Goal: Transaction & Acquisition: Purchase product/service

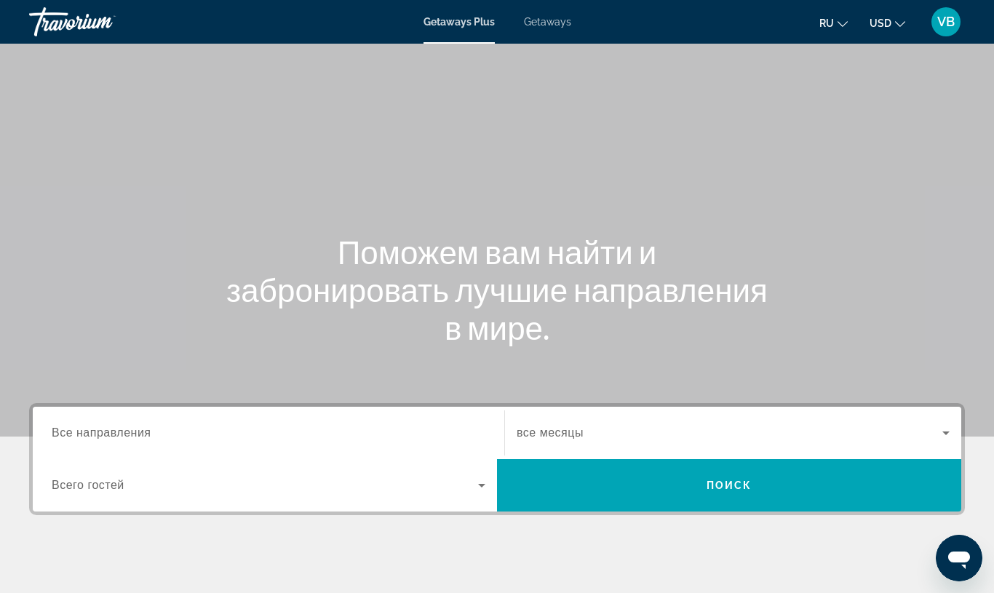
click at [534, 25] on span "Getaways" at bounding box center [547, 22] width 47 height 12
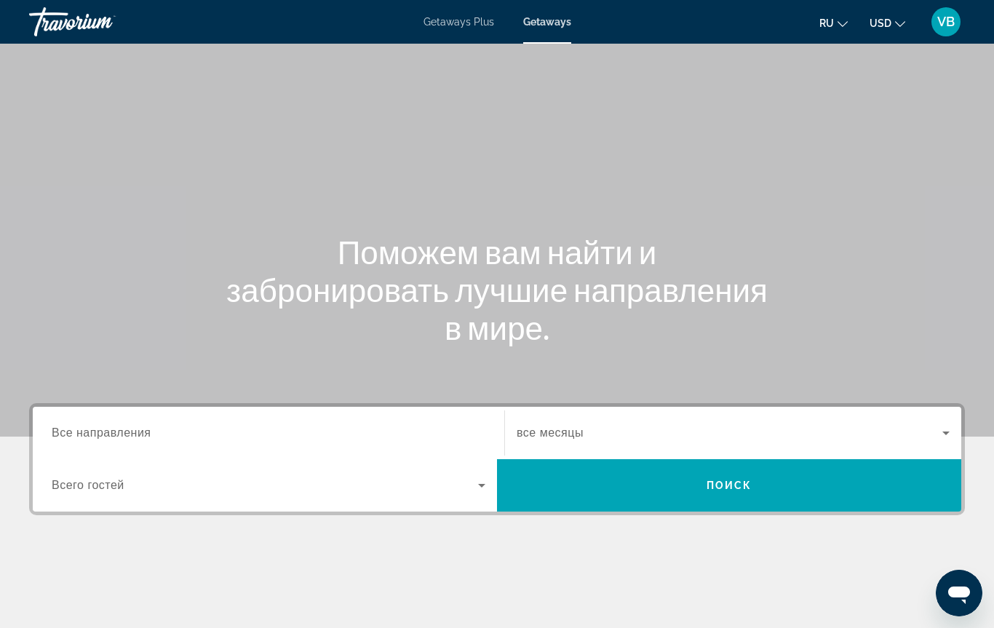
click at [111, 425] on input "Destination Все направления" at bounding box center [269, 433] width 434 height 17
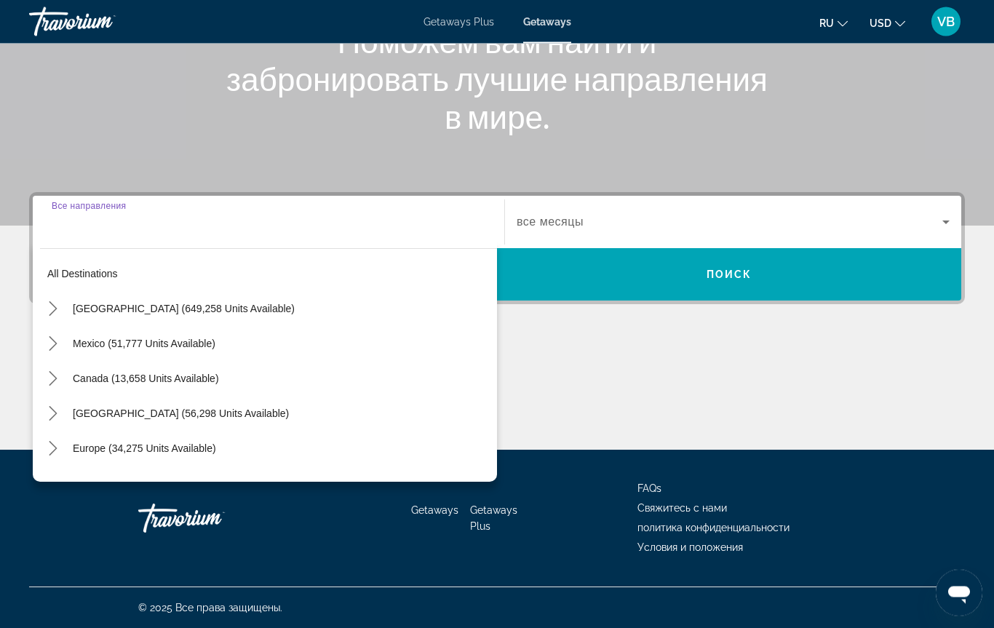
scroll to position [211, 0]
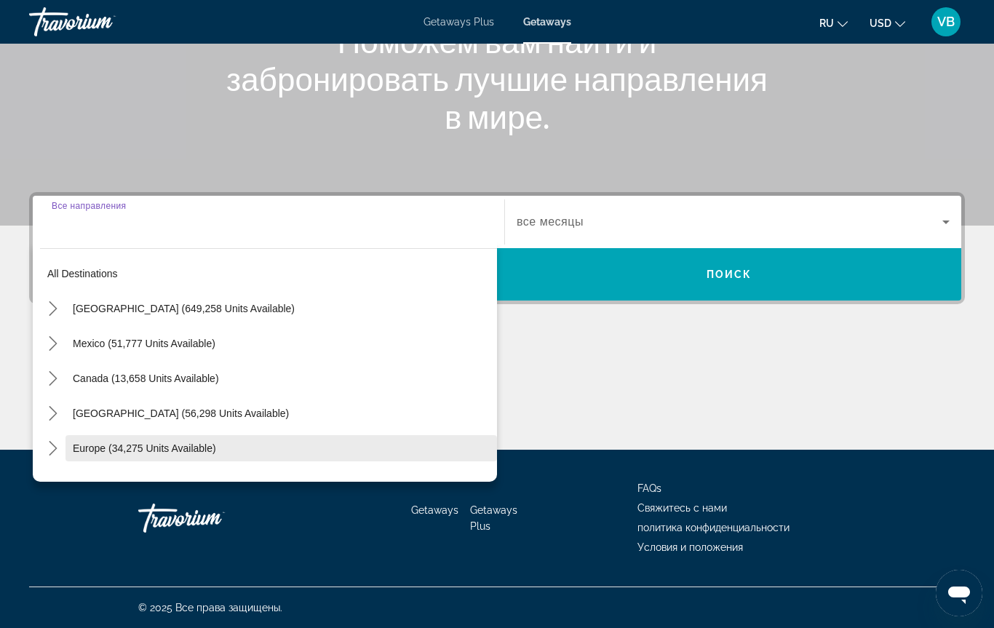
click at [180, 449] on span "Europe (34,275 units available)" at bounding box center [144, 449] width 143 height 12
type input "**********"
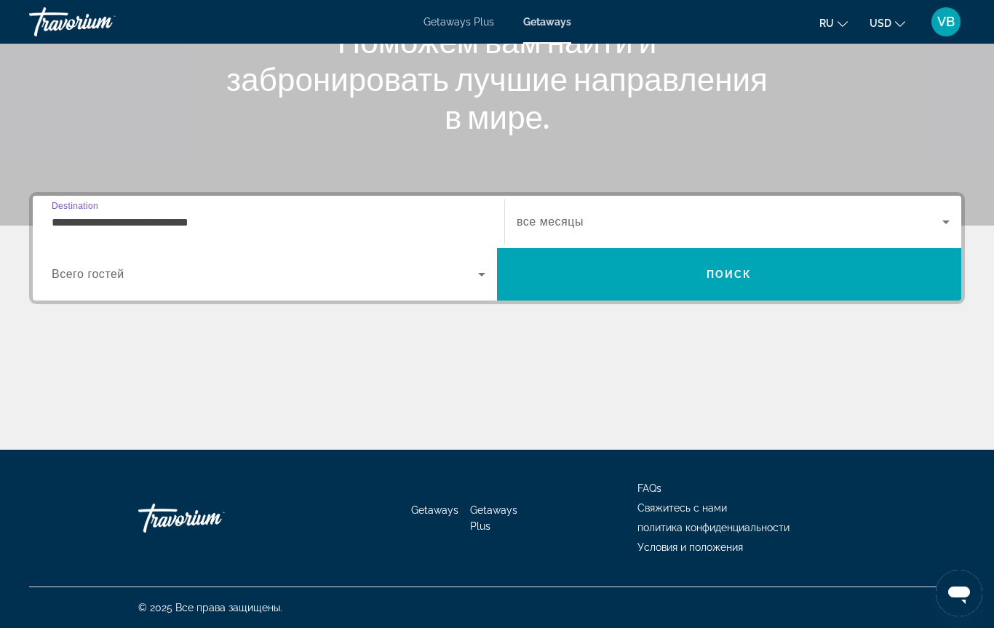
click at [565, 228] on span "все месяцы" at bounding box center [550, 221] width 67 height 12
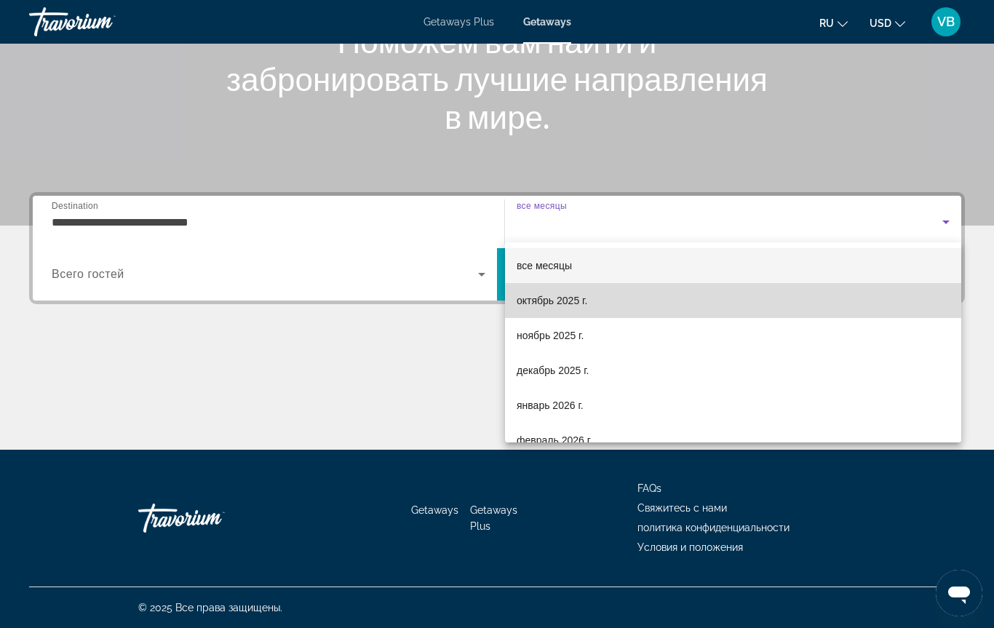
click at [568, 306] on span "октябрь 2025 г." at bounding box center [552, 300] width 71 height 17
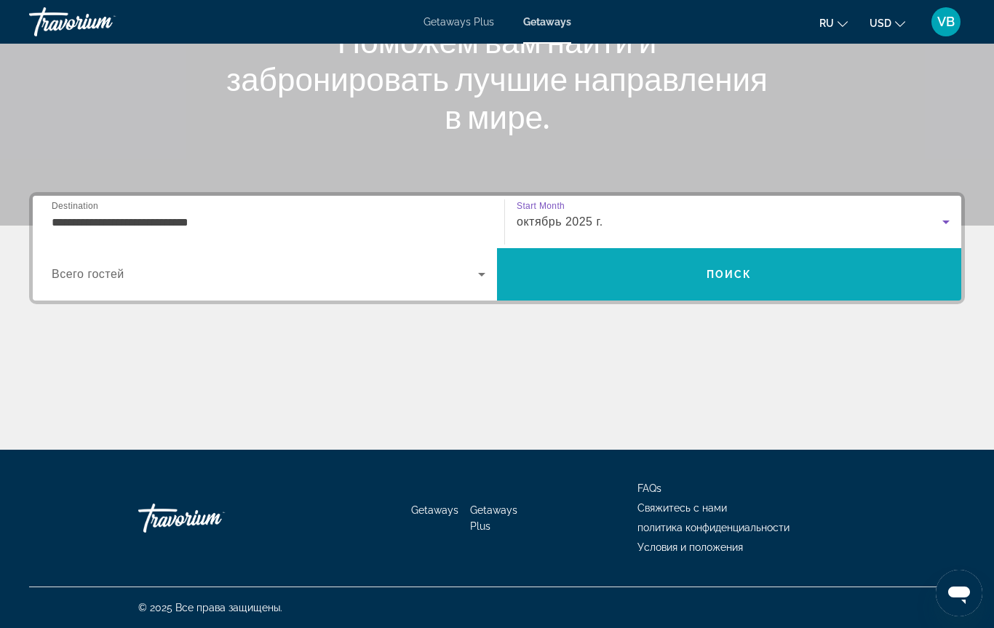
click at [716, 282] on span "Search" at bounding box center [729, 274] width 464 height 35
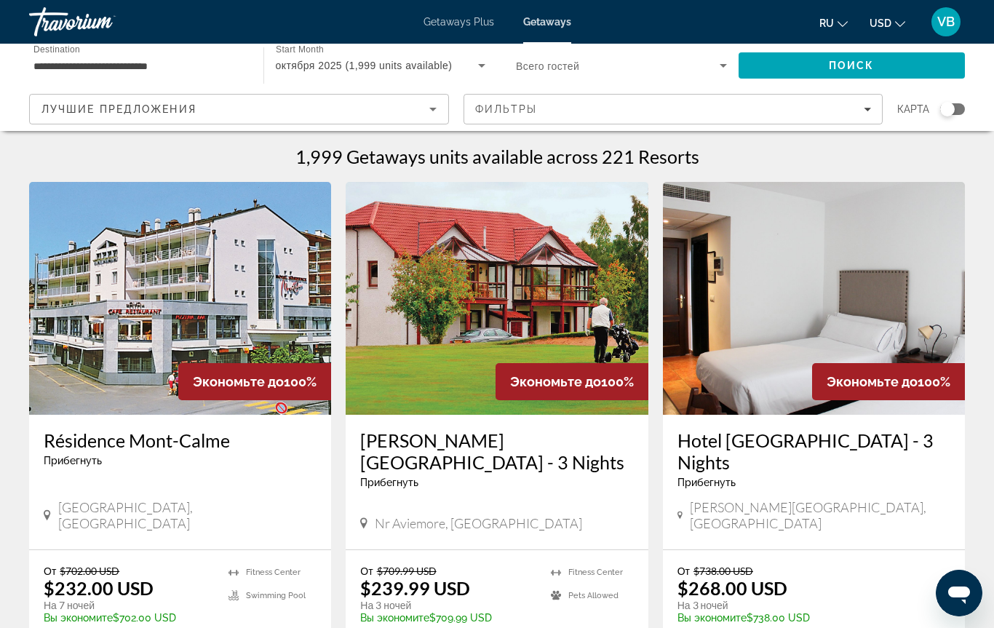
click at [122, 64] on input "**********" at bounding box center [138, 66] width 211 height 17
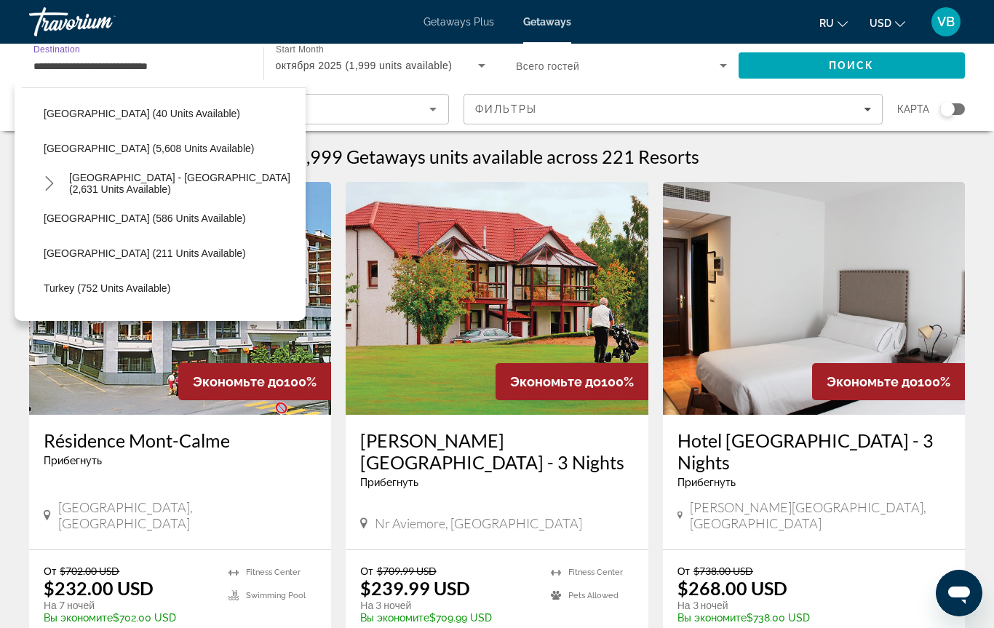
scroll to position [734, 0]
click at [108, 293] on span "Turkey (752 units available)" at bounding box center [107, 288] width 127 height 12
type input "**********"
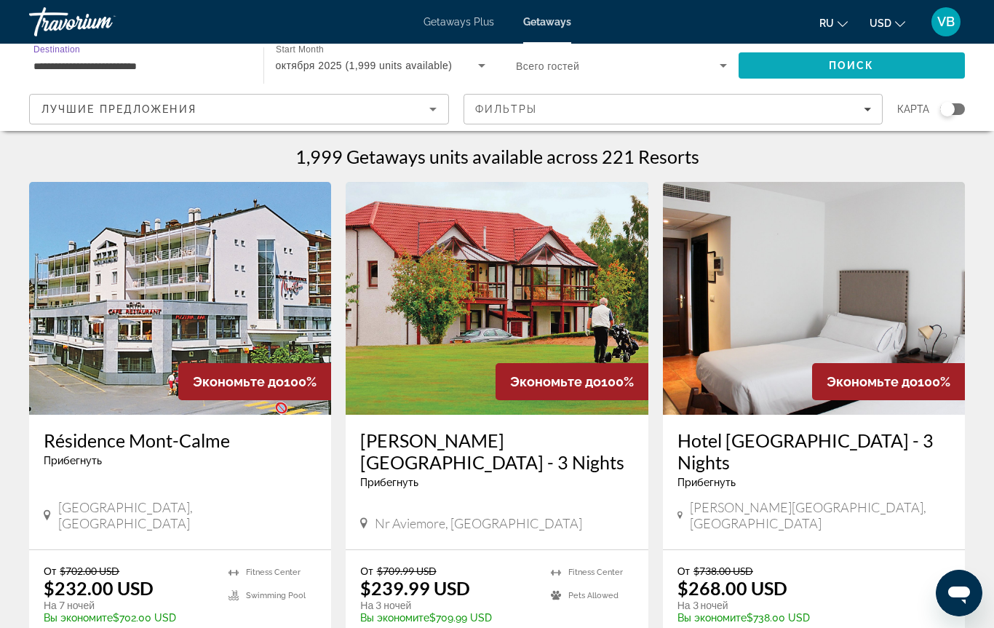
click at [791, 62] on span "Search" at bounding box center [852, 65] width 227 height 35
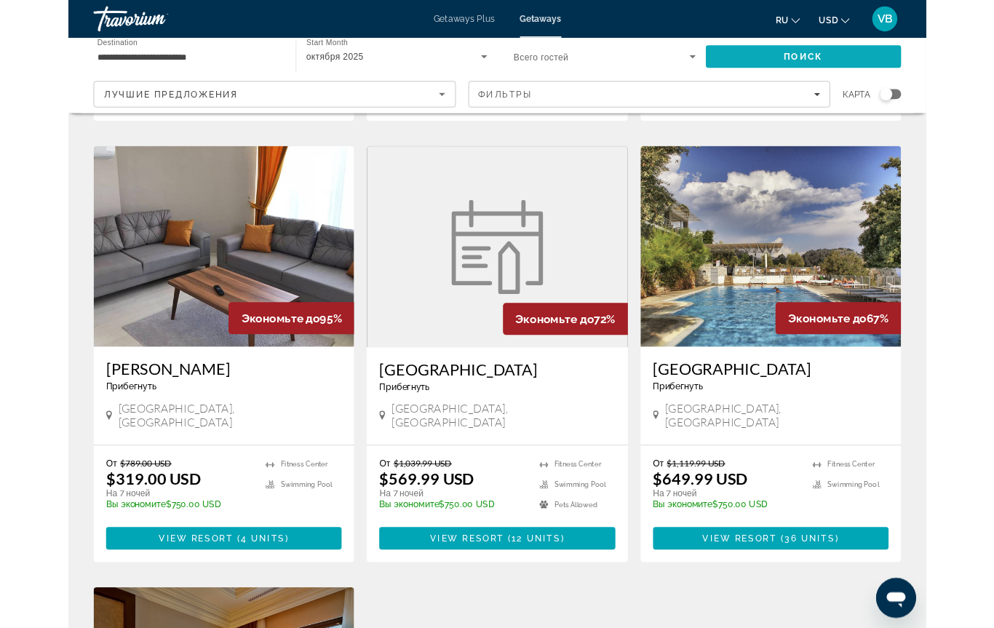
scroll to position [1015, 0]
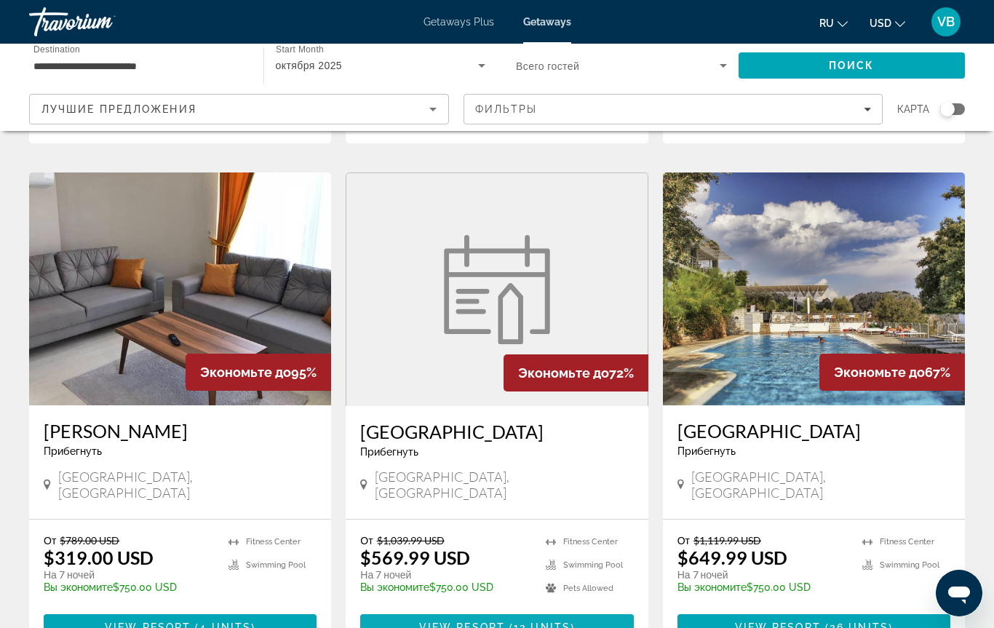
click at [506, 592] on span "Main content" at bounding box center [496, 627] width 273 height 35
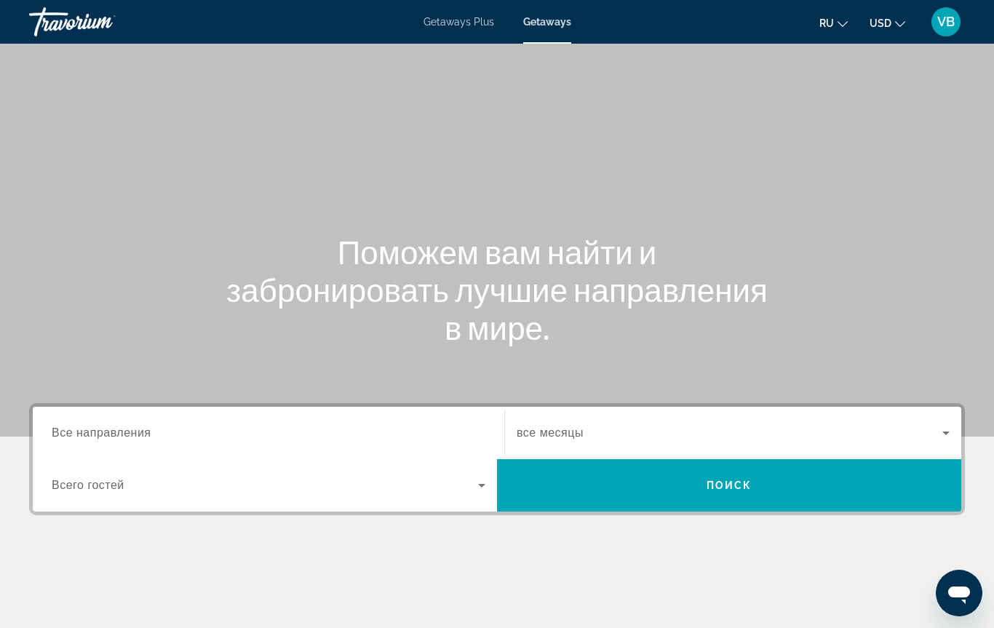
click at [74, 425] on input "Destination Все направления" at bounding box center [269, 433] width 434 height 17
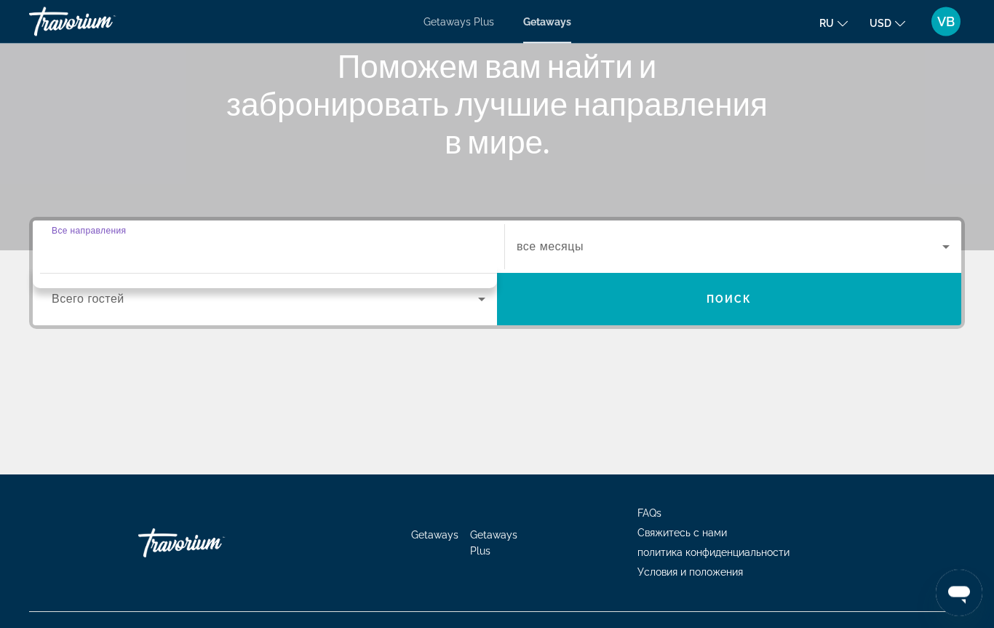
scroll to position [210, 0]
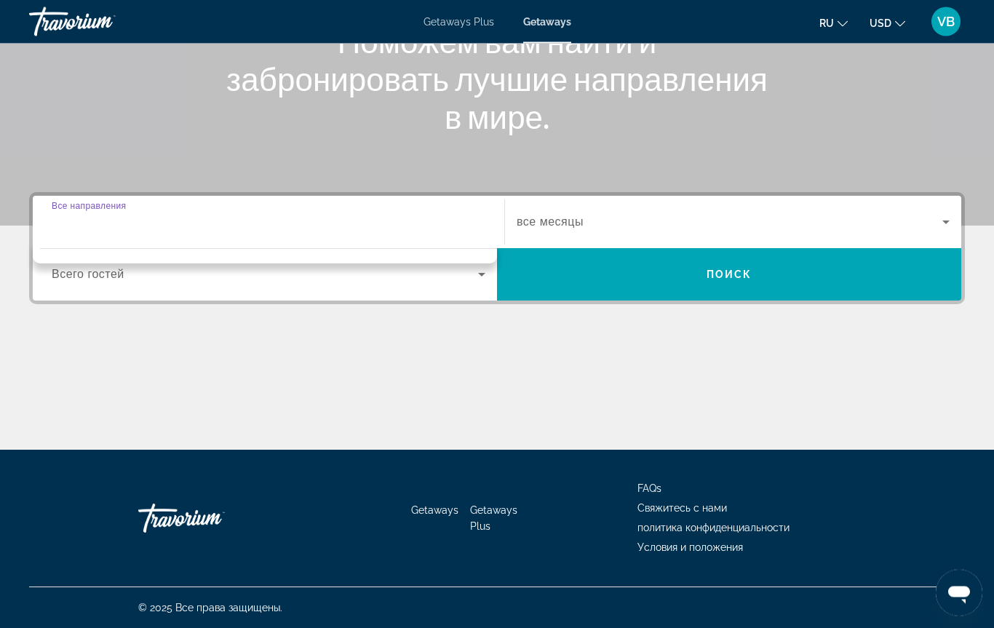
click at [108, 224] on input "Destination Все направления" at bounding box center [269, 223] width 434 height 17
click at [592, 357] on div "Main content" at bounding box center [497, 395] width 936 height 109
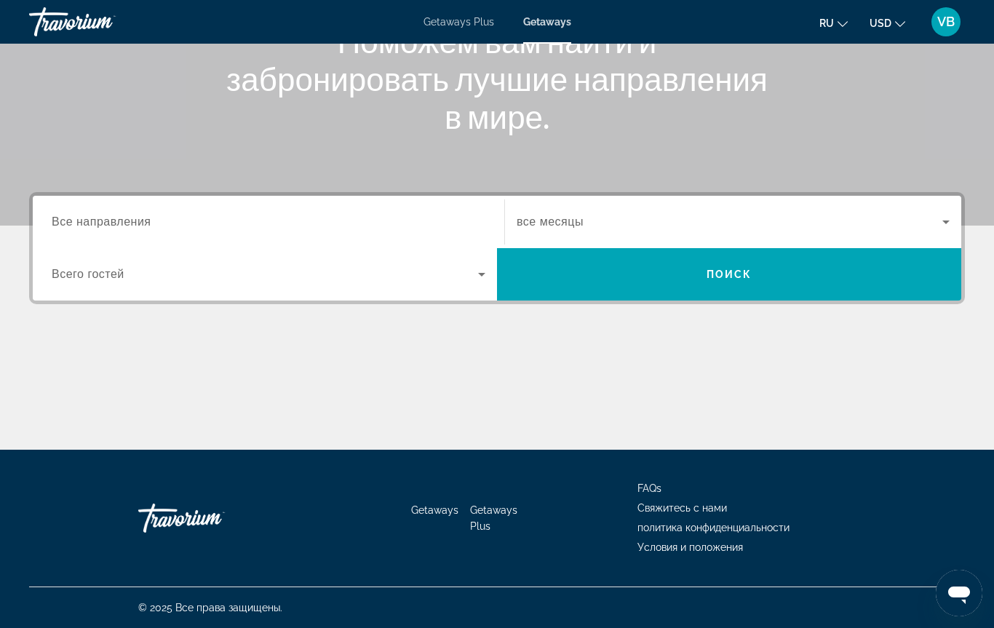
click at [533, 214] on span "Search widget" at bounding box center [730, 221] width 426 height 17
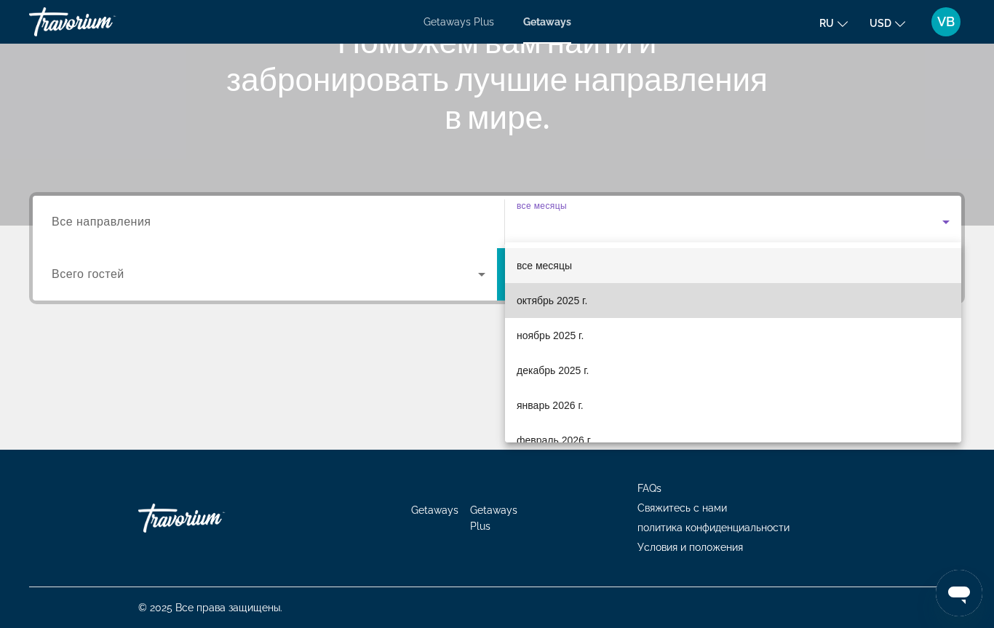
click at [555, 303] on span "октябрь 2025 г." at bounding box center [552, 300] width 71 height 17
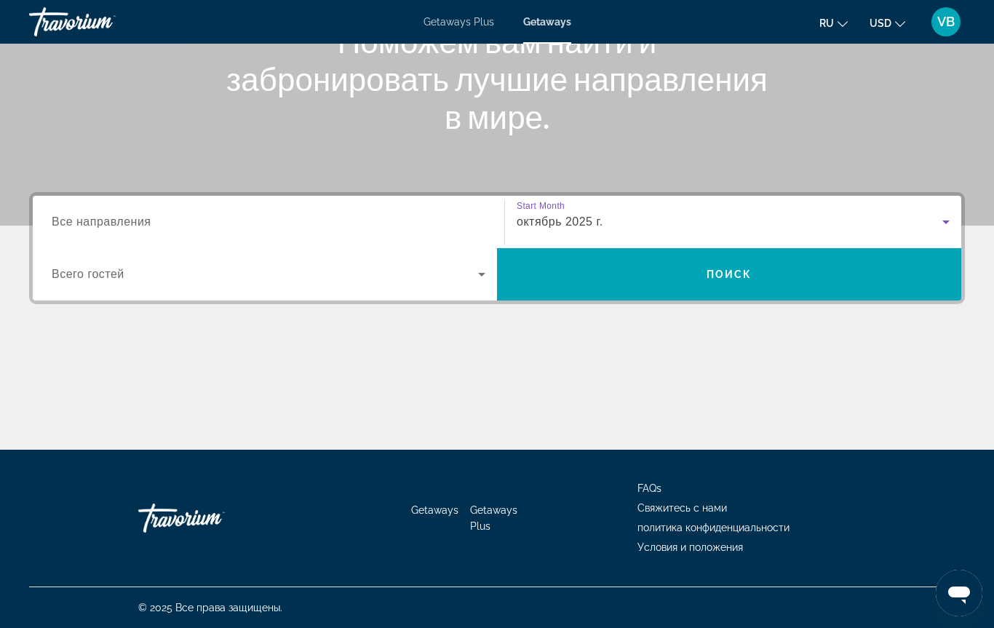
click at [104, 215] on span "Все направления" at bounding box center [102, 221] width 100 height 12
click at [104, 215] on input "Destination Все направления" at bounding box center [269, 222] width 434 height 17
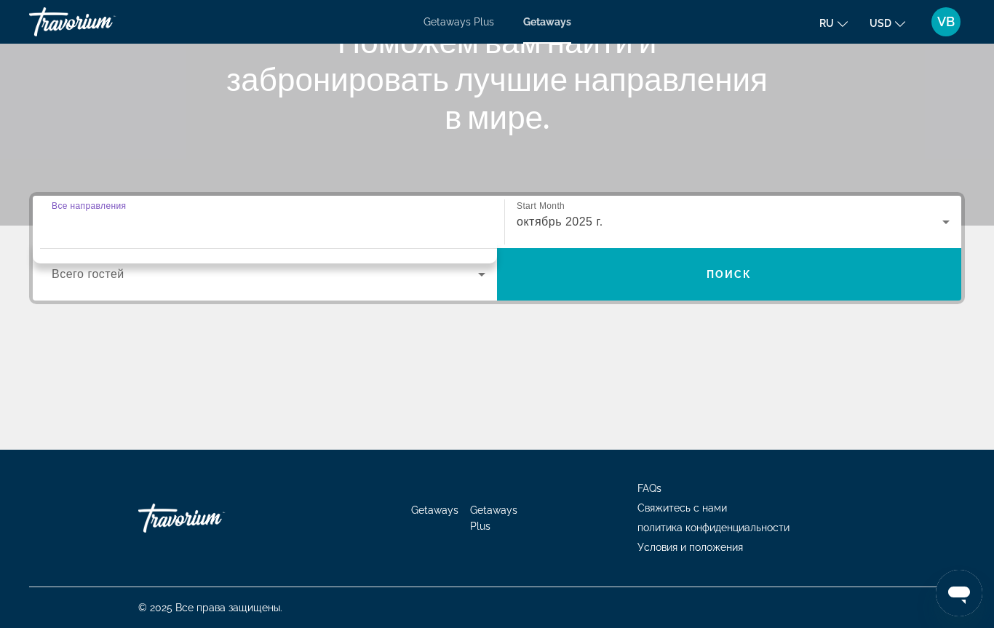
click at [94, 202] on span "Все направления" at bounding box center [89, 205] width 74 height 9
click at [94, 214] on input "Destination Все направления" at bounding box center [269, 222] width 434 height 17
click at [549, 23] on span "Getaways" at bounding box center [547, 22] width 48 height 12
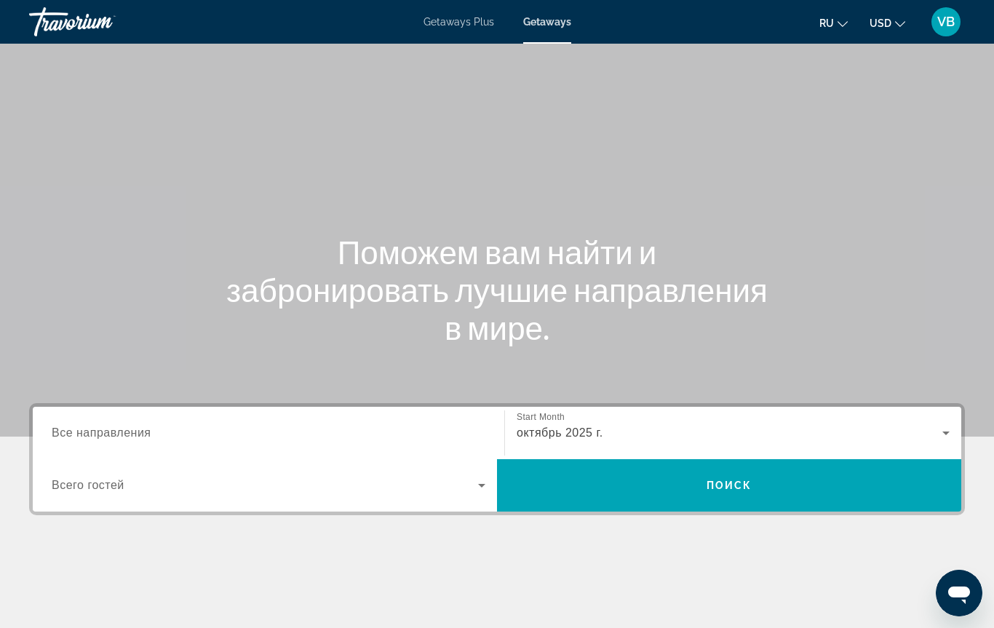
click at [153, 426] on input "Destination Все направления" at bounding box center [269, 433] width 434 height 17
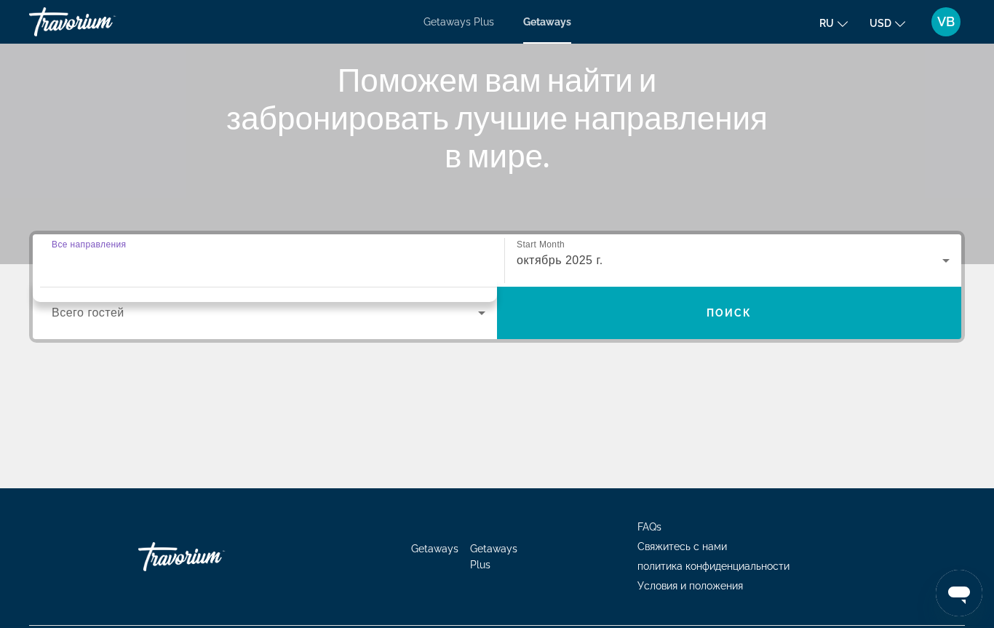
scroll to position [210, 0]
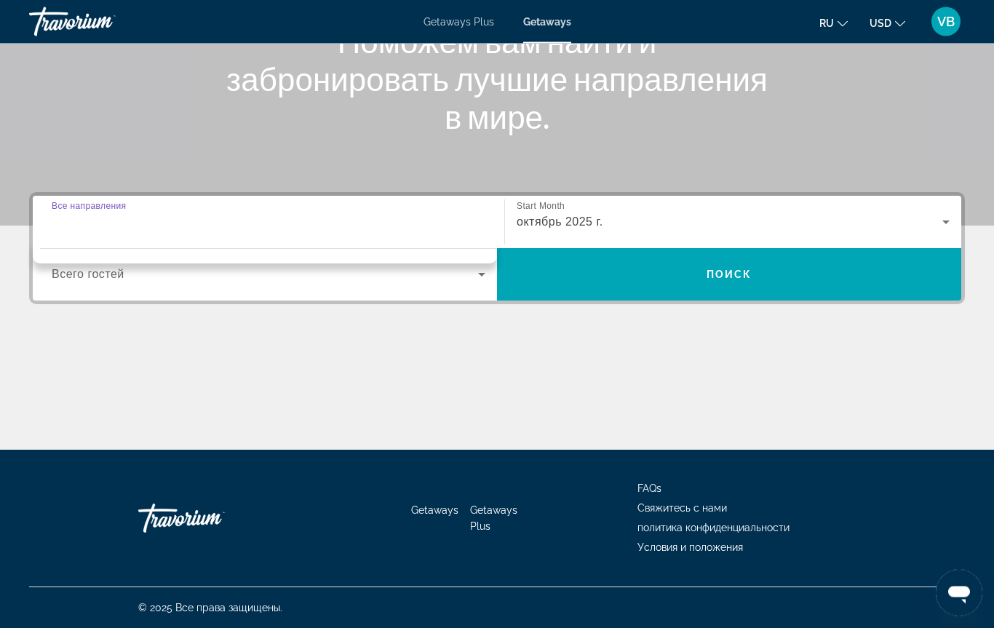
click at [122, 218] on input "Destination Все направления" at bounding box center [269, 223] width 434 height 17
click at [382, 223] on input "Destination Все направления" at bounding box center [269, 223] width 434 height 17
click at [90, 229] on input "Destination Все направления" at bounding box center [269, 223] width 434 height 17
click at [98, 384] on div "Main content" at bounding box center [497, 395] width 936 height 109
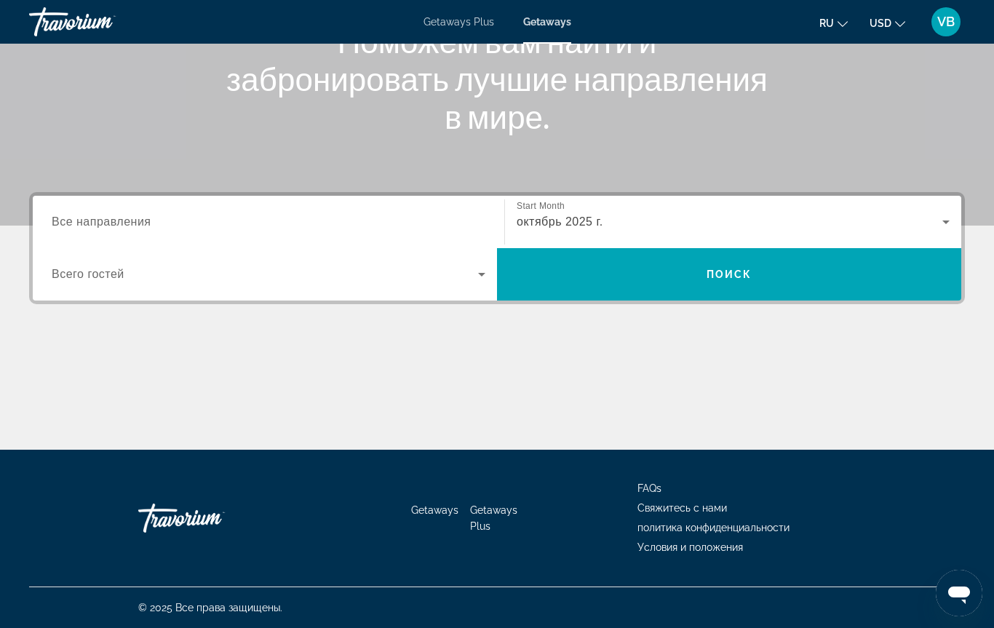
click at [61, 218] on span "Все направления" at bounding box center [102, 221] width 100 height 12
click at [61, 218] on input "Destination Все направления" at bounding box center [269, 222] width 434 height 17
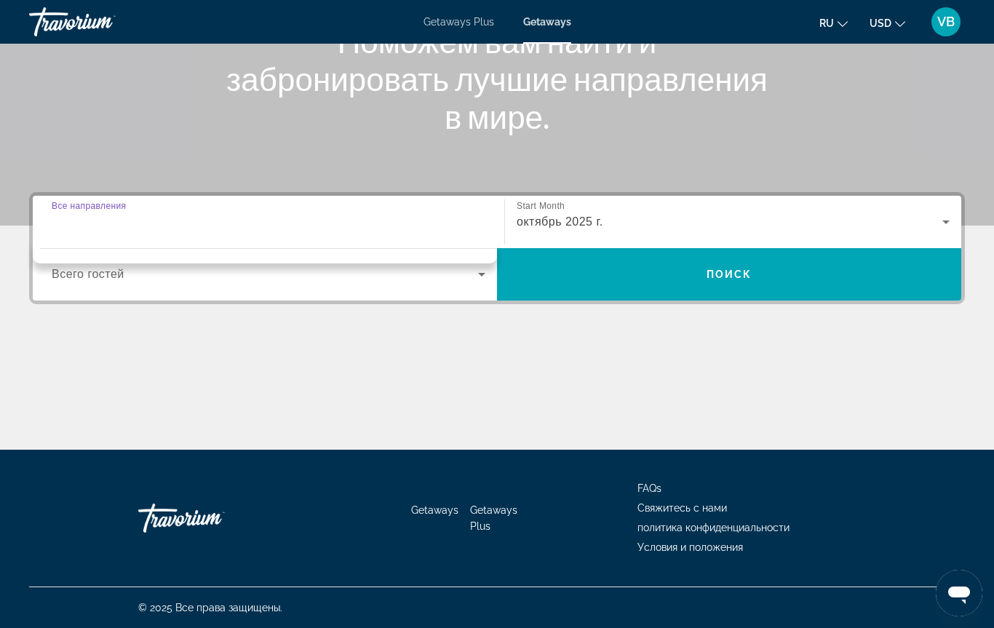
click at [60, 229] on input "Destination Все направления" at bounding box center [269, 222] width 434 height 17
click at [79, 230] on input "Destination Все направления" at bounding box center [269, 222] width 434 height 17
click at [456, 23] on span "Getaways Plus" at bounding box center [459, 22] width 71 height 12
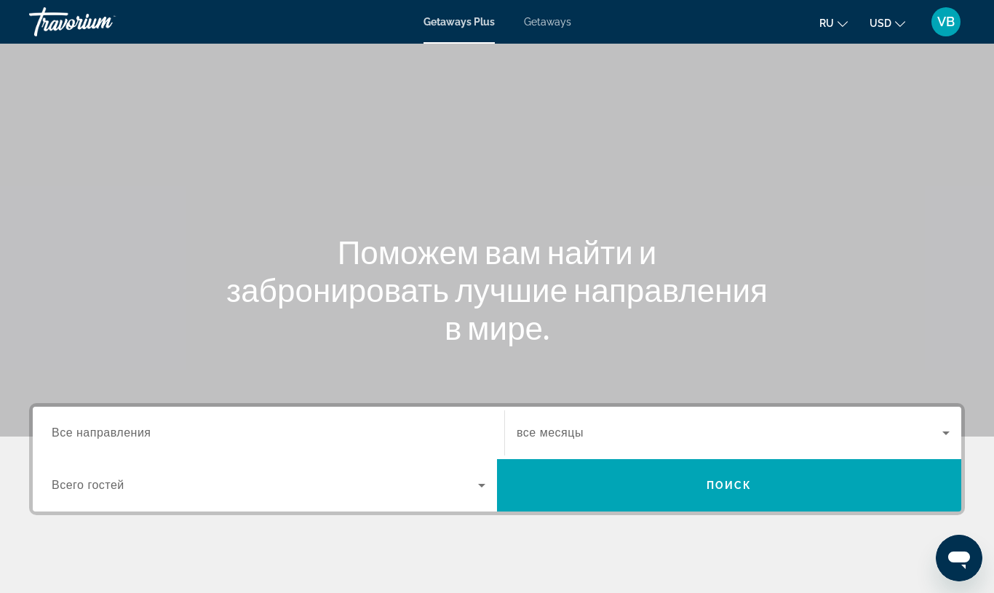
click at [555, 24] on span "Getaways" at bounding box center [547, 22] width 47 height 12
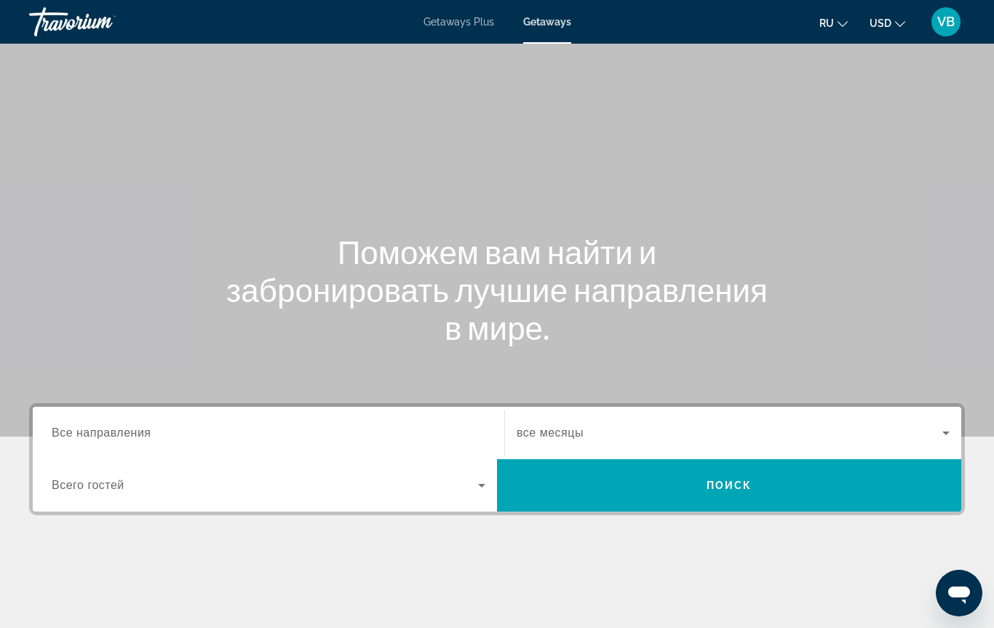
click at [111, 440] on div "Destination Все направления" at bounding box center [269, 433] width 434 height 41
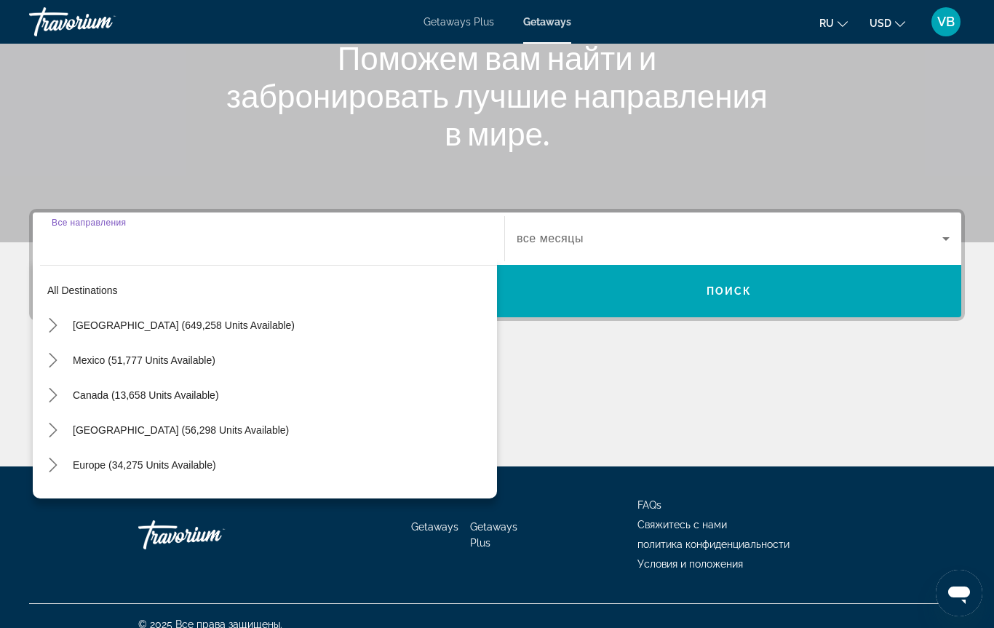
scroll to position [211, 0]
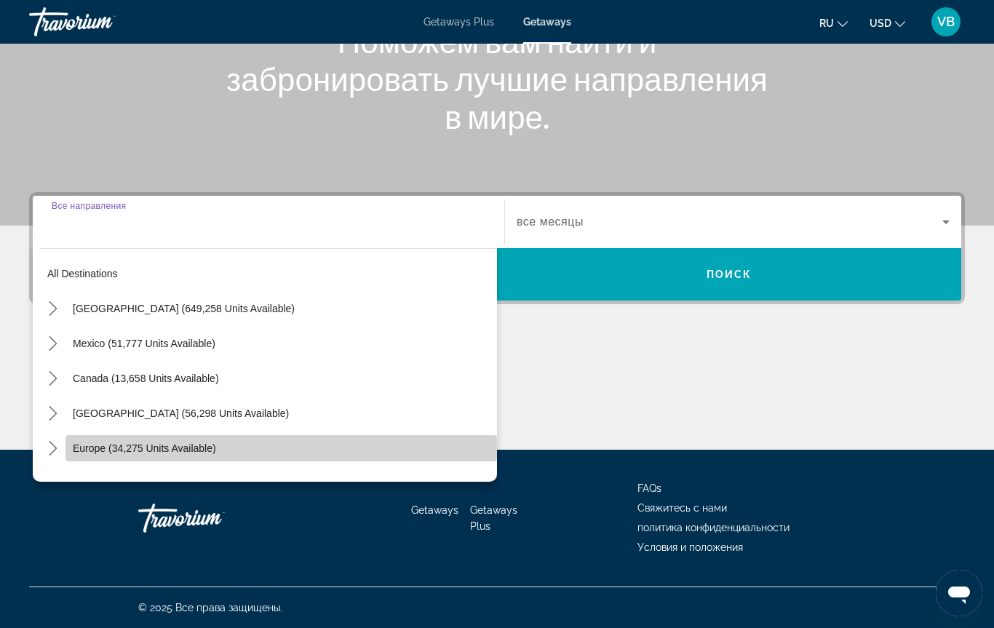
click at [100, 451] on span "Europe (34,275 units available)" at bounding box center [144, 449] width 143 height 12
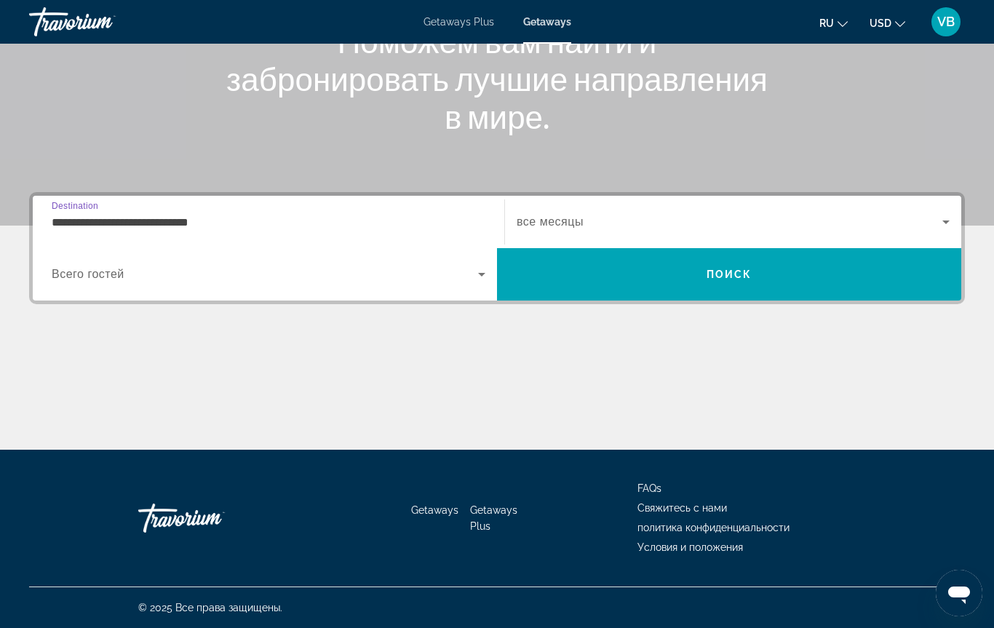
click at [580, 213] on span "Search widget" at bounding box center [730, 221] width 426 height 17
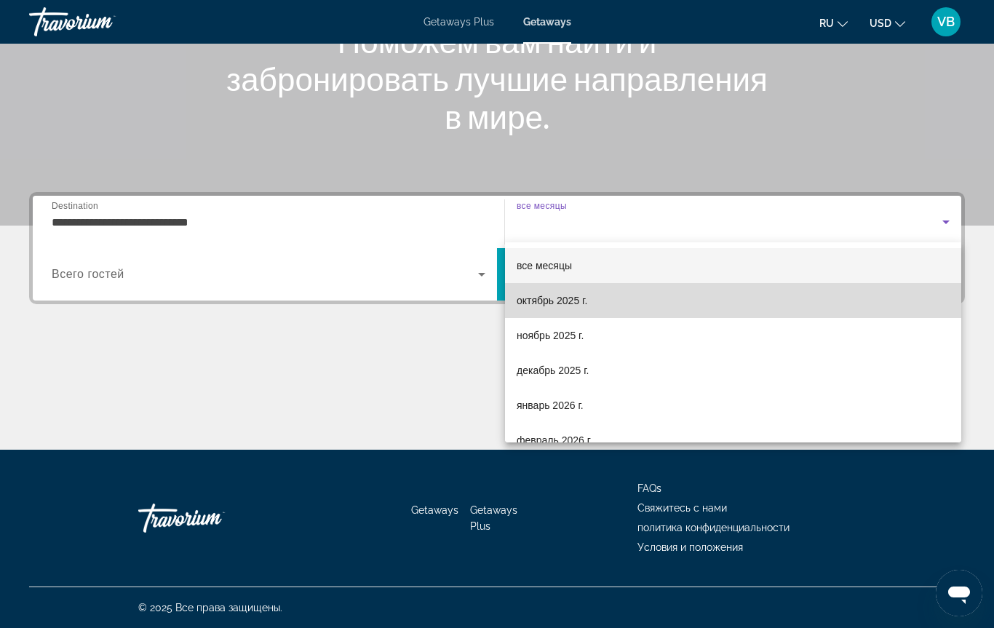
click at [564, 301] on span "октябрь 2025 г." at bounding box center [552, 300] width 71 height 17
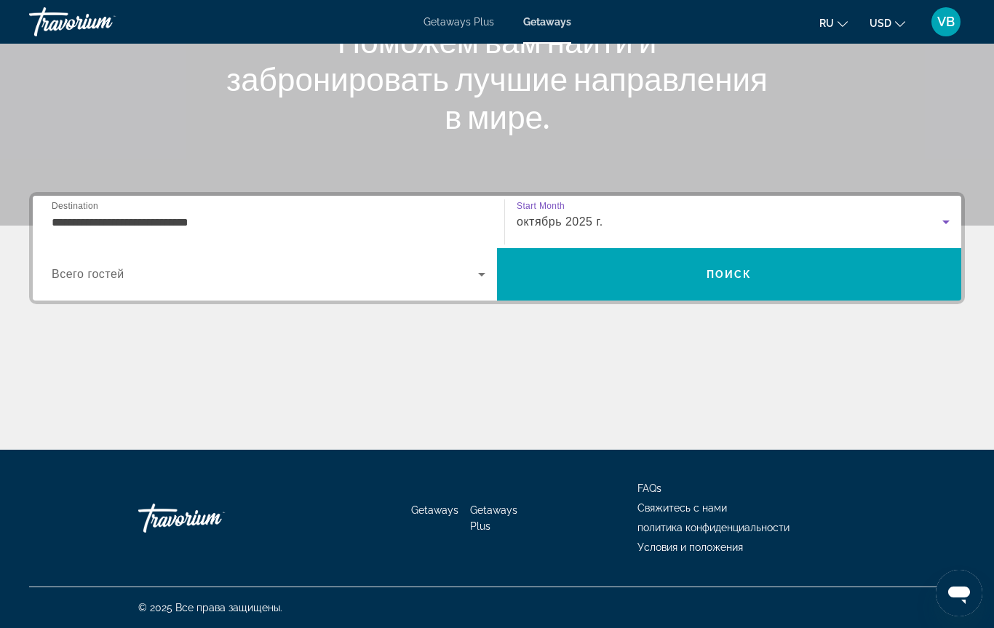
click at [118, 214] on input "**********" at bounding box center [269, 222] width 434 height 17
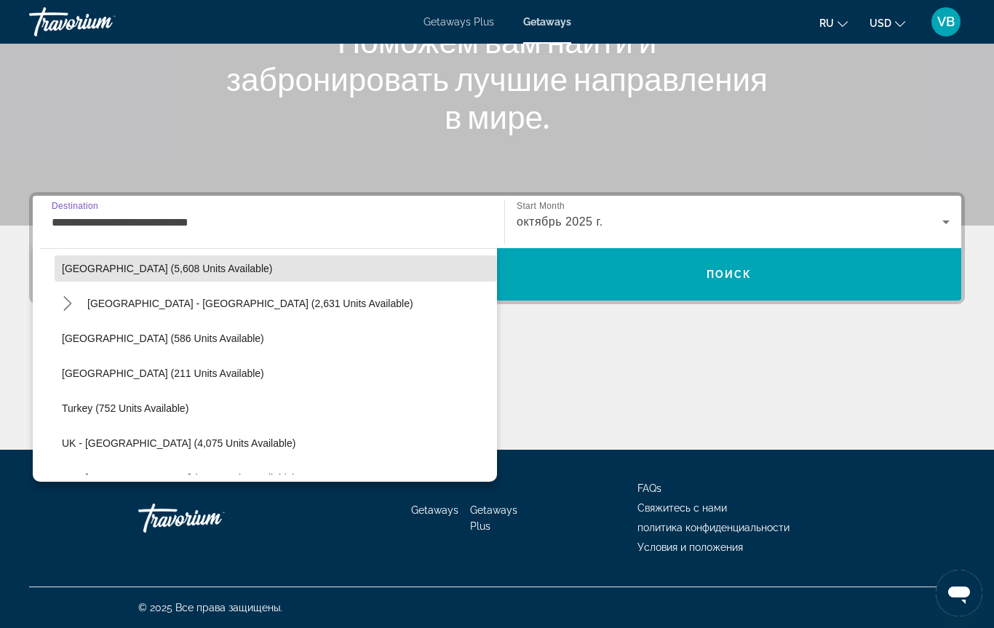
scroll to position [777, 0]
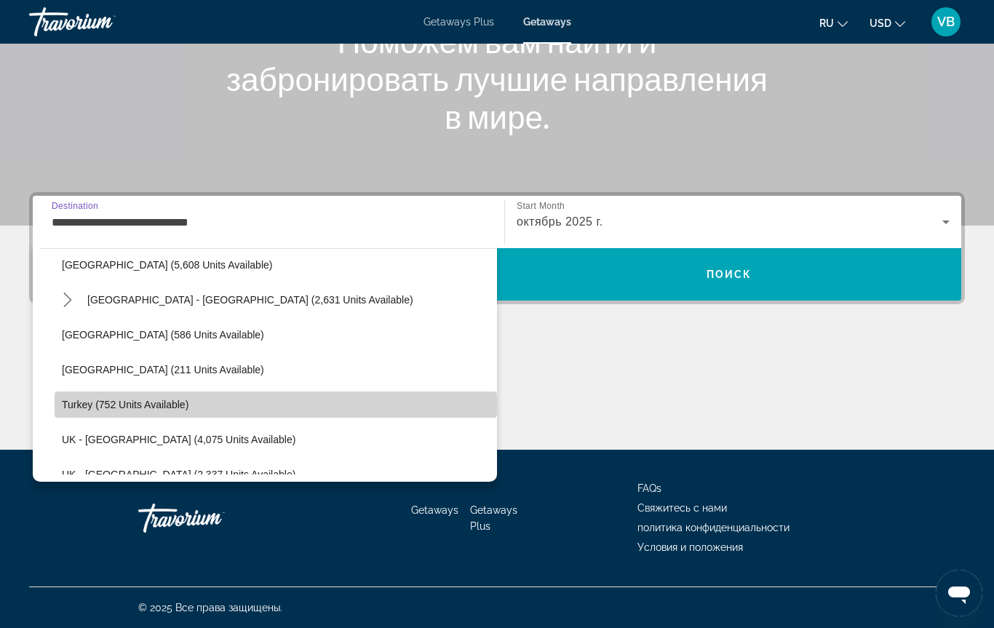
click at [120, 407] on span "Turkey (752 units available)" at bounding box center [125, 405] width 127 height 12
type input "**********"
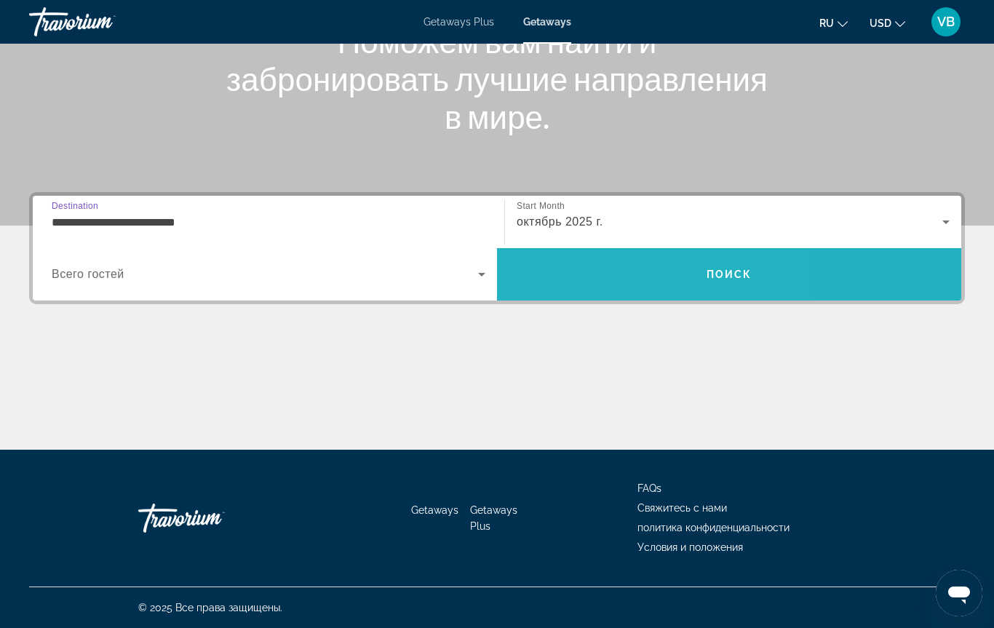
click at [611, 269] on span "Search" at bounding box center [729, 274] width 464 height 35
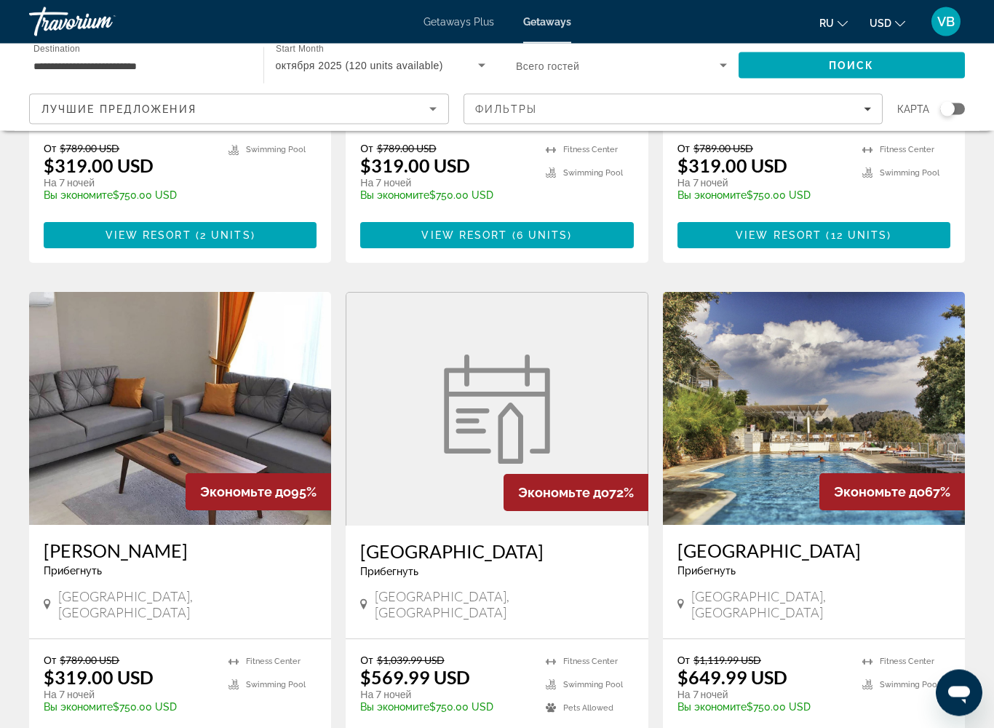
scroll to position [897, 0]
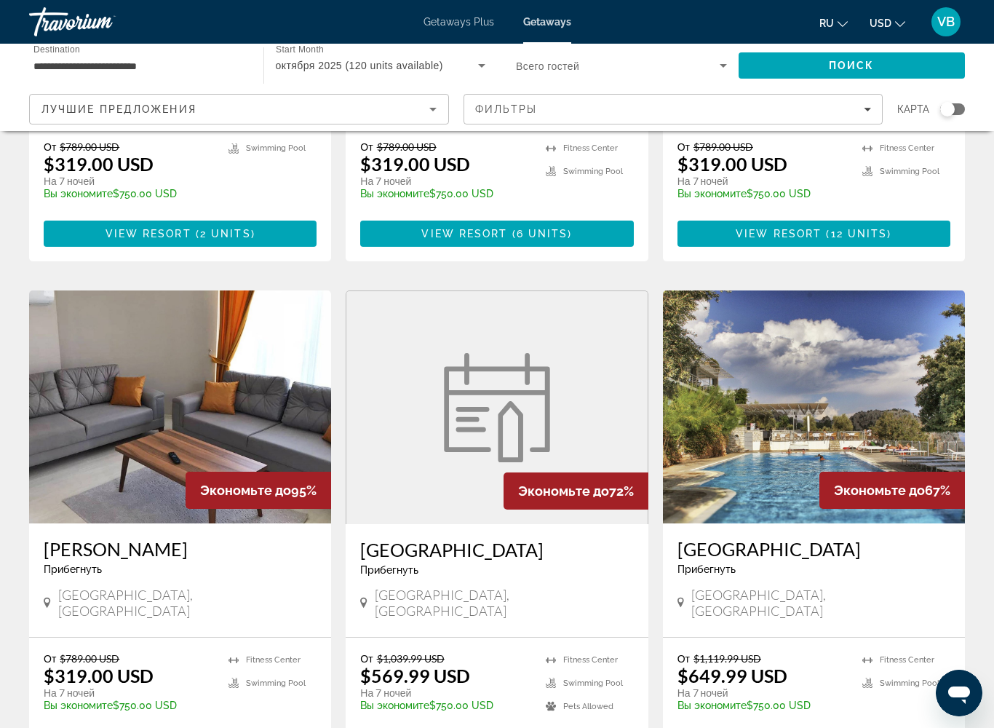
click at [368, 539] on h3 "[GEOGRAPHIC_DATA]" at bounding box center [496, 550] width 273 height 22
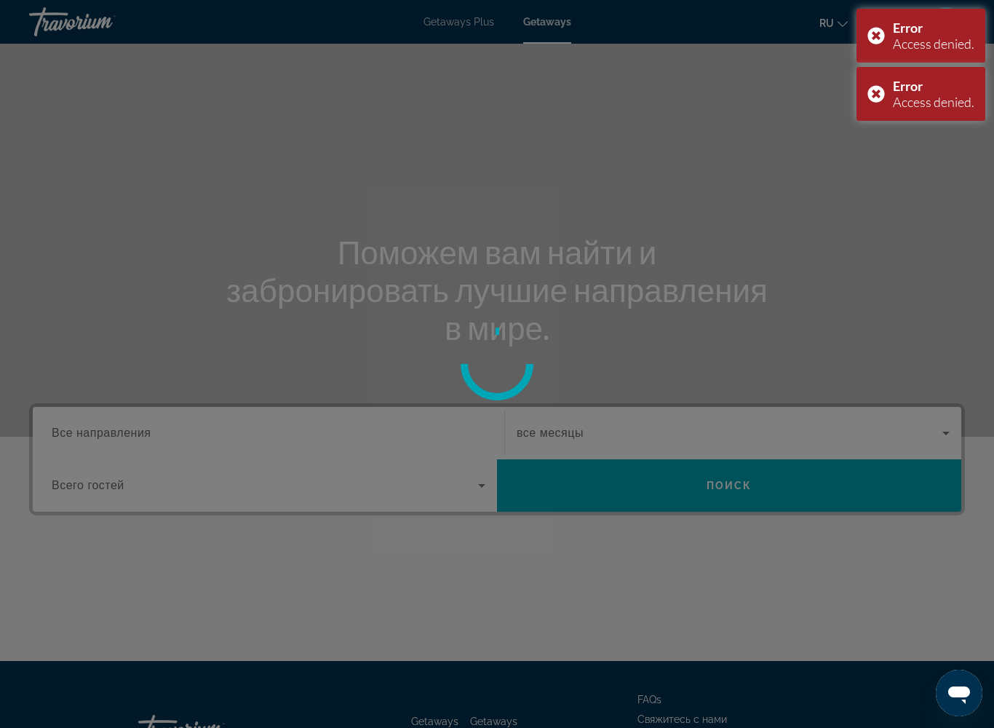
click at [301, 576] on div at bounding box center [497, 364] width 994 height 728
click at [308, 584] on div at bounding box center [497, 364] width 994 height 728
click at [293, 592] on div at bounding box center [497, 364] width 994 height 728
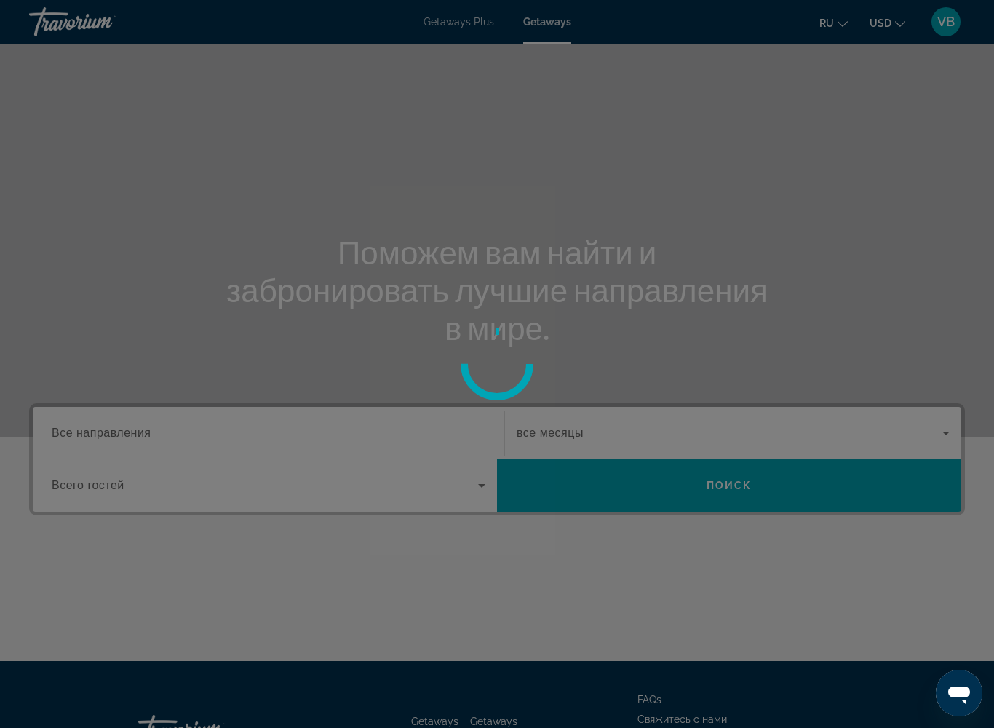
click at [432, 555] on div at bounding box center [497, 364] width 994 height 728
click at [429, 553] on div at bounding box center [497, 364] width 994 height 728
click at [948, 429] on div at bounding box center [497, 364] width 994 height 728
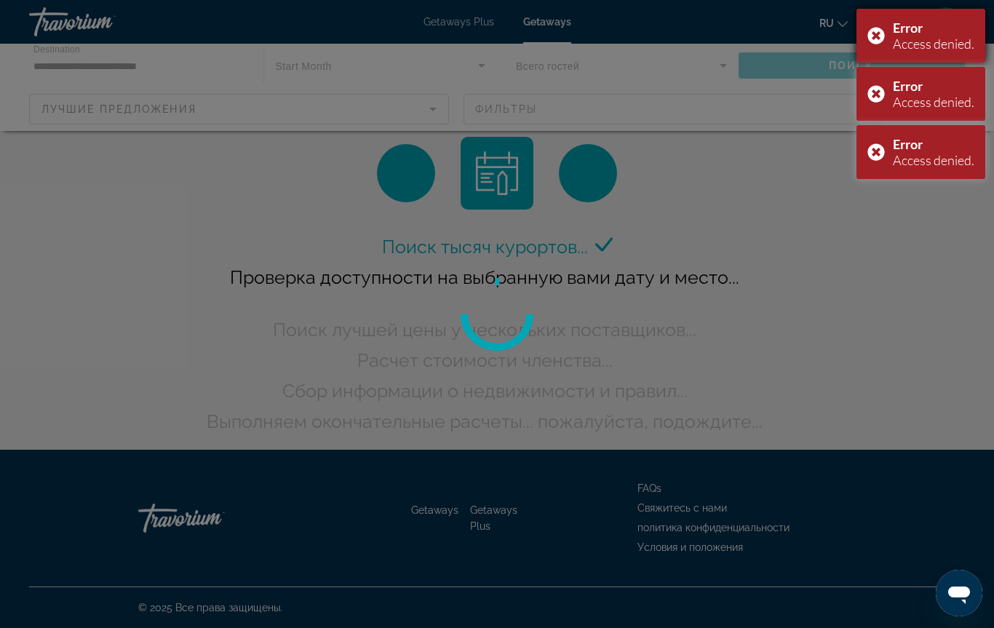
click at [889, 34] on div "Error Access denied." at bounding box center [921, 36] width 129 height 54
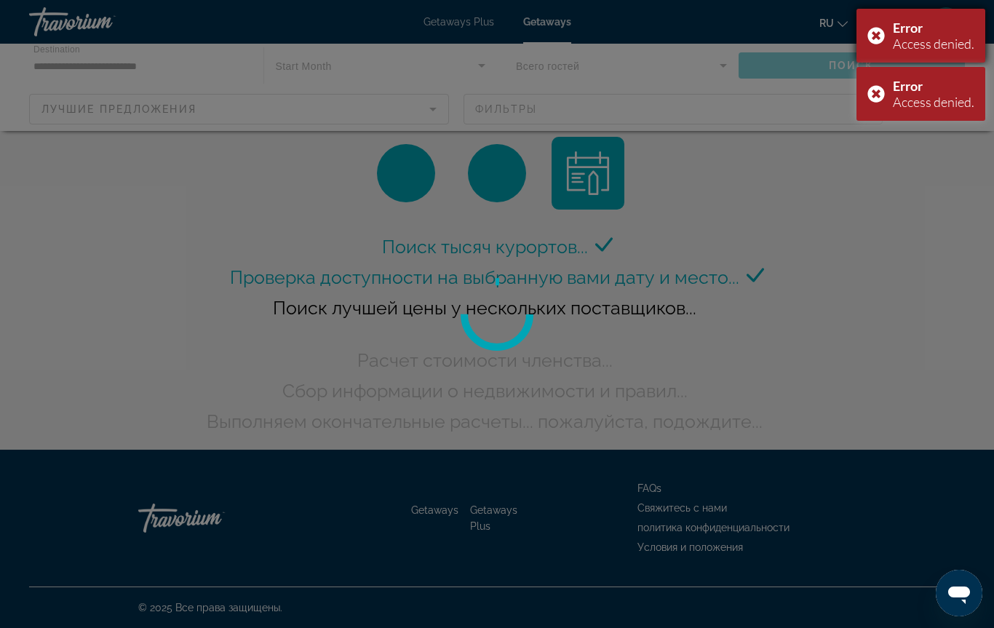
click at [878, 42] on div "Error Access denied." at bounding box center [921, 36] width 129 height 54
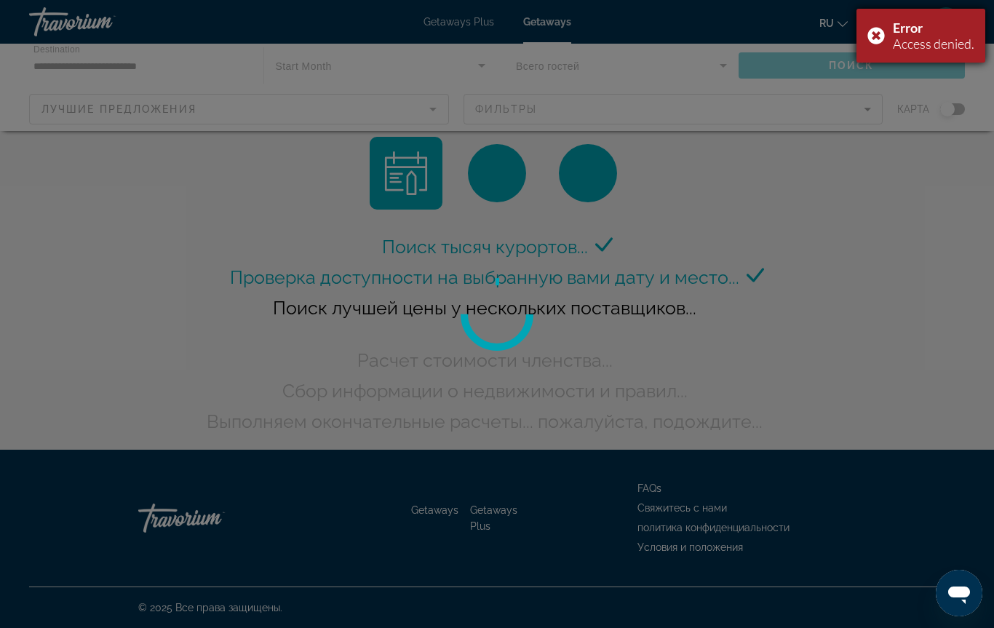
click at [871, 43] on div "Error Access denied." at bounding box center [921, 36] width 129 height 54
click at [882, 44] on div at bounding box center [497, 314] width 994 height 628
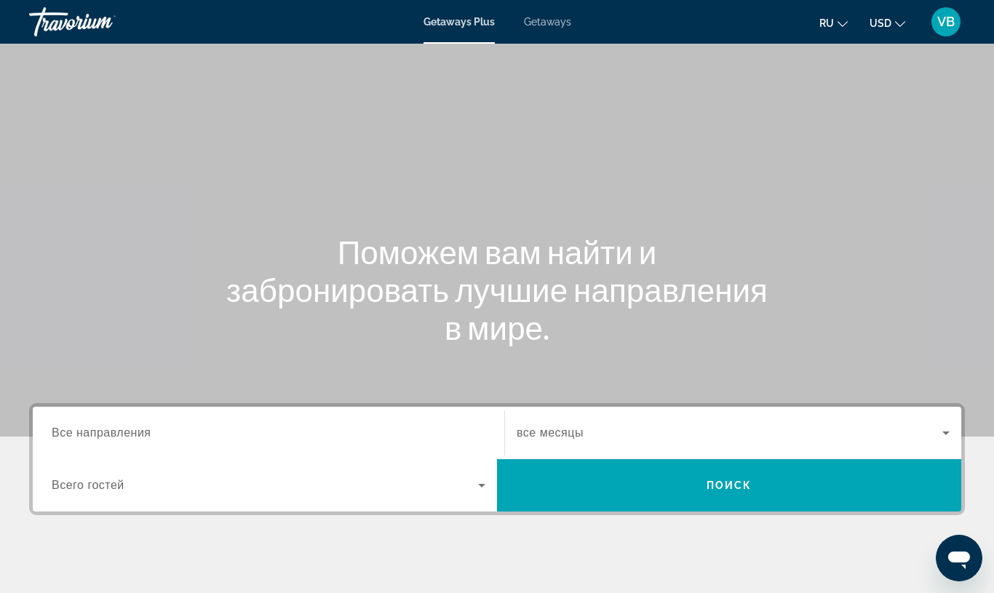
click at [177, 430] on input "Destination Все направления" at bounding box center [269, 433] width 434 height 17
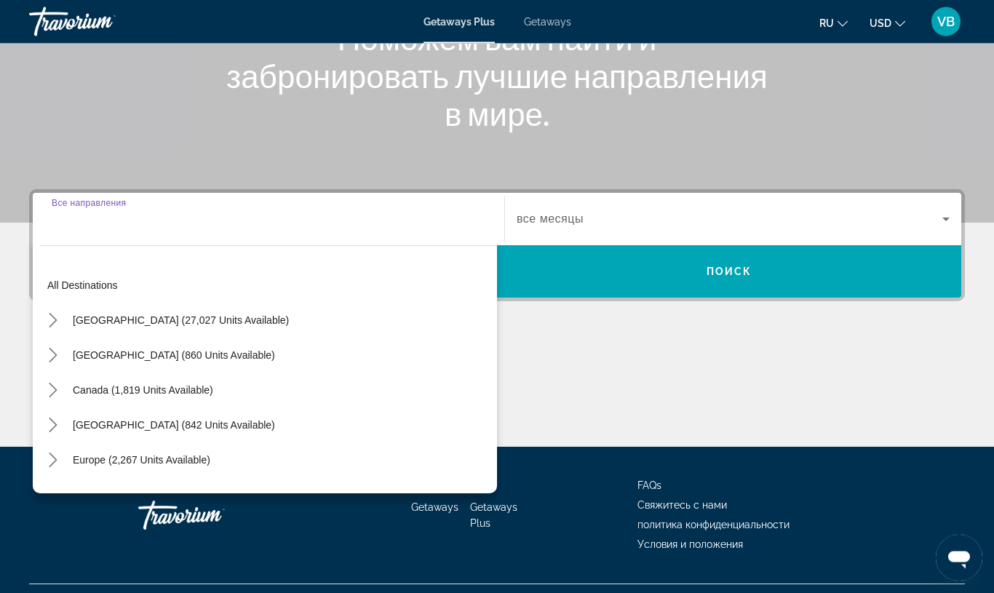
scroll to position [246, 0]
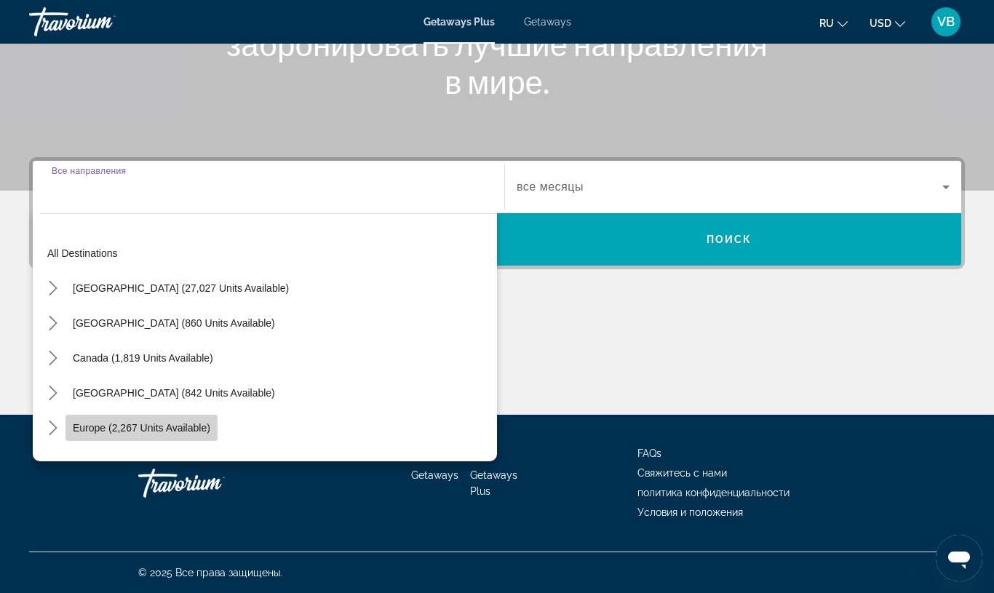
click at [162, 432] on span "Europe (2,267 units available)" at bounding box center [142, 428] width 138 height 12
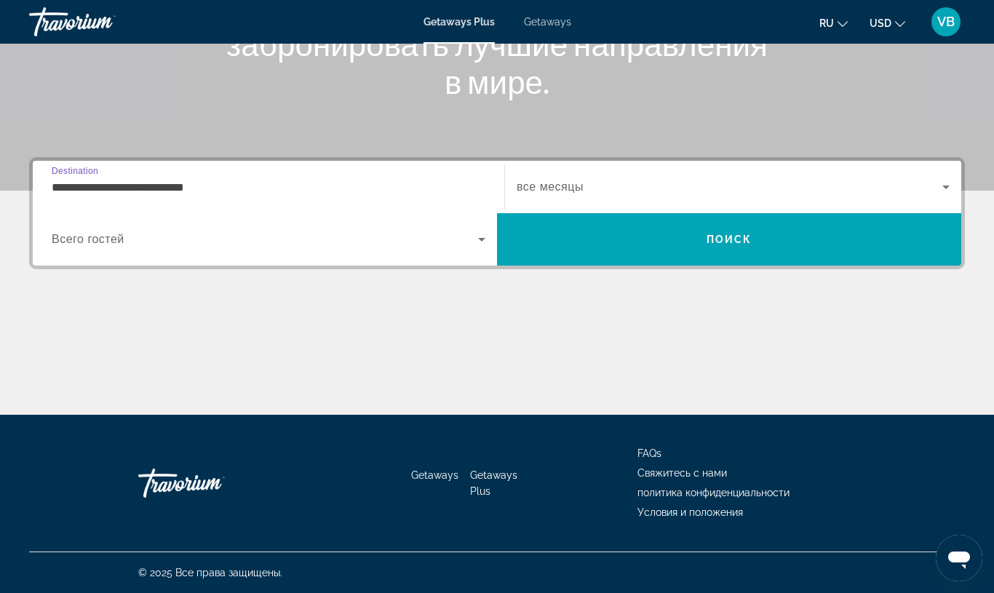
click at [555, 183] on span "все месяцы" at bounding box center [550, 187] width 67 height 12
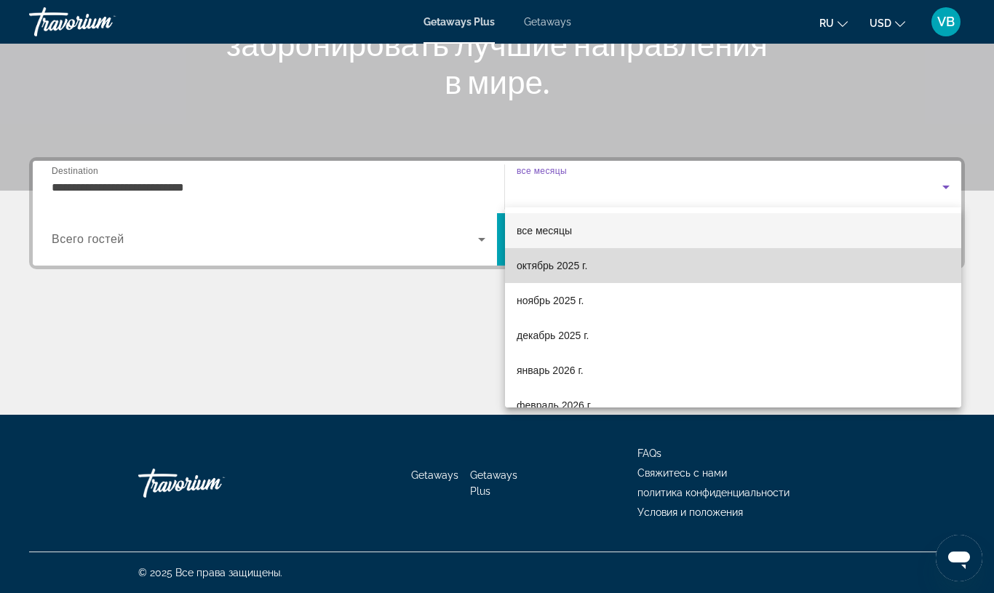
click at [551, 267] on span "октябрь 2025 г." at bounding box center [552, 265] width 71 height 17
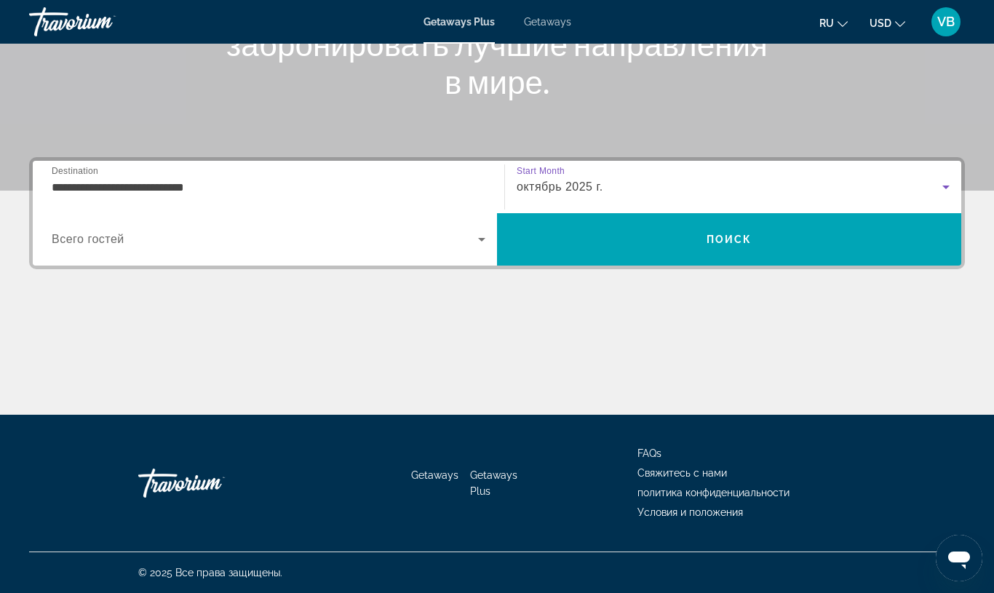
click at [157, 181] on input "**********" at bounding box center [269, 187] width 434 height 17
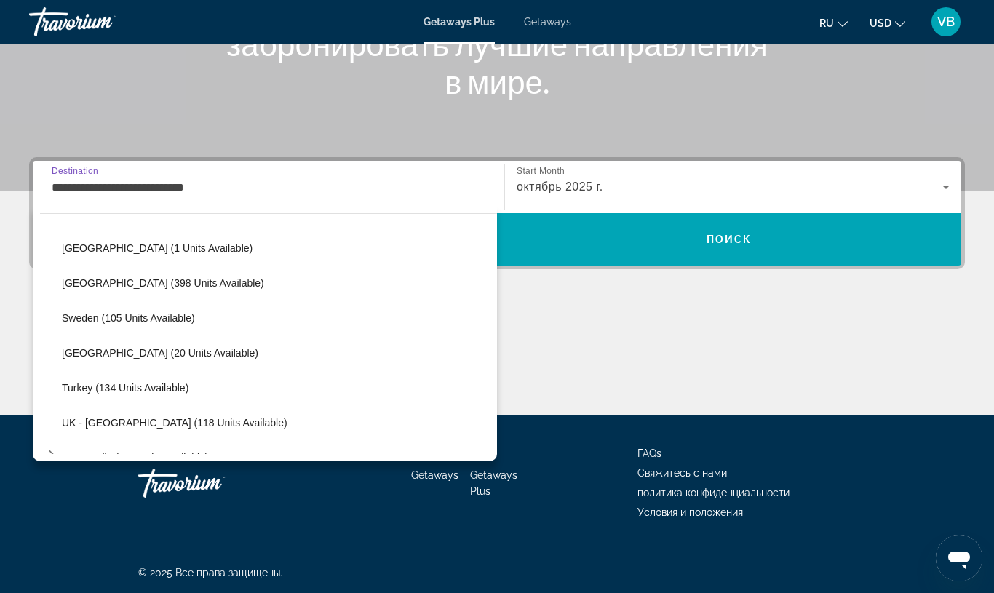
scroll to position [600, 0]
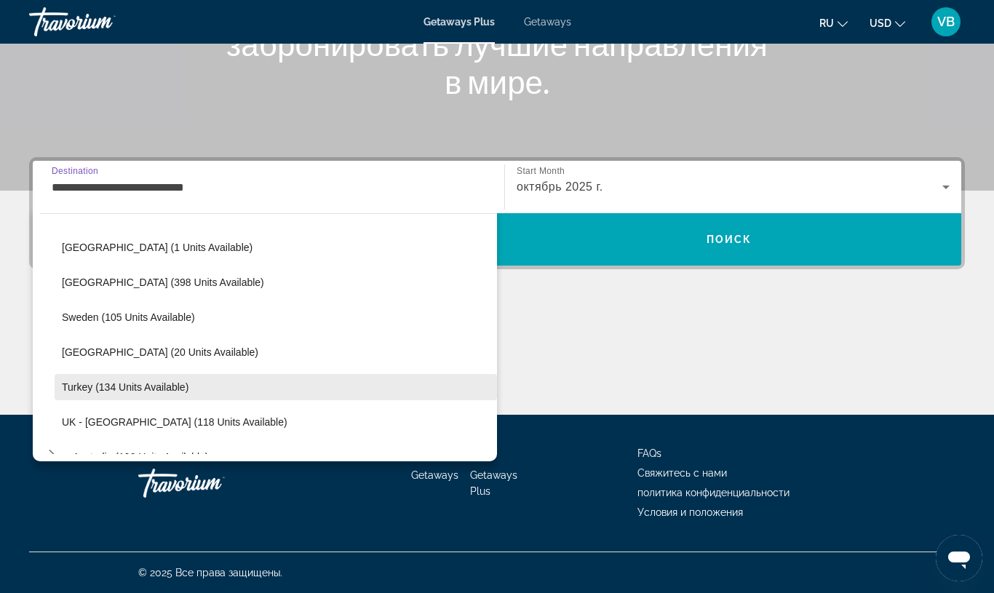
click at [146, 396] on span "Select destination: Turkey (134 units available)" at bounding box center [276, 387] width 443 height 35
type input "**********"
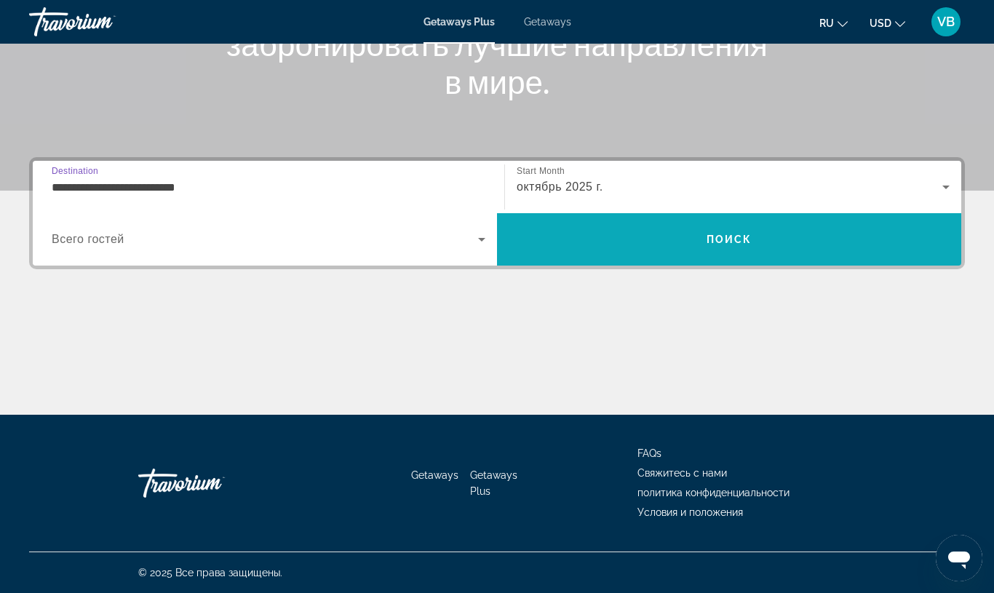
click at [566, 226] on span "Search" at bounding box center [729, 239] width 464 height 35
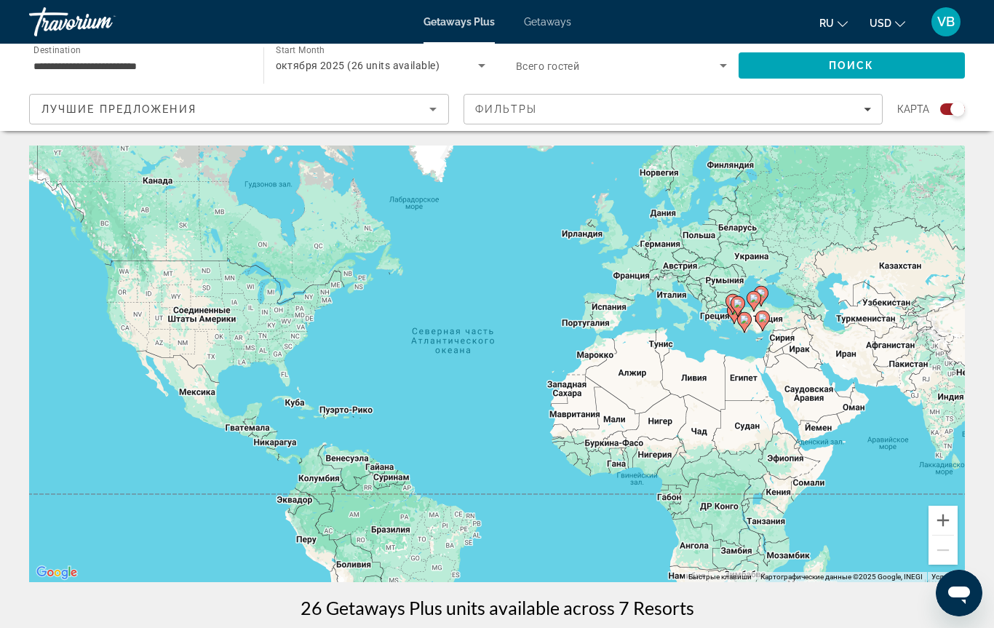
click at [542, 16] on span "Getaways" at bounding box center [547, 22] width 47 height 12
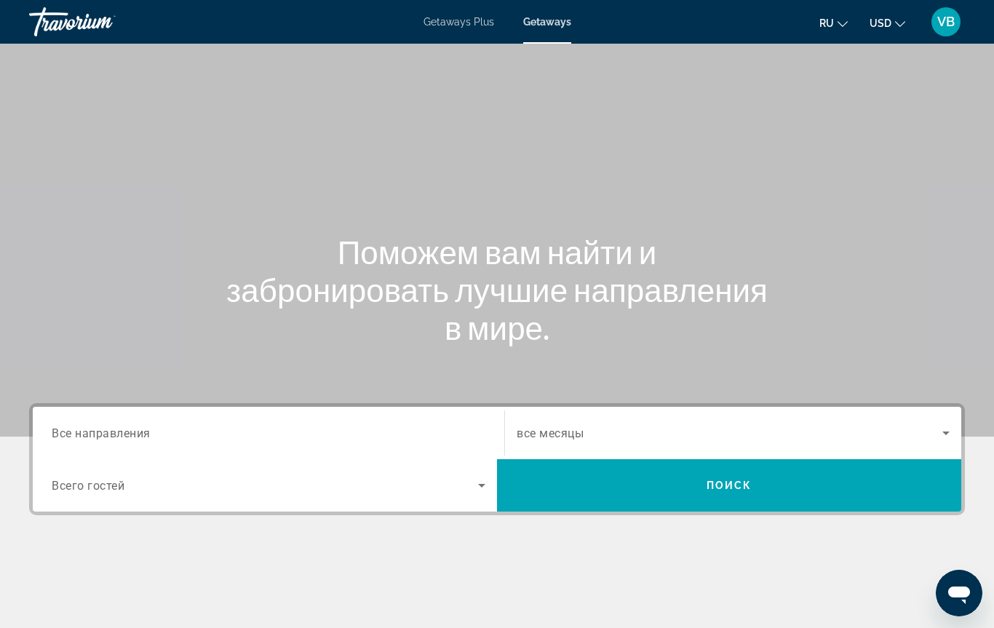
click at [167, 431] on input "Destination Все направления" at bounding box center [269, 433] width 434 height 17
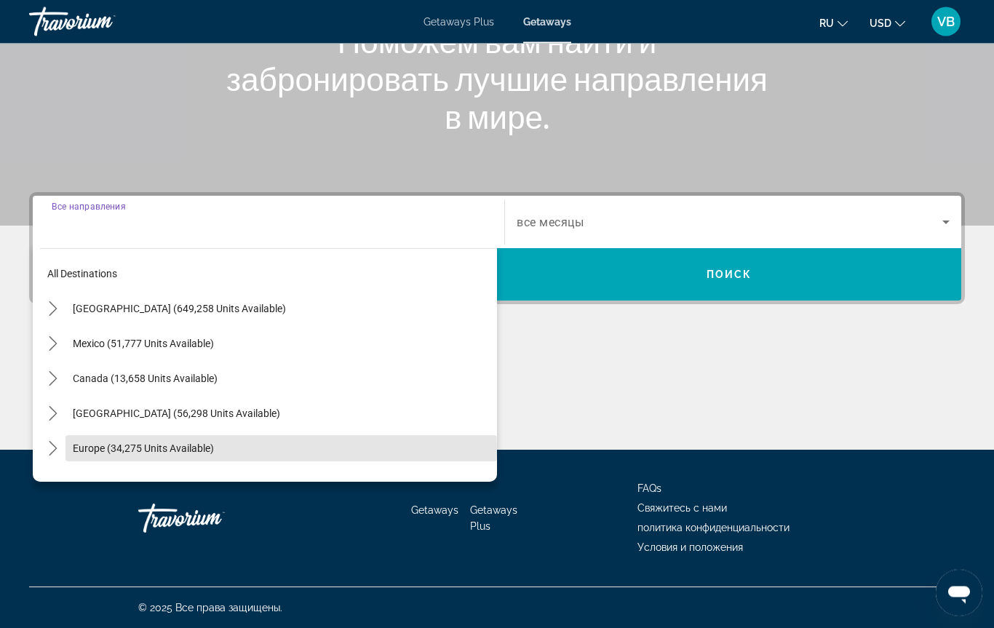
scroll to position [211, 0]
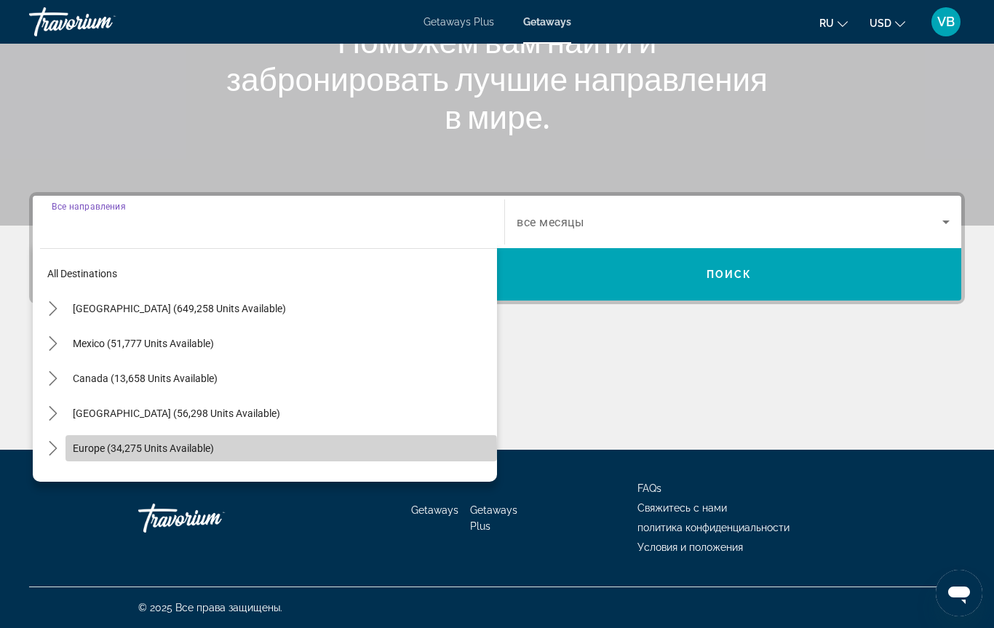
click at [158, 451] on span "Europe (34,275 units available)" at bounding box center [143, 449] width 141 height 12
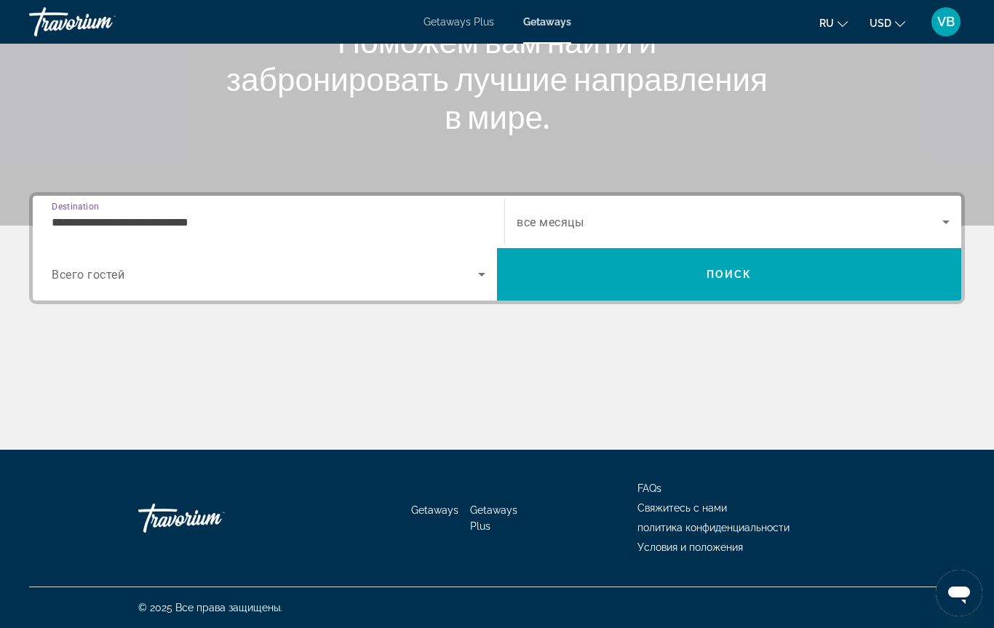
click at [576, 218] on span "все месяцы" at bounding box center [550, 222] width 67 height 14
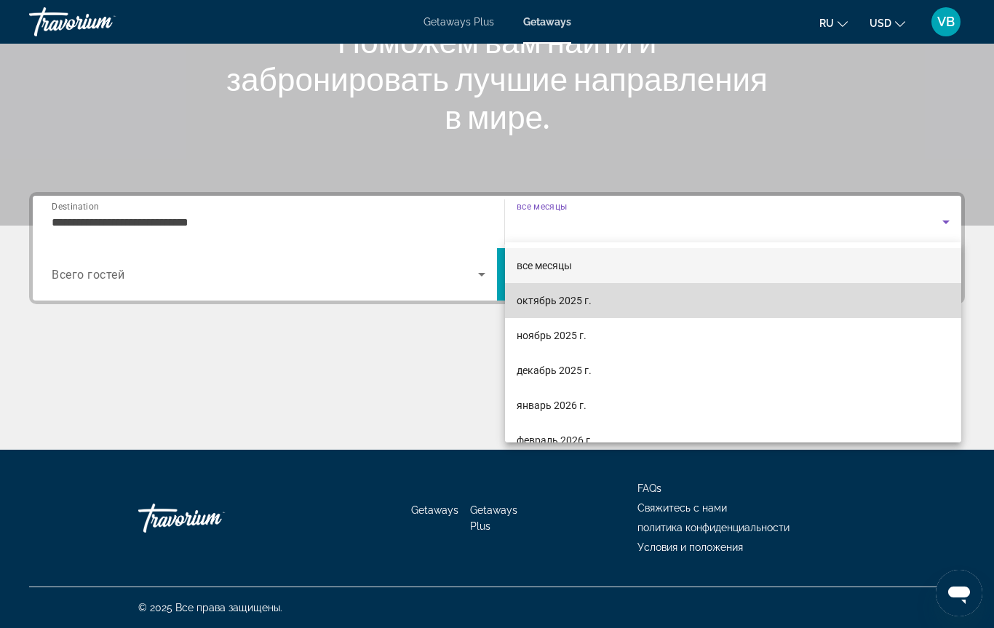
click at [559, 296] on span "октябрь 2025 г." at bounding box center [554, 300] width 75 height 17
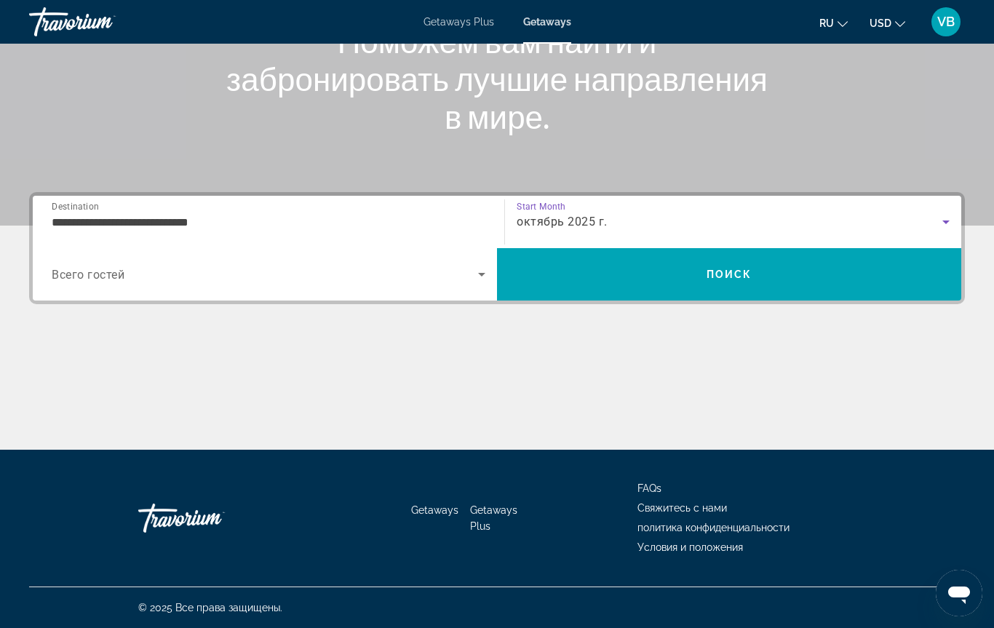
click at [223, 218] on input "**********" at bounding box center [269, 222] width 434 height 17
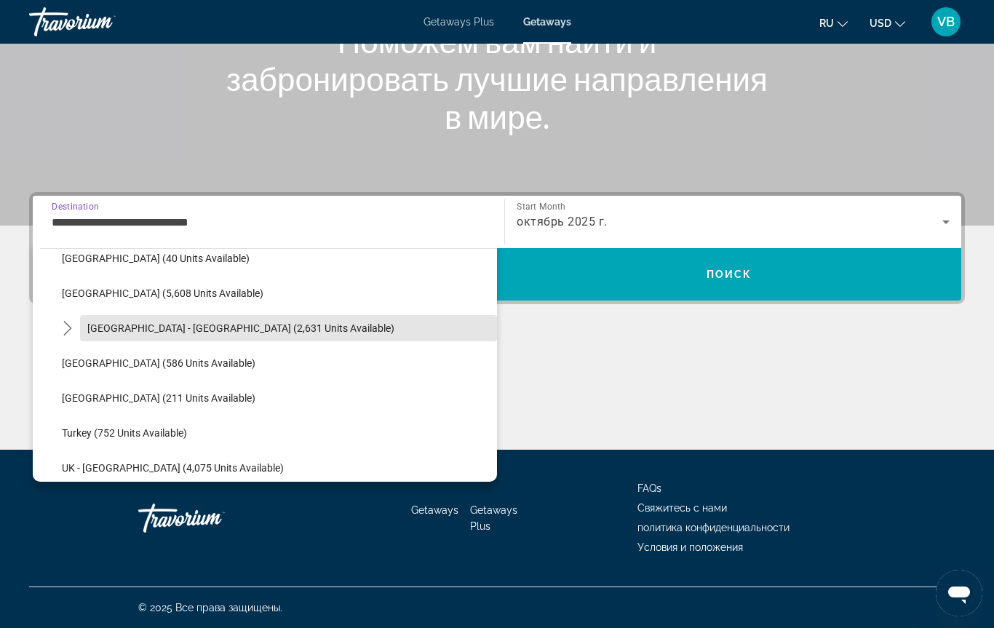
scroll to position [763, 0]
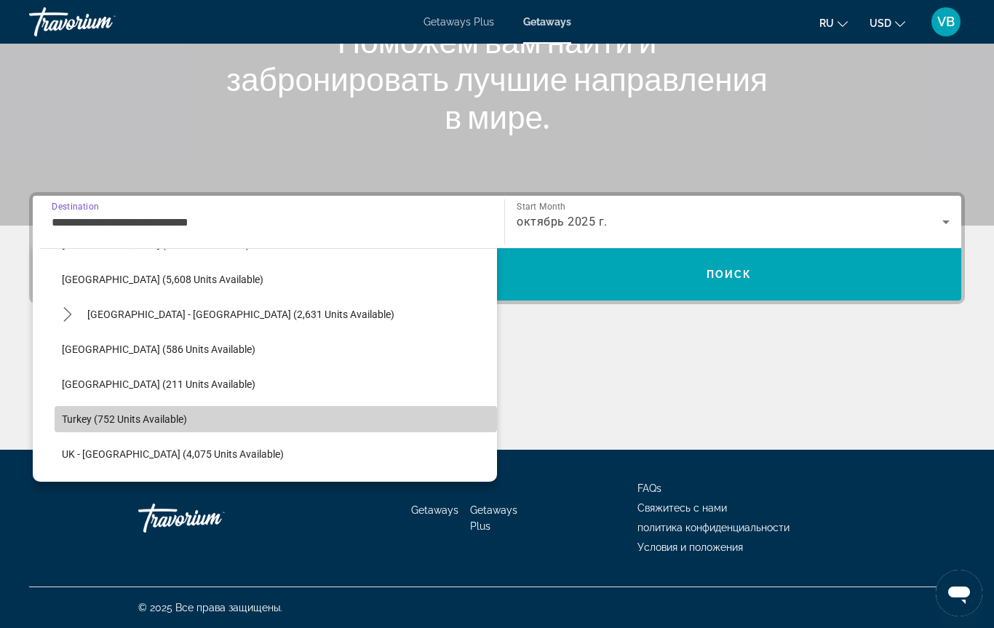
click at [162, 427] on span "Select destination: Turkey (752 units available)" at bounding box center [276, 419] width 443 height 35
type input "**********"
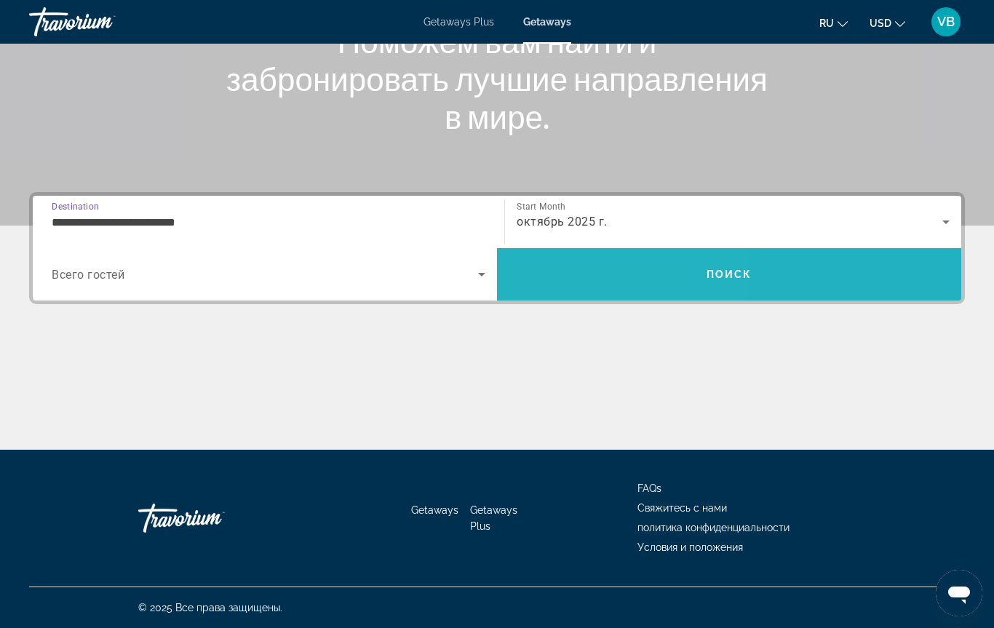
click at [578, 276] on span "Search" at bounding box center [729, 274] width 464 height 35
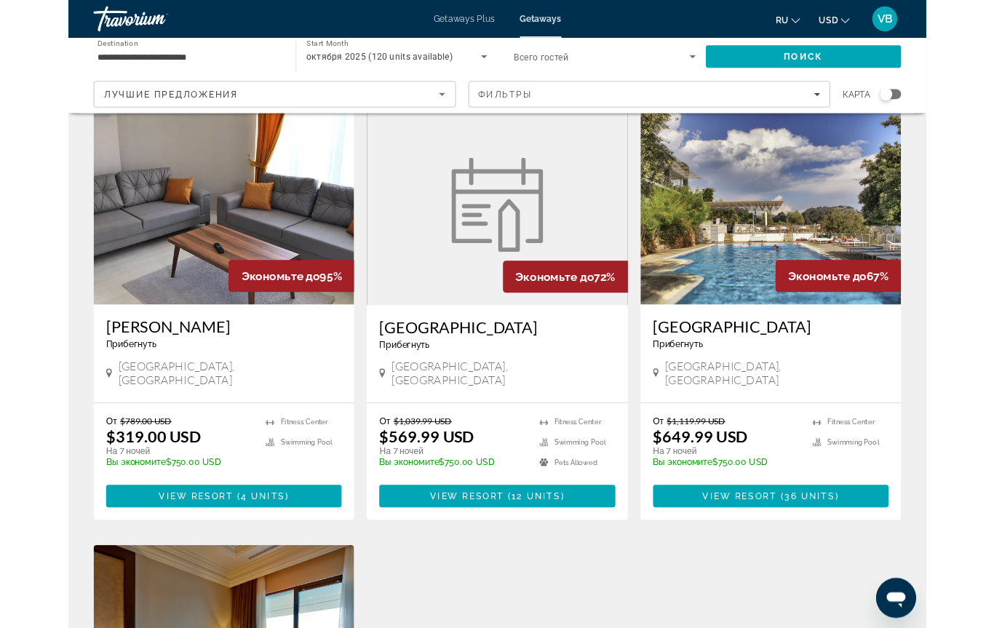
scroll to position [1055, 0]
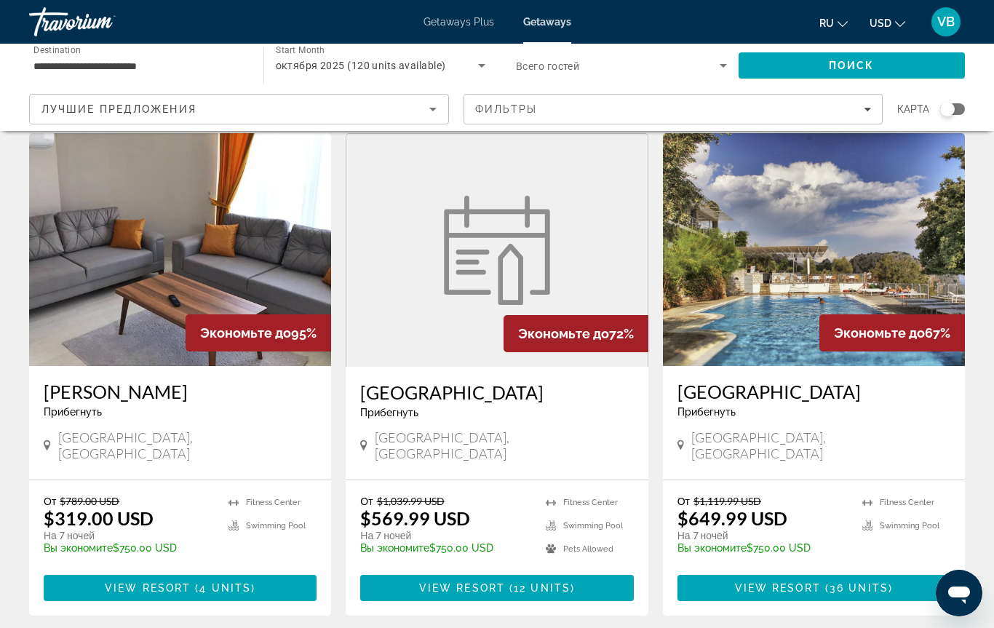
click at [367, 381] on h3 "Patara Prince Hotel" at bounding box center [496, 392] width 273 height 22
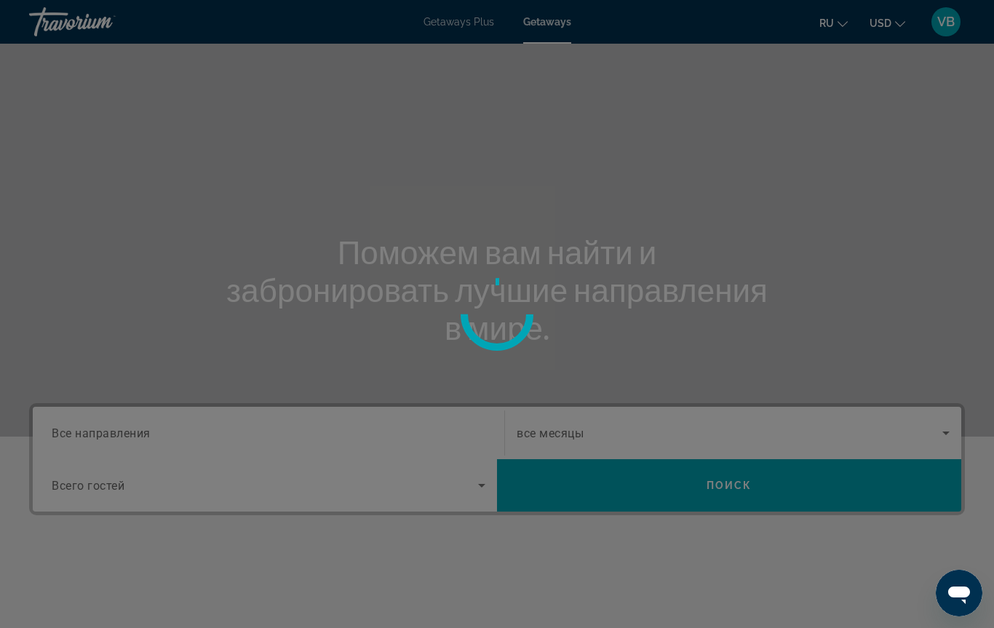
click at [77, 430] on div at bounding box center [497, 314] width 994 height 628
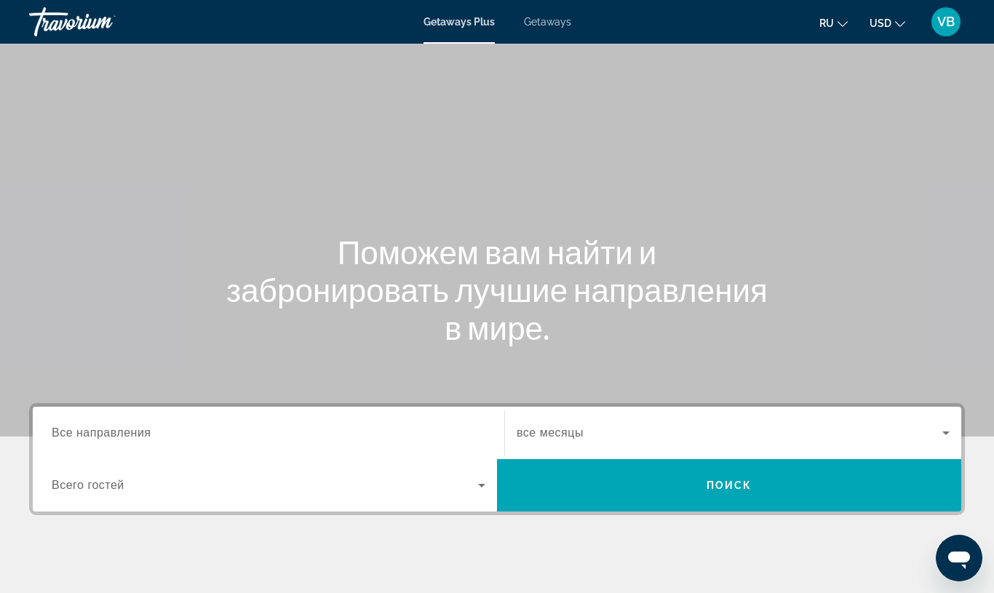
click at [526, 24] on span "Getaways" at bounding box center [547, 22] width 47 height 12
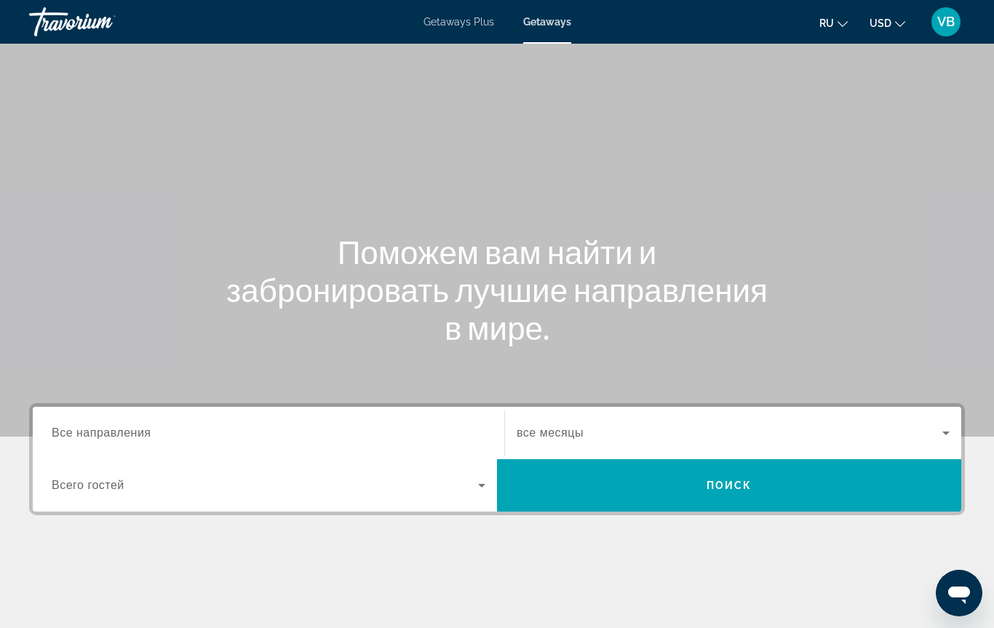
click at [146, 429] on span "Все направления" at bounding box center [102, 433] width 100 height 12
click at [146, 429] on input "Destination Все направления" at bounding box center [269, 433] width 434 height 17
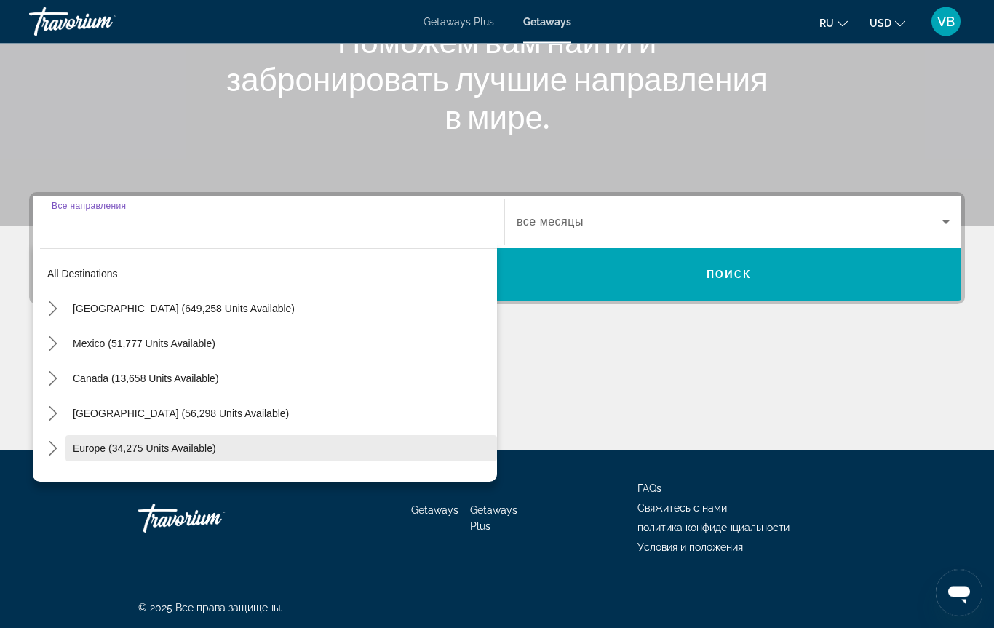
click at [138, 453] on span "Europe (34,275 units available)" at bounding box center [144, 449] width 143 height 12
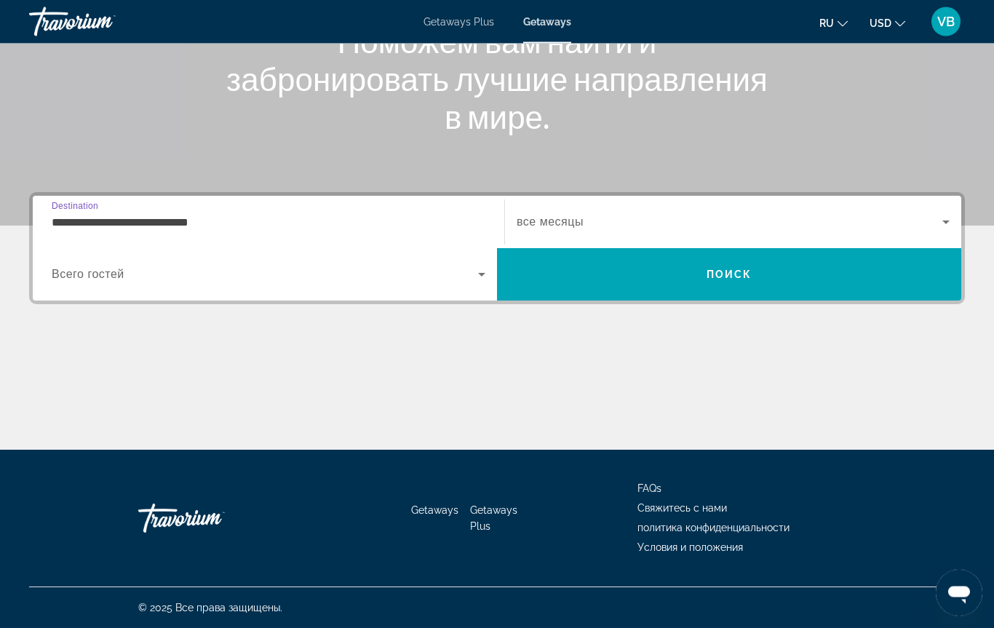
scroll to position [211, 0]
click at [569, 222] on span "все месяцы" at bounding box center [550, 221] width 67 height 12
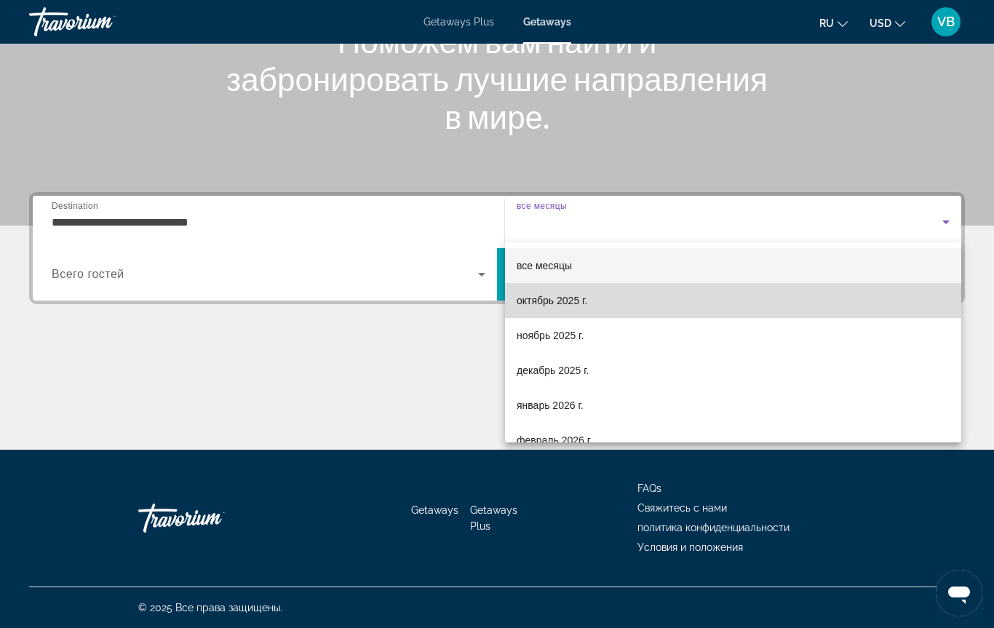
click at [556, 304] on span "октябрь 2025 г." at bounding box center [552, 300] width 71 height 17
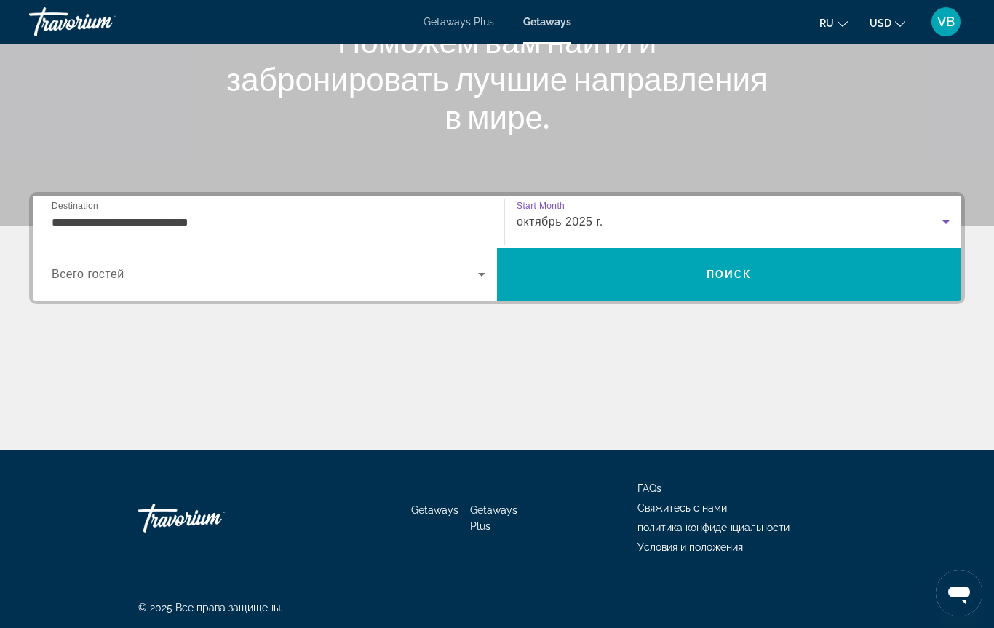
click at [183, 221] on input "**********" at bounding box center [269, 222] width 434 height 17
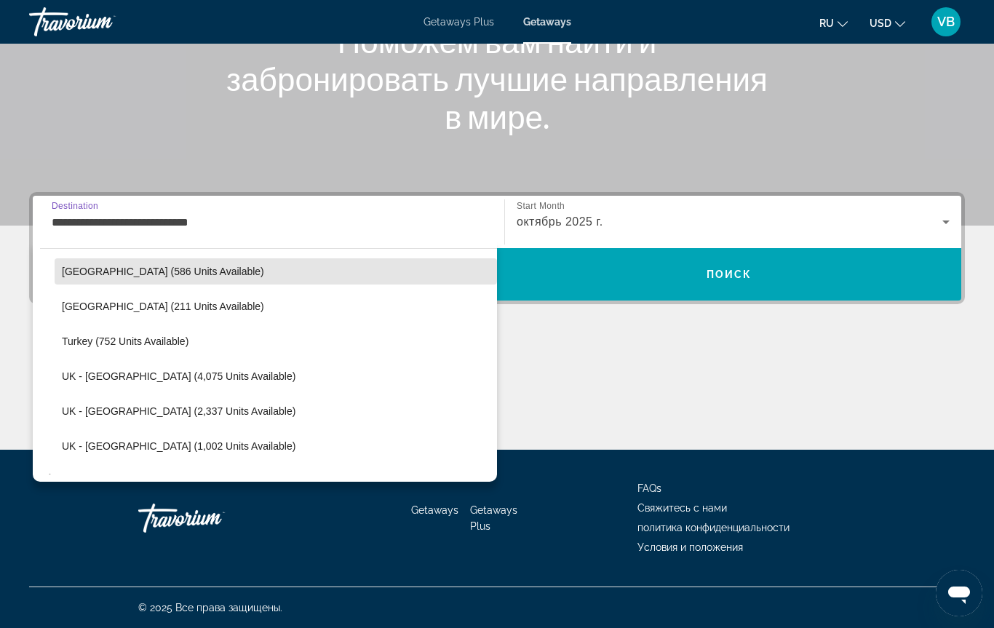
scroll to position [842, 0]
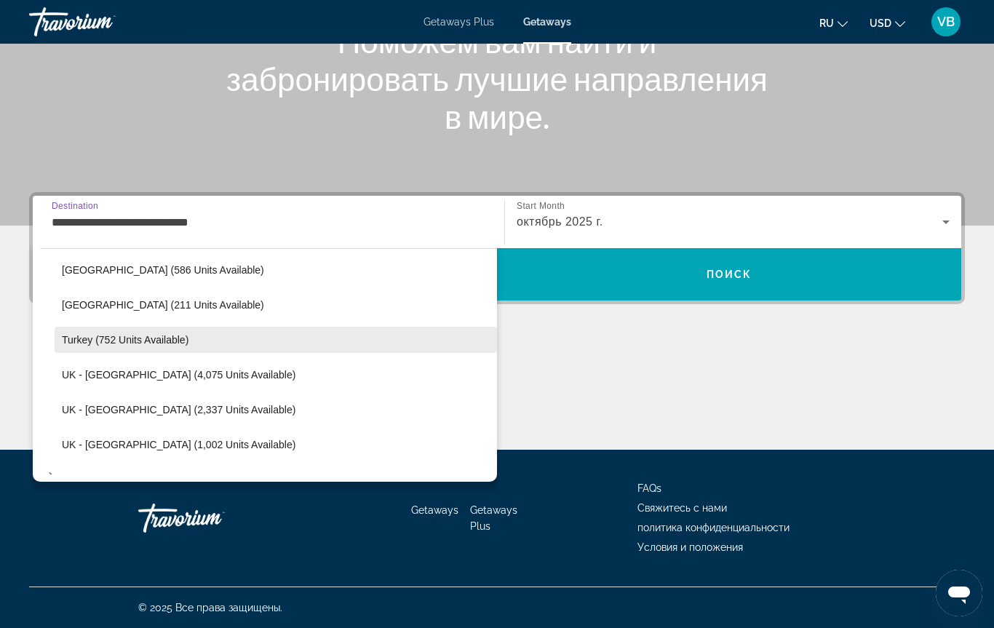
click at [132, 344] on span "Turkey (752 units available)" at bounding box center [125, 340] width 127 height 12
type input "**********"
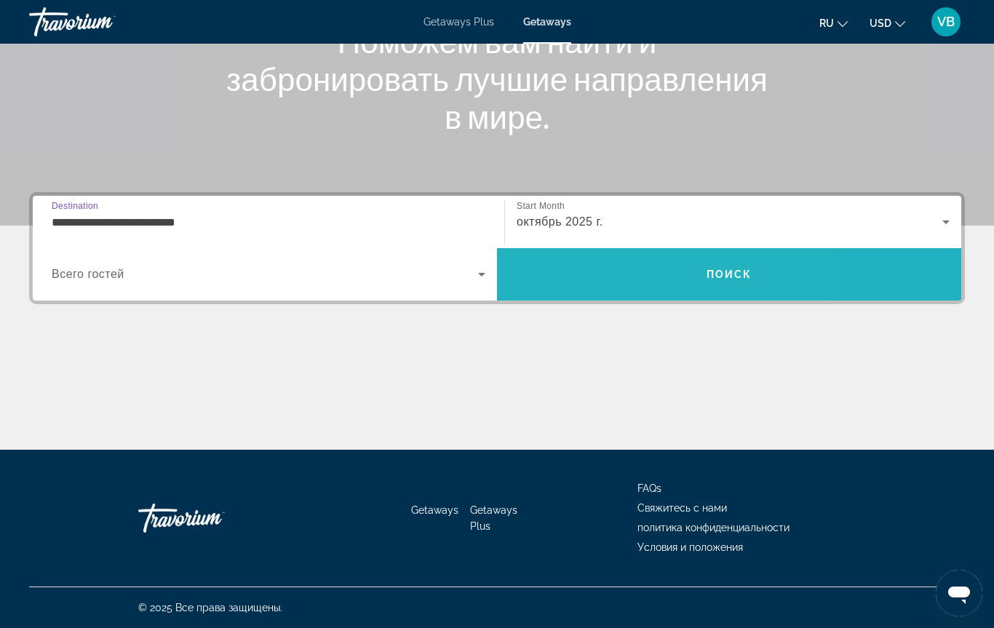
click at [622, 273] on span "Search" at bounding box center [729, 274] width 464 height 35
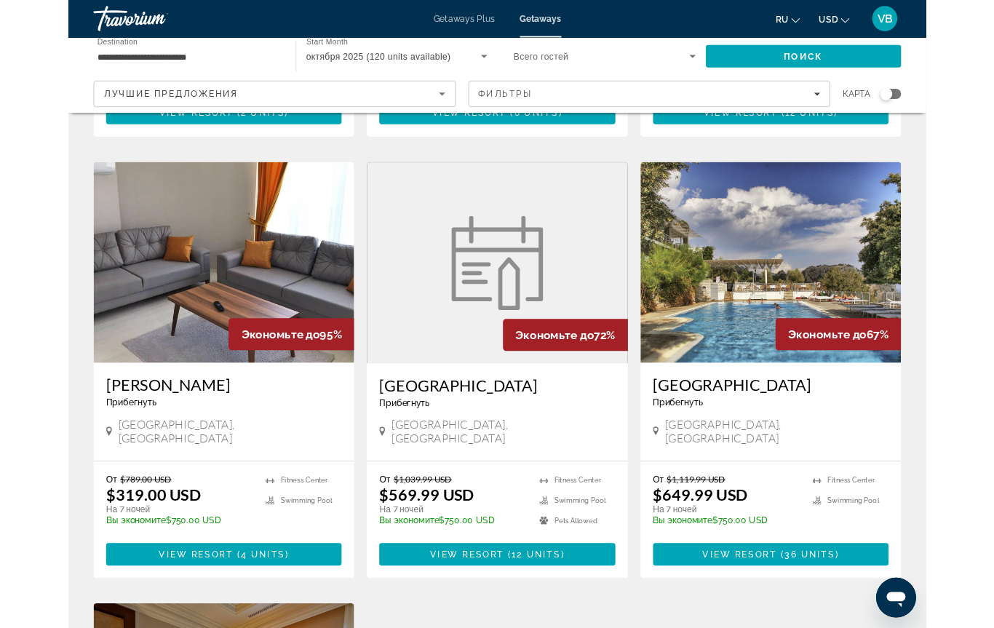
scroll to position [1042, 0]
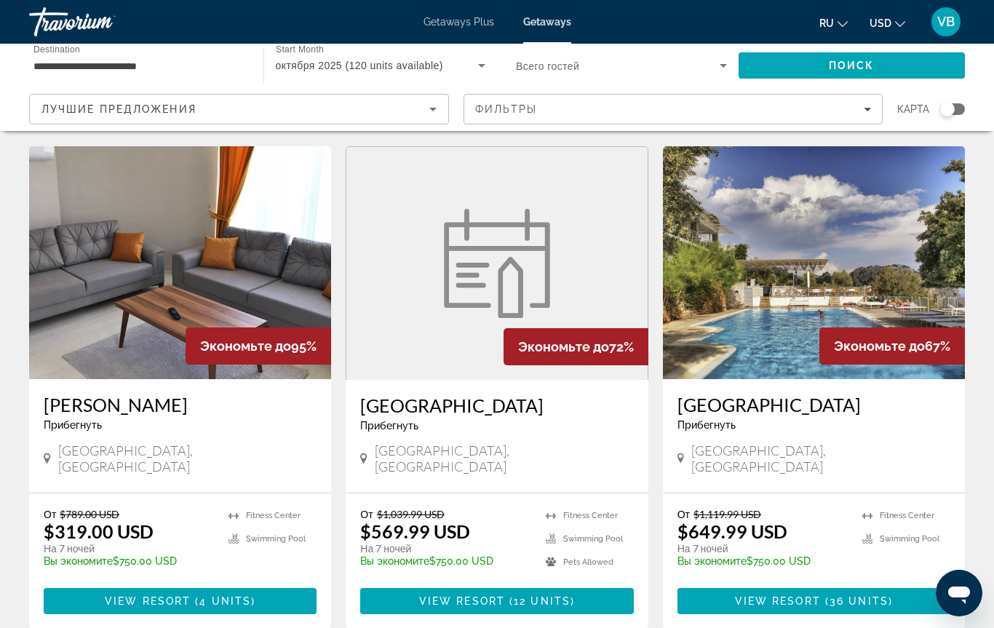
drag, startPoint x: 360, startPoint y: 387, endPoint x: 523, endPoint y: 391, distance: 163.8
click at [523, 391] on div "Patara Prince Hotel Прибегнуть - Это курорт только для взрослых Antalya, Turkey" at bounding box center [497, 436] width 302 height 113
copy h3 "[GEOGRAPHIC_DATA]"
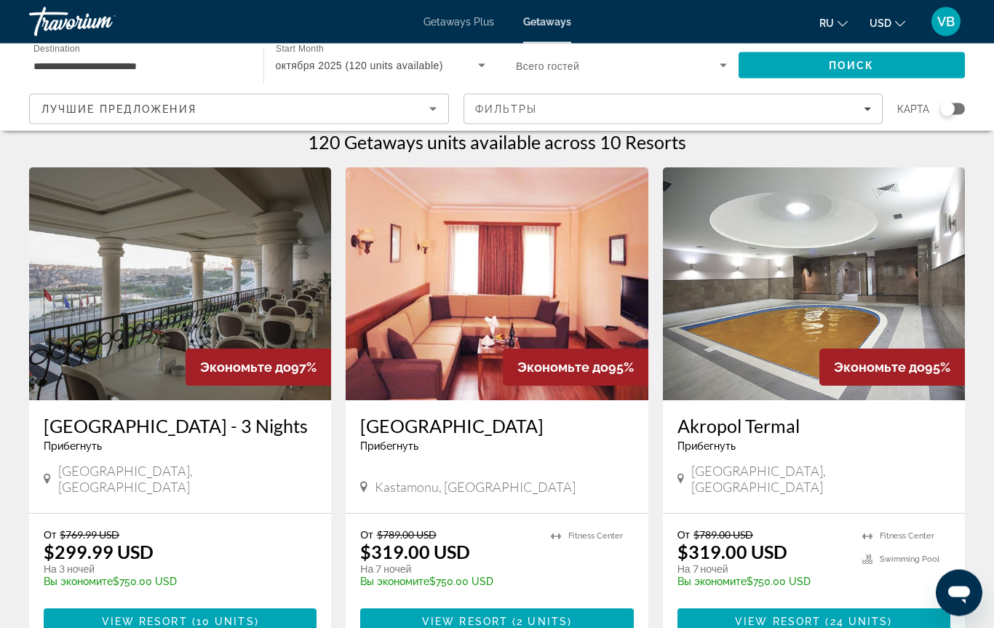
scroll to position [0, 0]
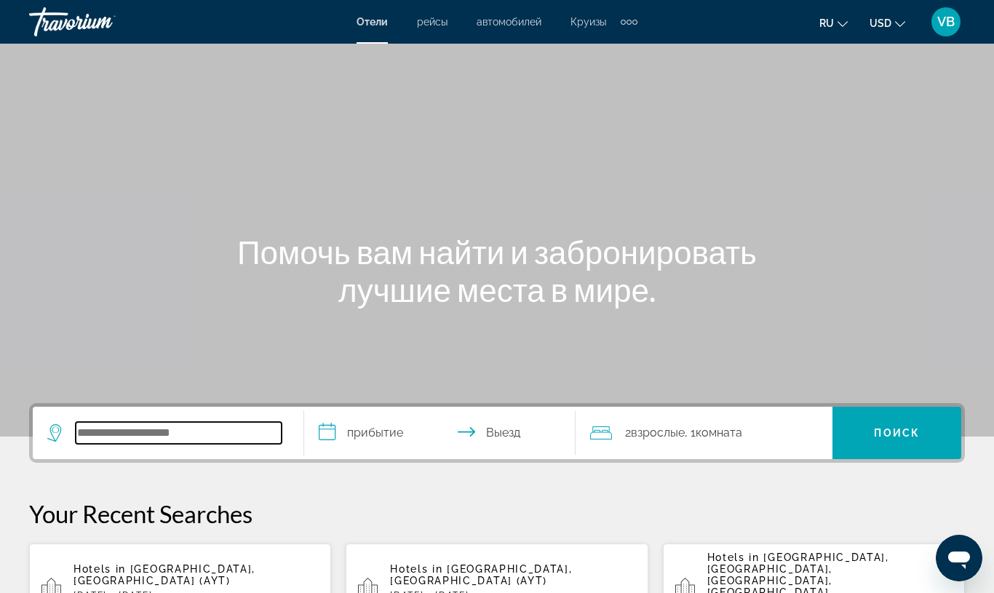
drag, startPoint x: 96, startPoint y: 438, endPoint x: 96, endPoint y: 726, distance: 288.2
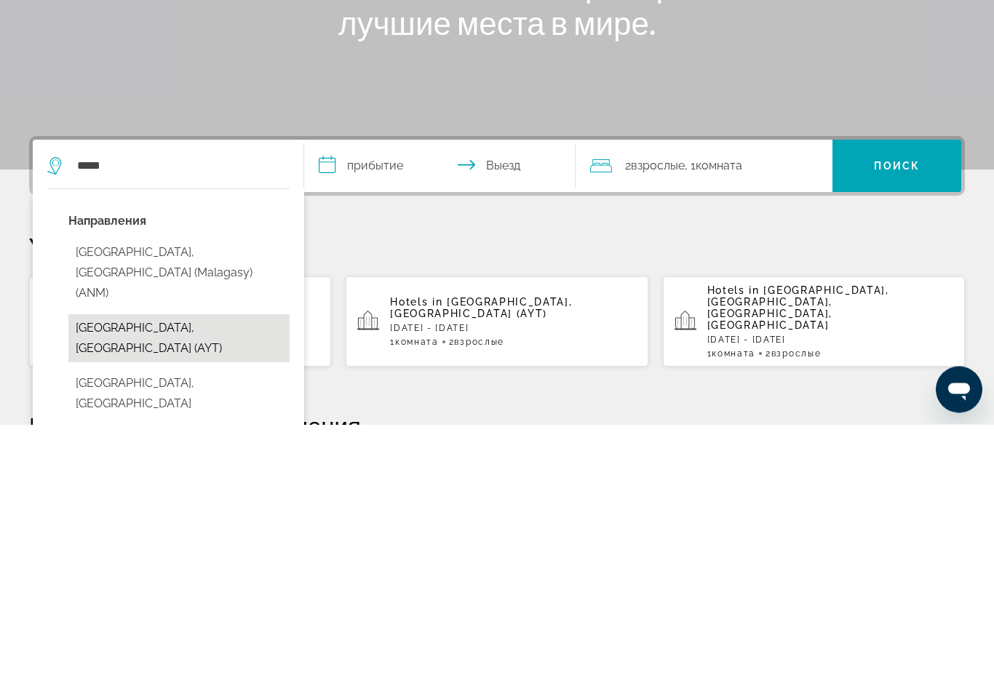
click at [138, 582] on button "[GEOGRAPHIC_DATA], [GEOGRAPHIC_DATA] (AYT)" at bounding box center [178, 606] width 221 height 48
type input "**********"
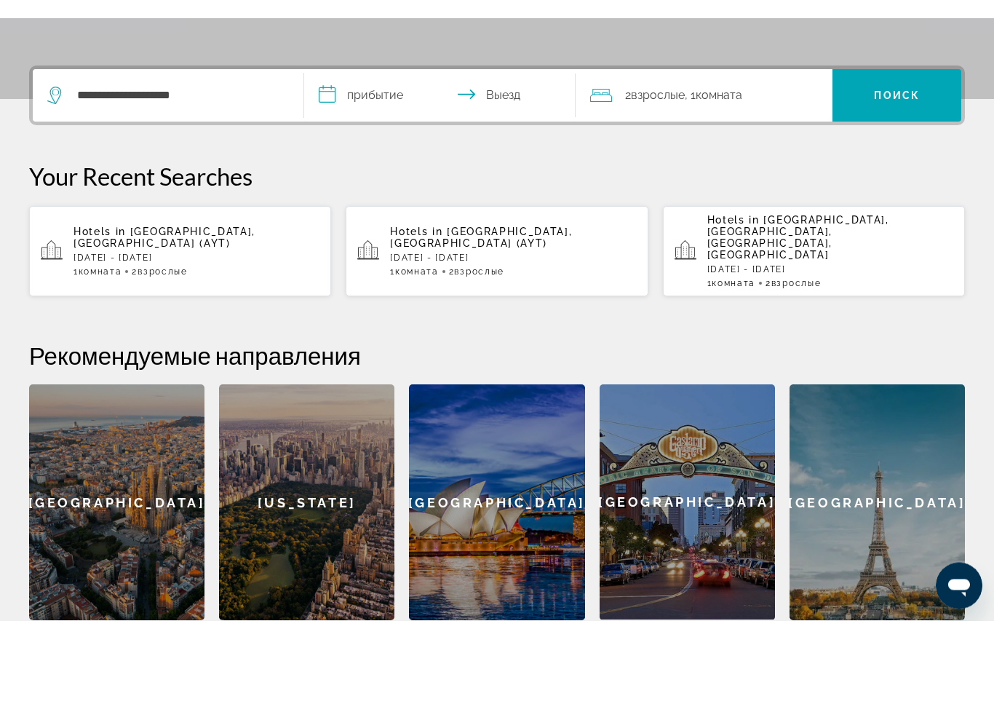
scroll to position [356, 0]
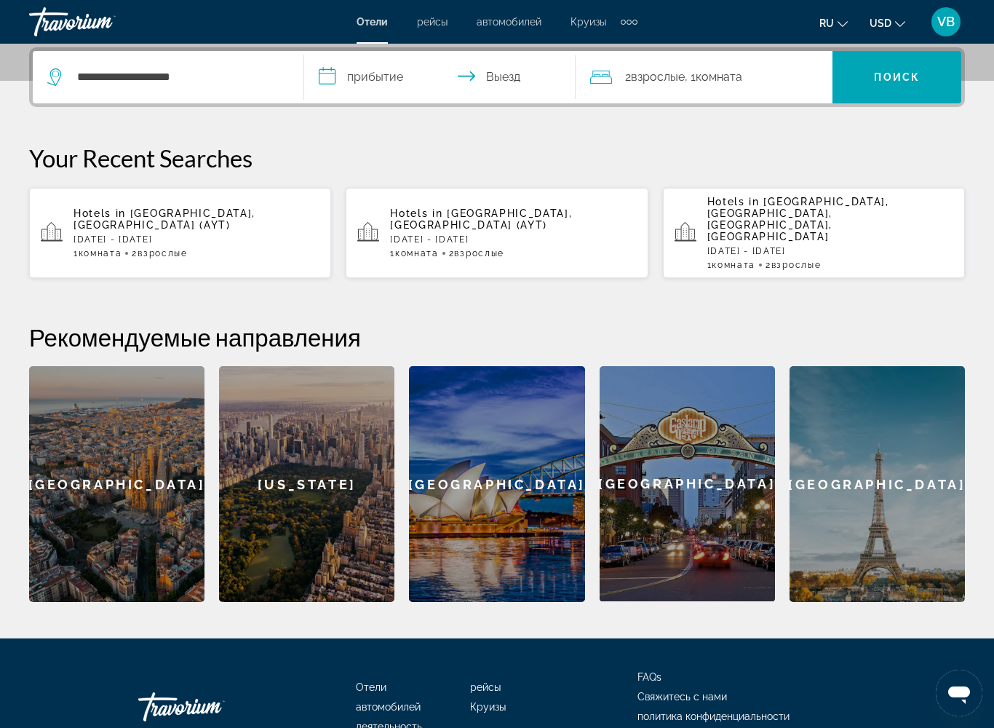
click at [366, 83] on input "**********" at bounding box center [442, 79] width 277 height 57
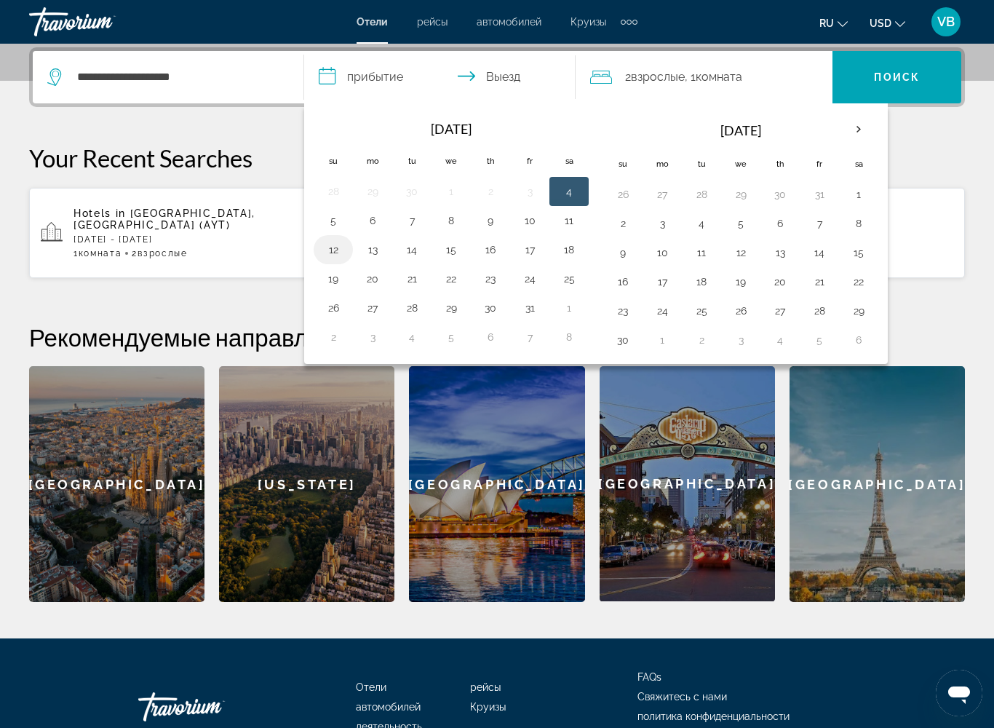
click at [337, 249] on button "12" at bounding box center [333, 249] width 23 height 20
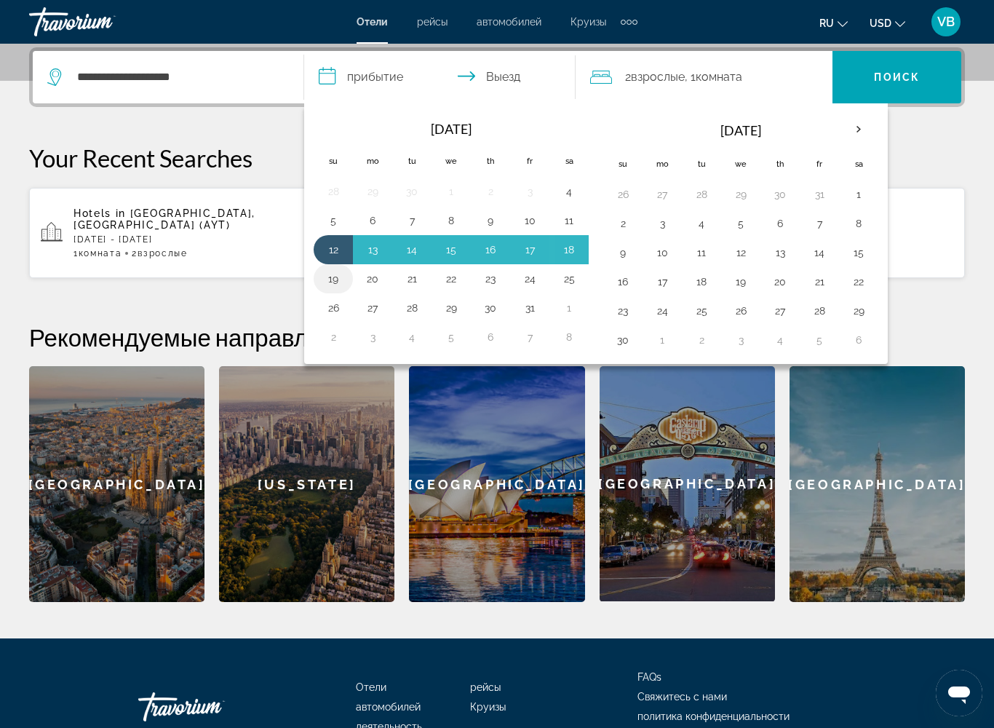
click at [330, 277] on button "19" at bounding box center [333, 279] width 23 height 20
type input "**********"
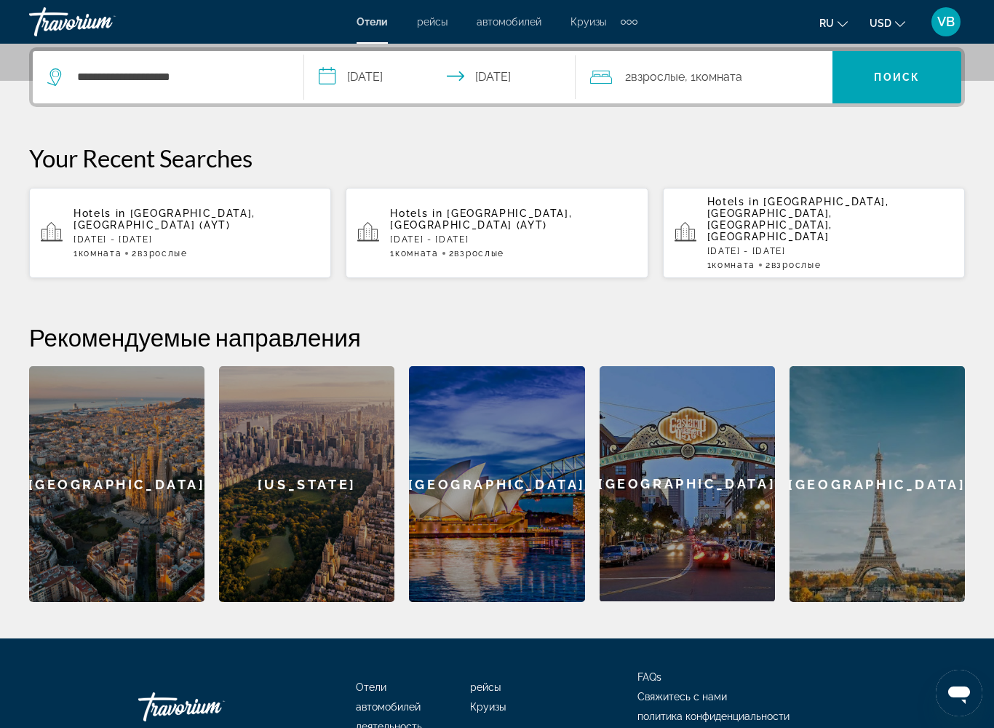
click at [630, 85] on span "2 Взрослый Взрослые" at bounding box center [655, 77] width 60 height 20
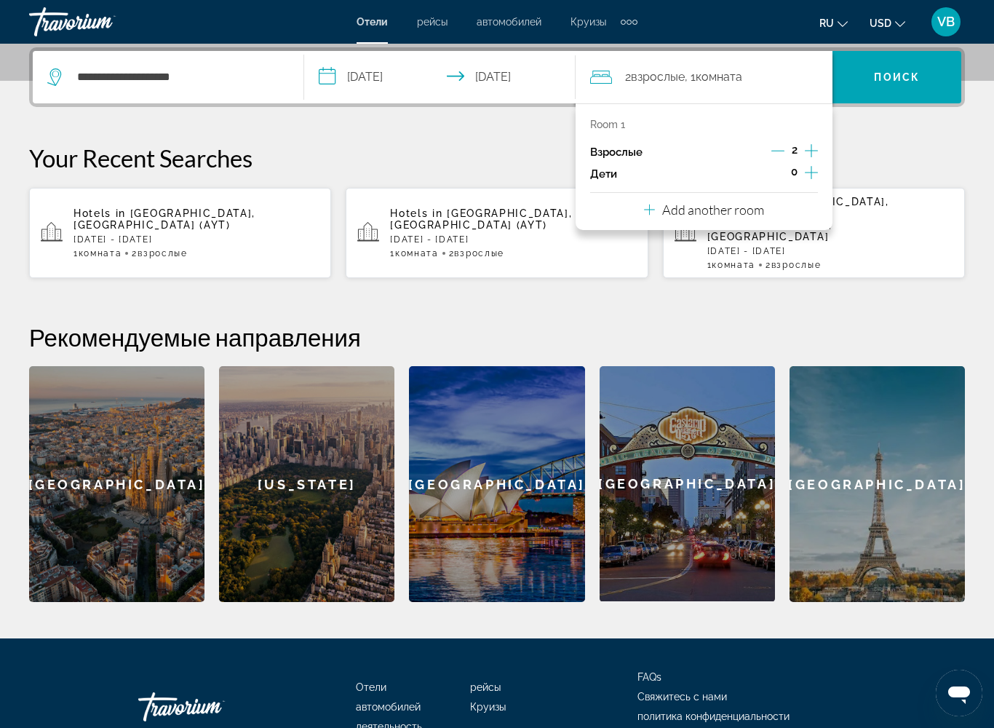
click at [808, 151] on icon "Increment adults" at bounding box center [811, 150] width 13 height 17
click at [884, 92] on span "Search" at bounding box center [897, 77] width 129 height 35
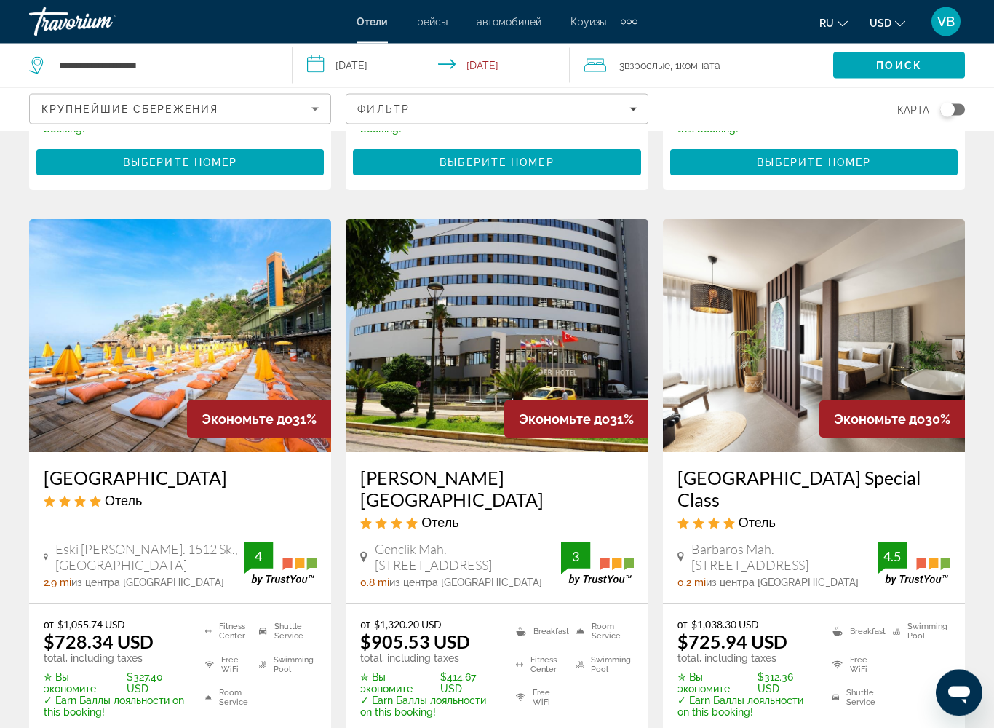
scroll to position [1787, 0]
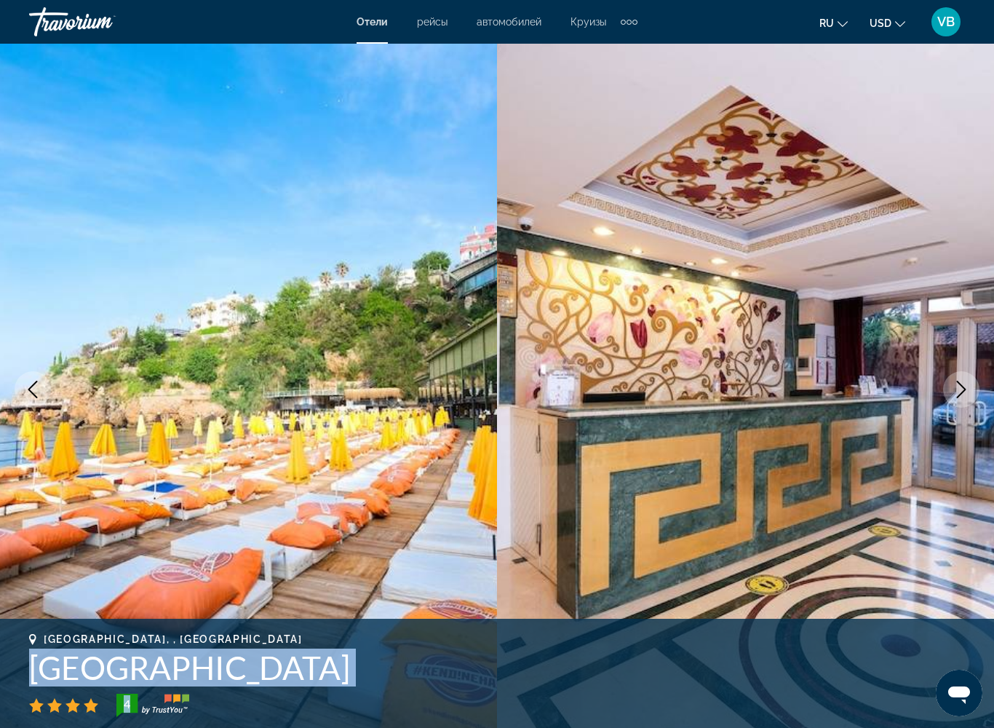
drag, startPoint x: 31, startPoint y: 667, endPoint x: 314, endPoint y: 695, distance: 284.6
click at [314, 592] on h1 "[GEOGRAPHIC_DATA]" at bounding box center [497, 668] width 936 height 38
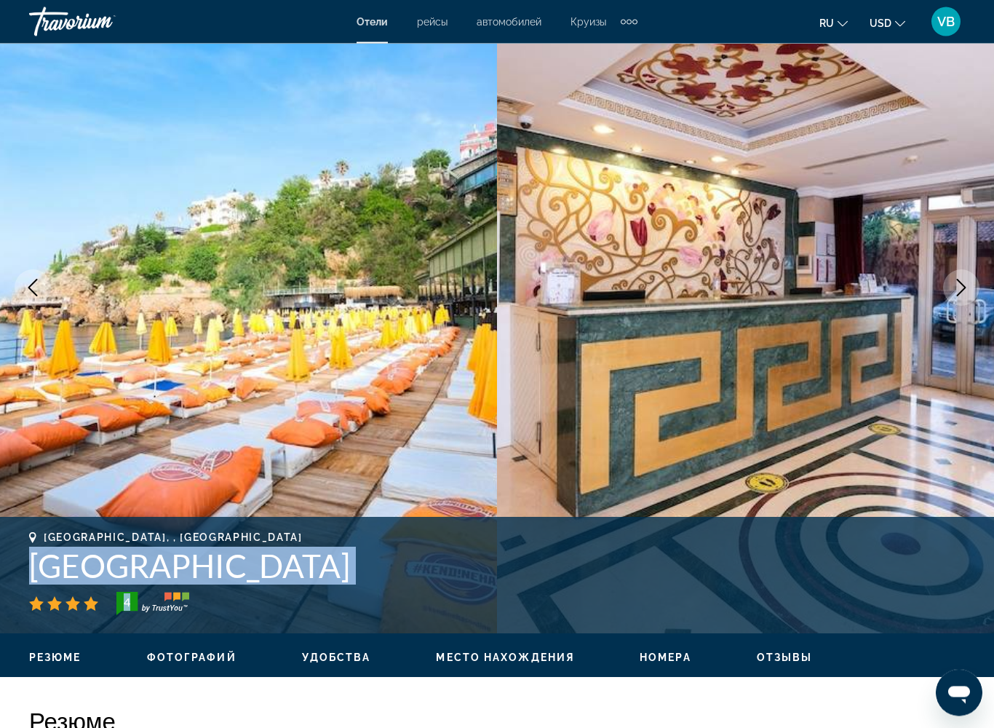
scroll to position [103, 0]
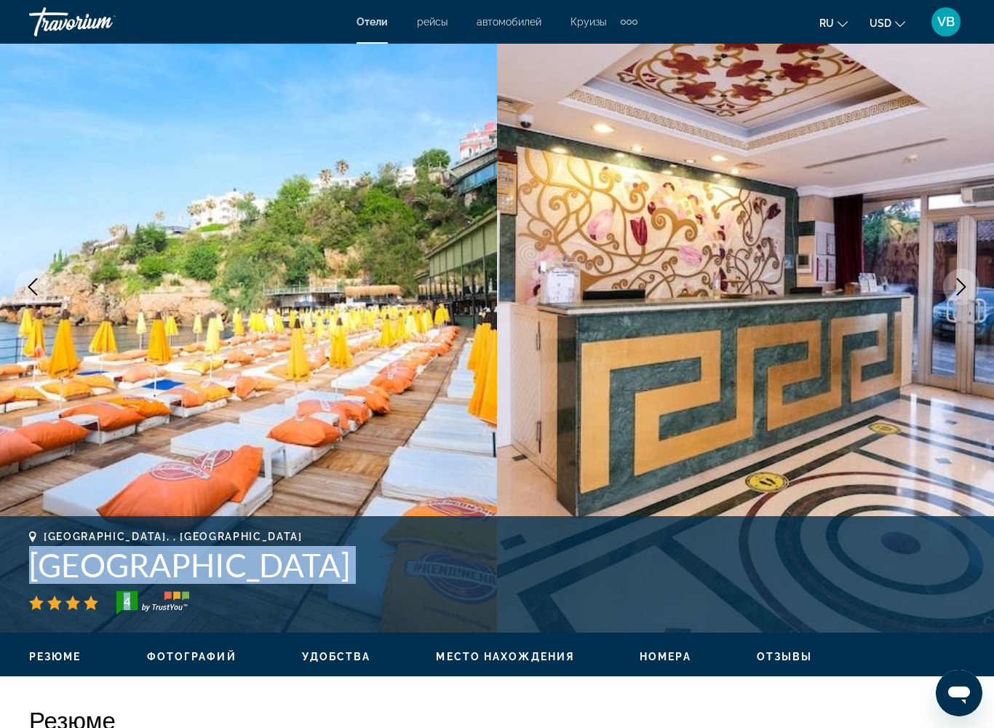
copy div "[GEOGRAPHIC_DATA] 4"
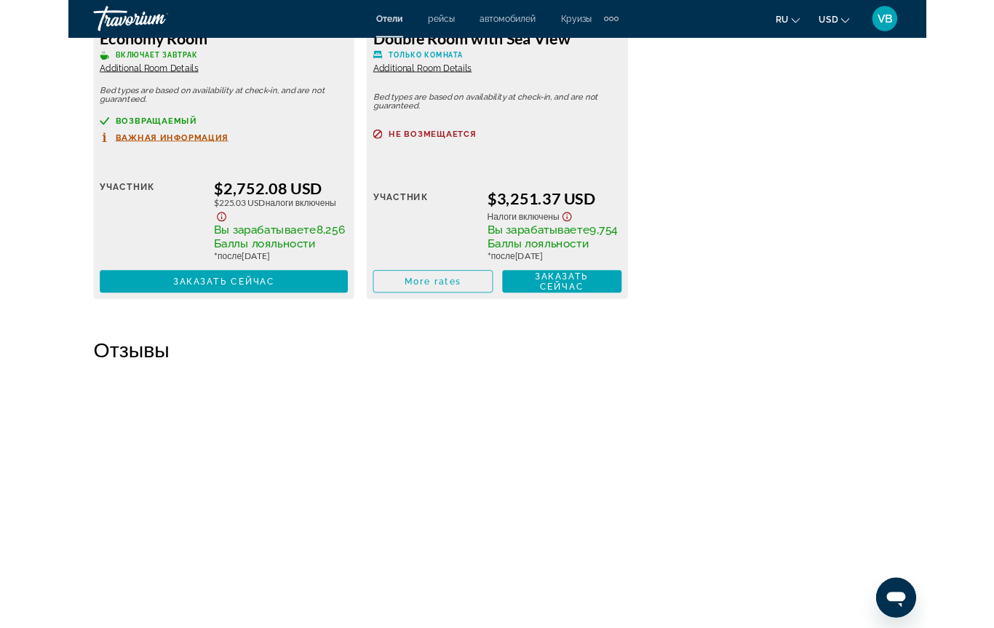
scroll to position [3621, 0]
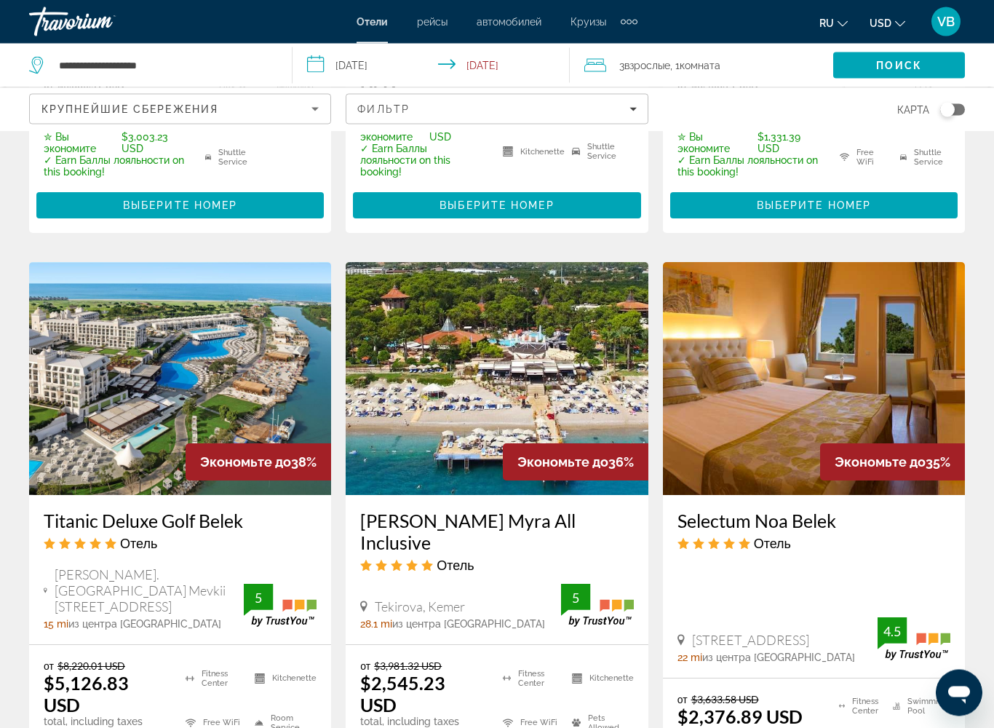
scroll to position [1129, 0]
click at [324, 110] on icon "Sort by" at bounding box center [314, 108] width 17 height 17
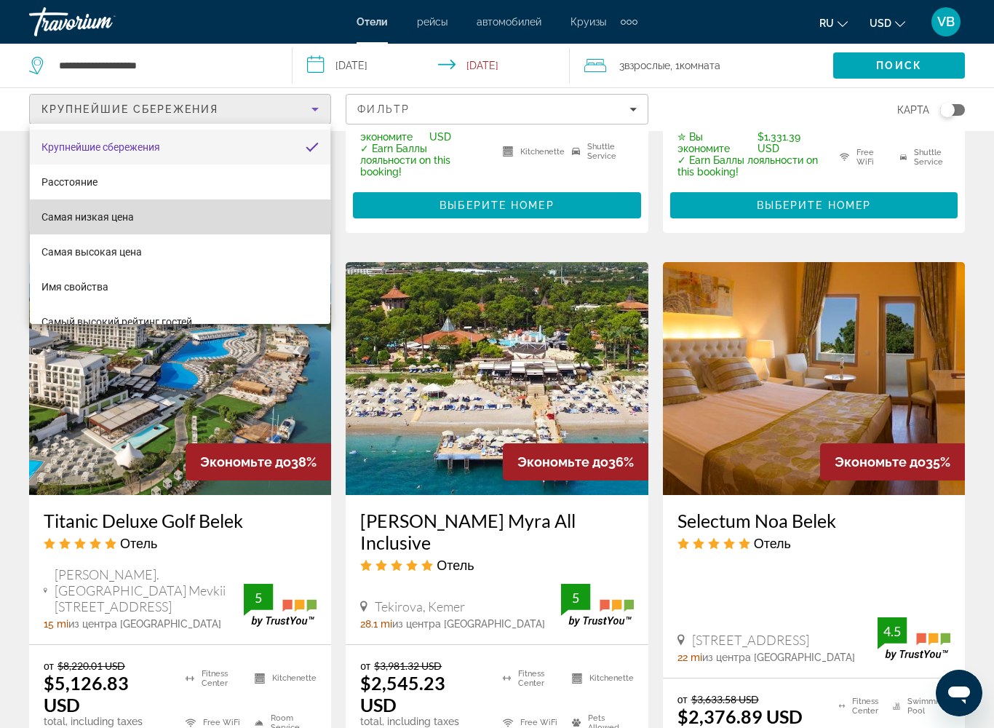
click at [143, 219] on mat-option "Самая низкая цена" at bounding box center [180, 216] width 301 height 35
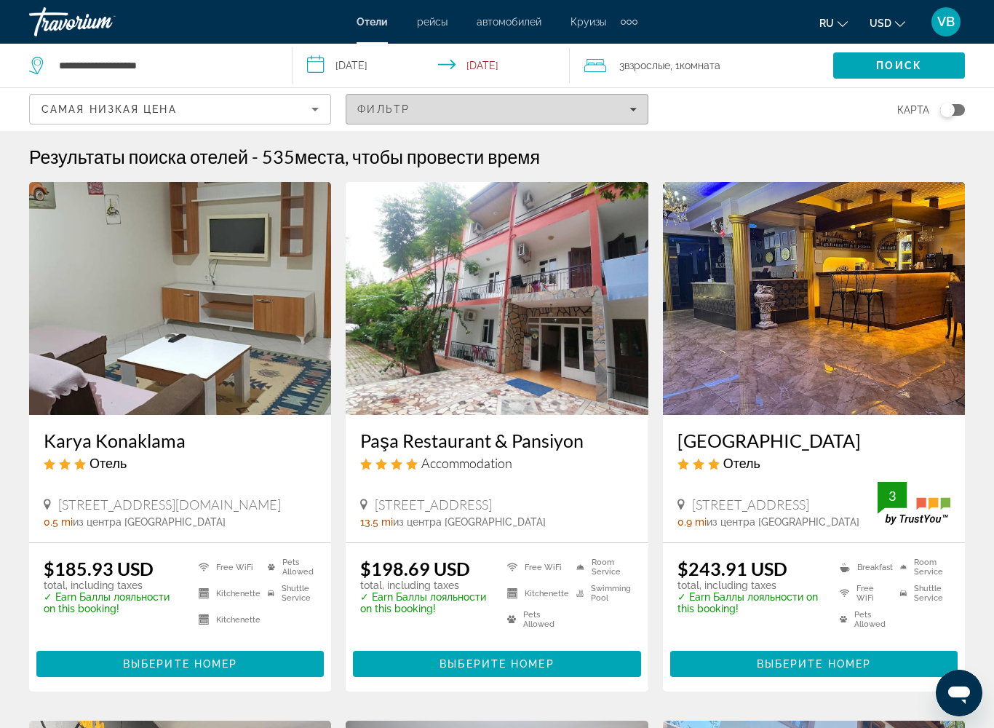
click at [412, 106] on div "Фильтр" at bounding box center [496, 109] width 279 height 12
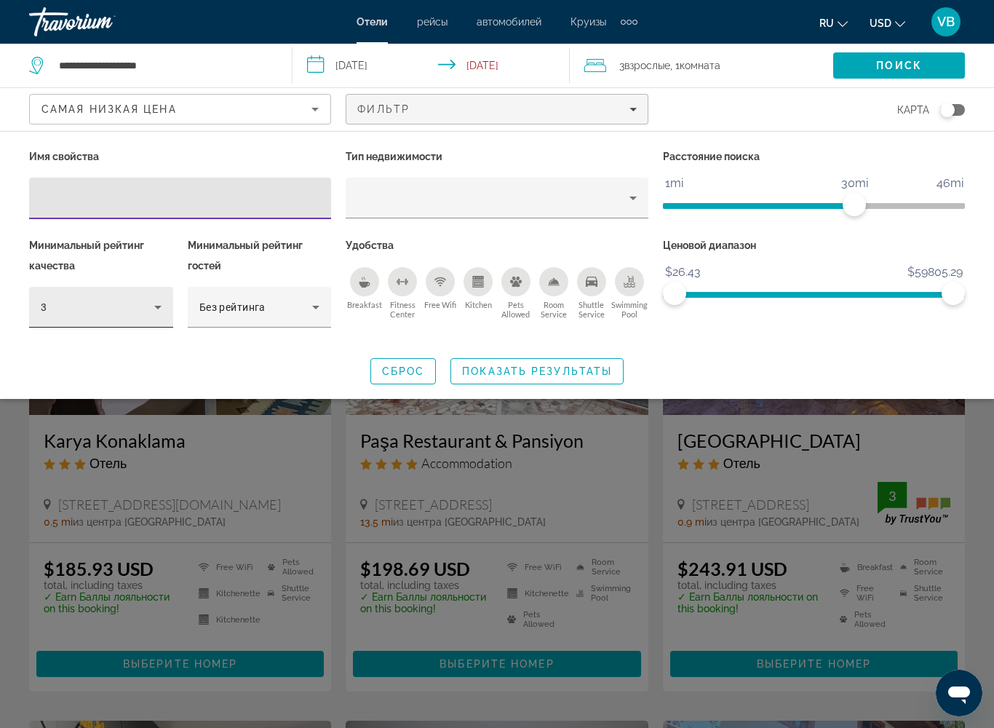
click at [151, 306] on icon "Hotel Filters" at bounding box center [157, 306] width 17 height 17
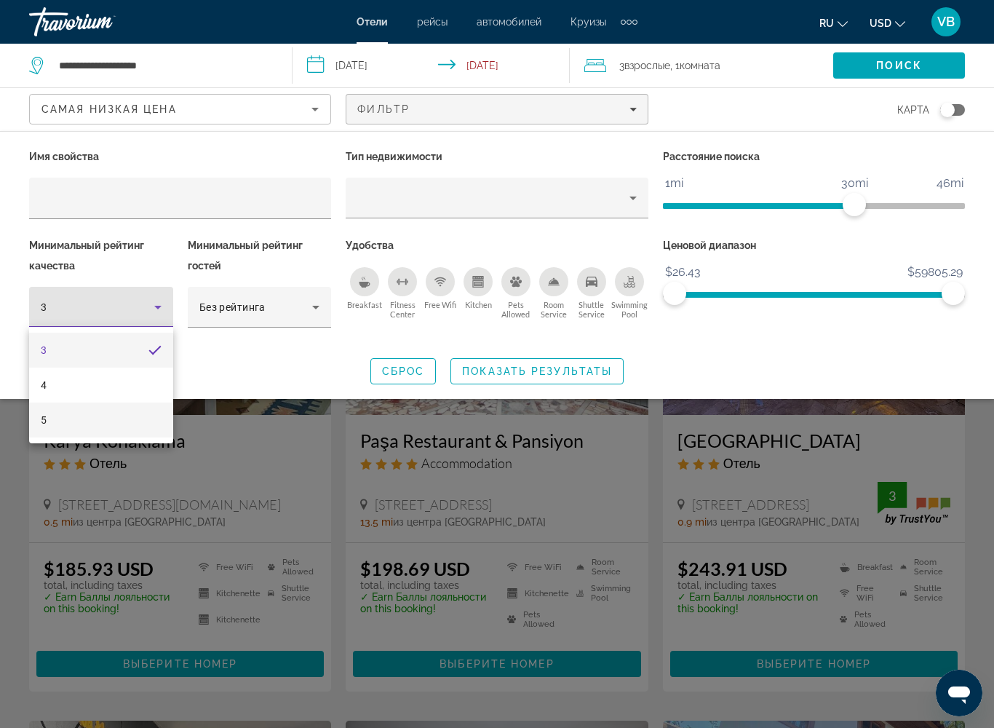
click at [111, 429] on mat-option "5" at bounding box center [101, 420] width 144 height 35
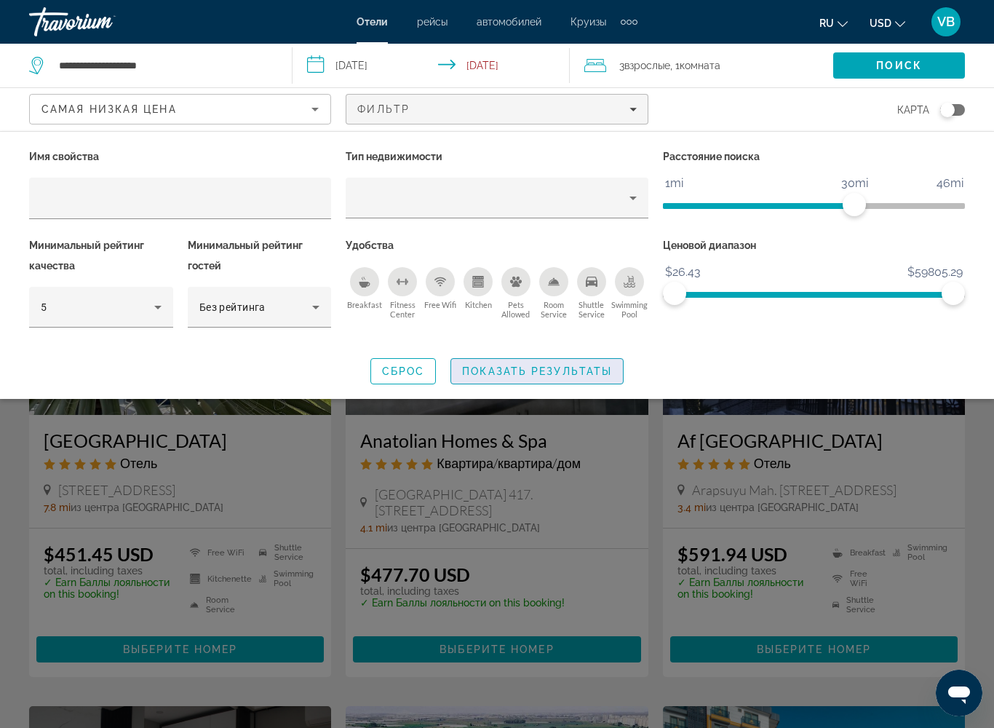
click at [477, 365] on span "Показать результаты" at bounding box center [537, 371] width 150 height 12
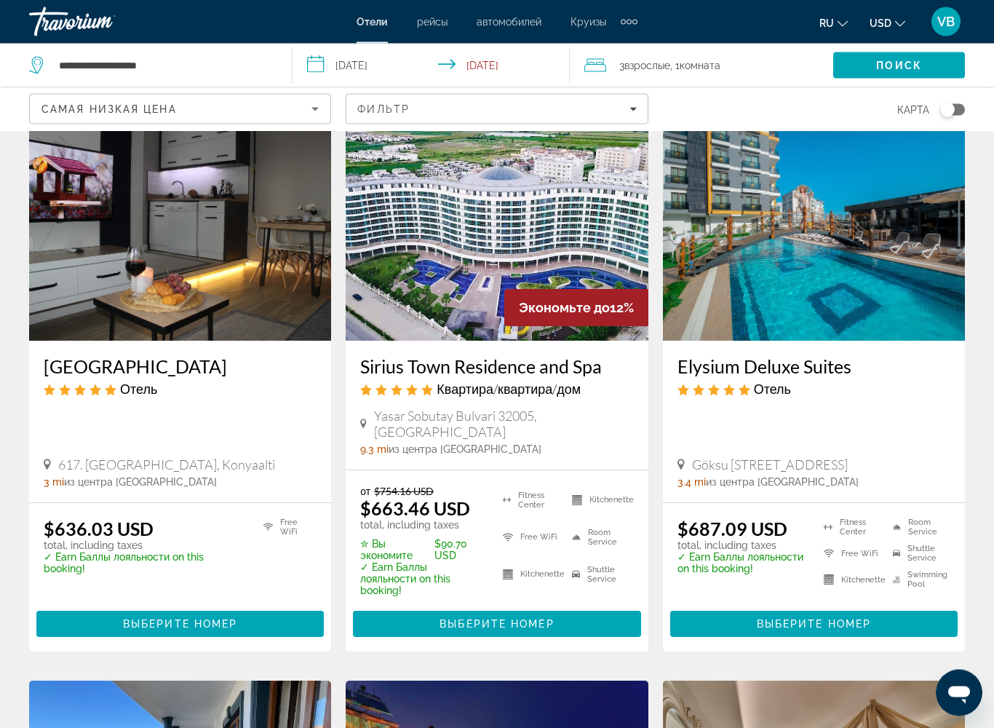
scroll to position [598, 0]
click at [160, 592] on span "Выберите номер" at bounding box center [180, 624] width 114 height 12
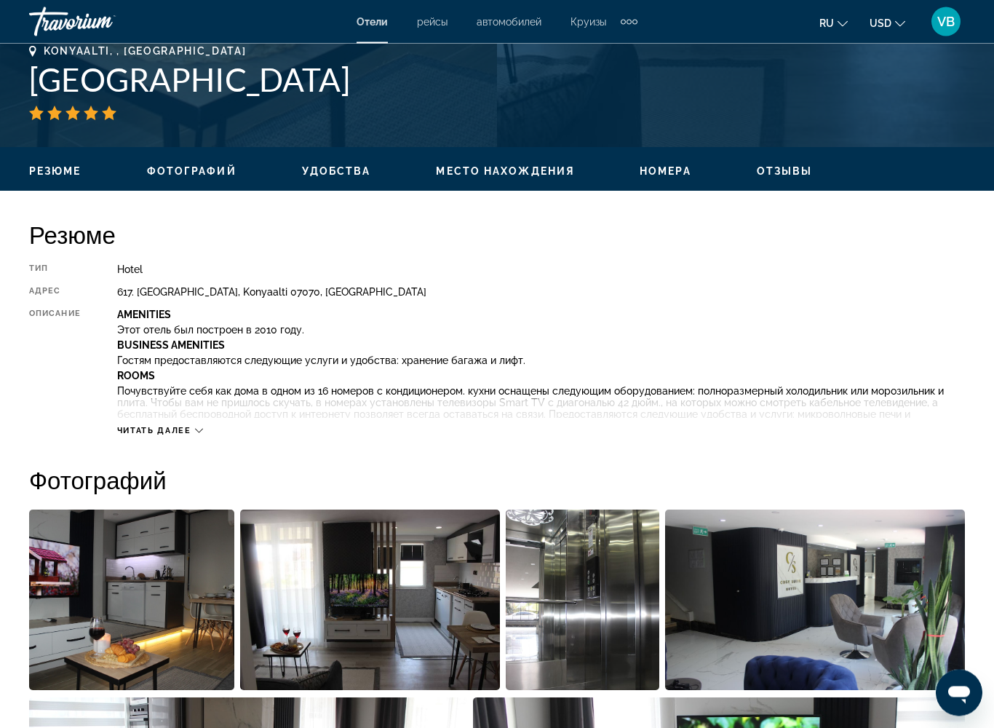
scroll to position [612, 0]
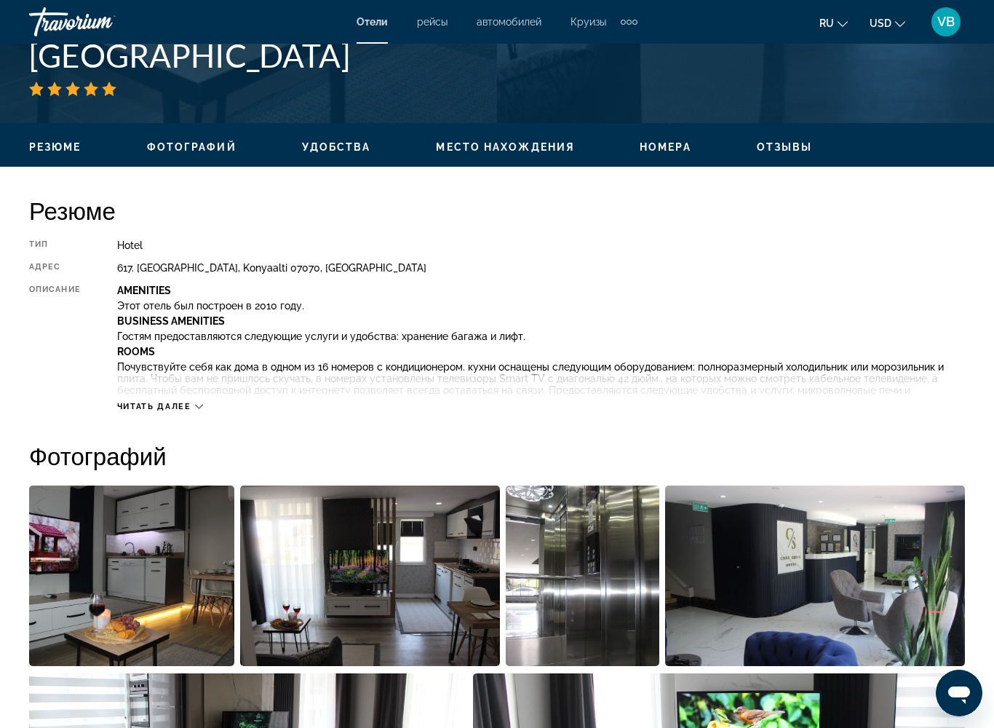
click at [193, 404] on div "Читать далее" at bounding box center [160, 406] width 86 height 9
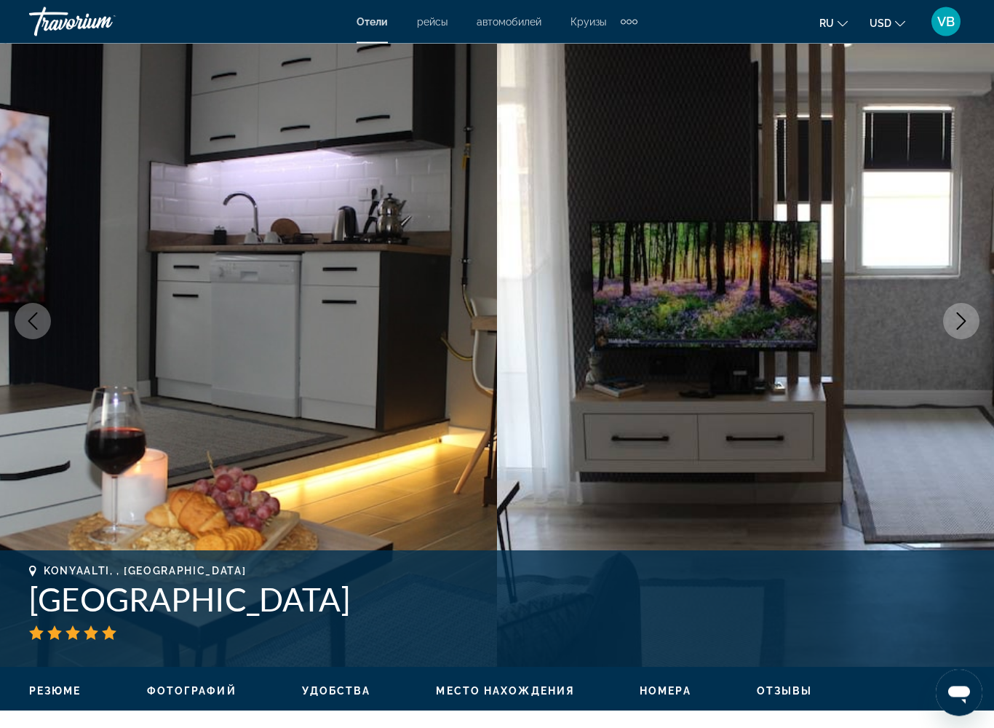
scroll to position [68, 0]
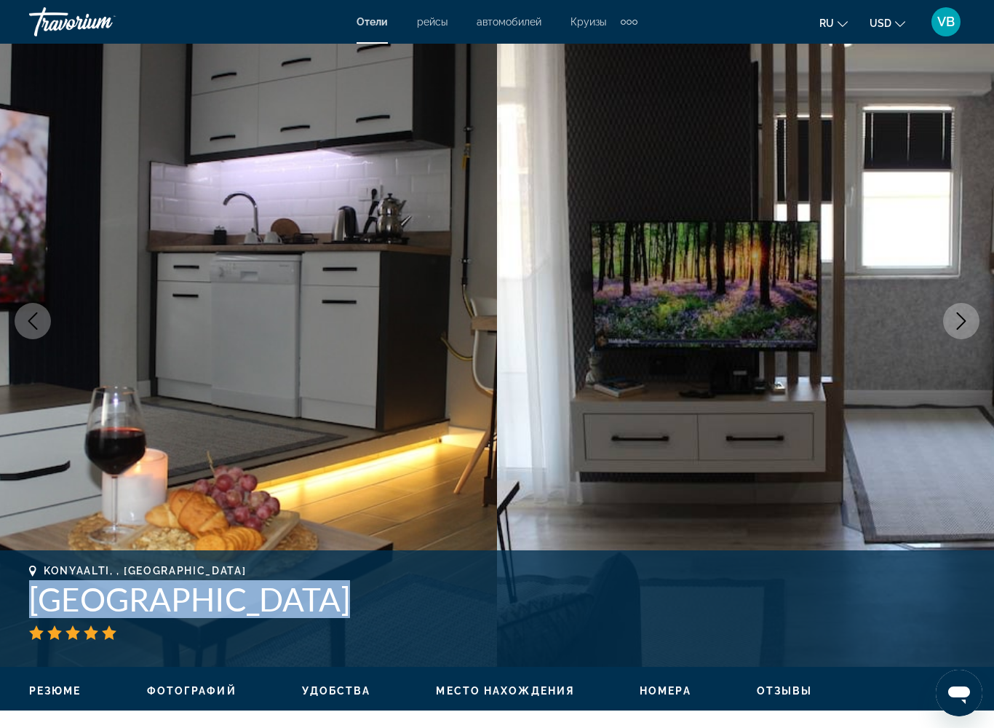
drag, startPoint x: 35, startPoint y: 599, endPoint x: 263, endPoint y: 619, distance: 228.7
click at [263, 592] on div "Konyaalti, , [GEOGRAPHIC_DATA]" at bounding box center [497, 602] width 936 height 75
copy div "[GEOGRAPHIC_DATA]"
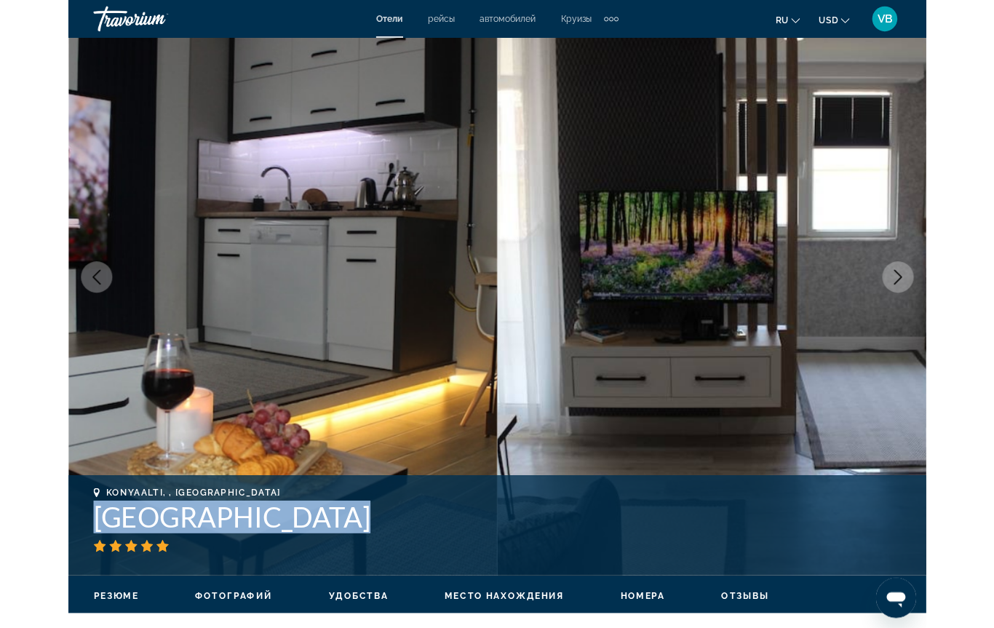
scroll to position [109, 0]
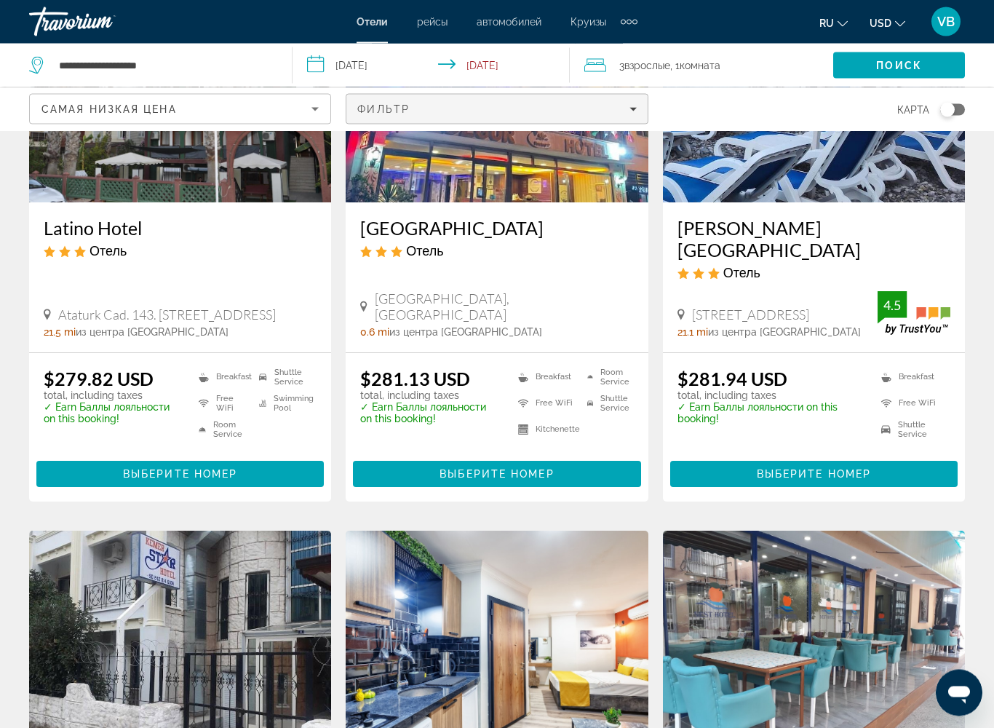
scroll to position [1275, 0]
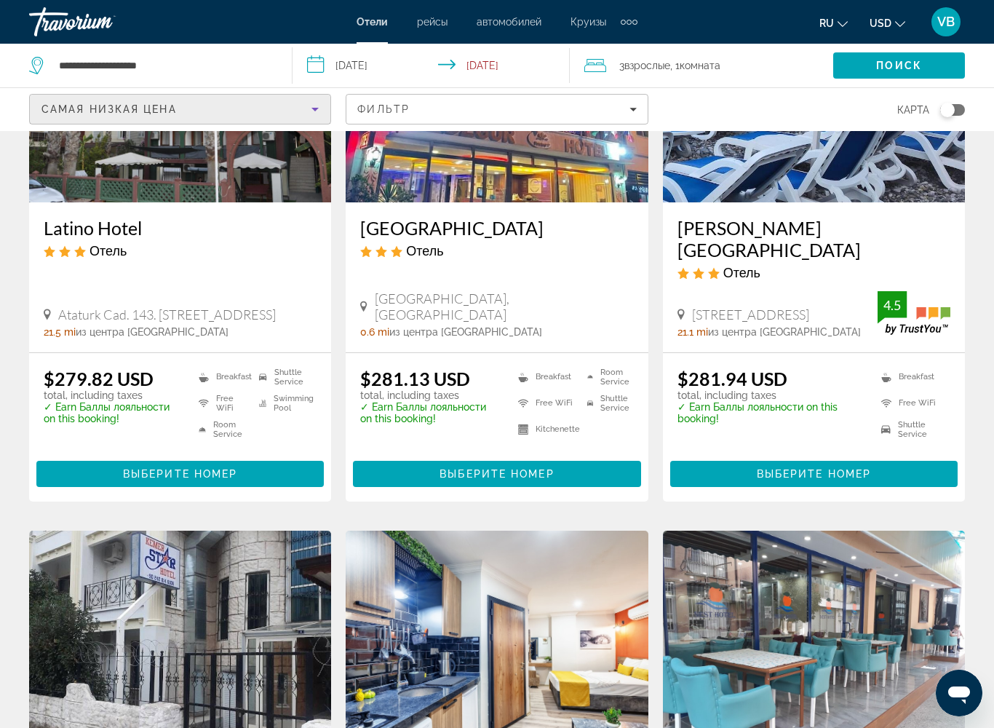
click at [317, 104] on icon "Sort by" at bounding box center [314, 108] width 17 height 17
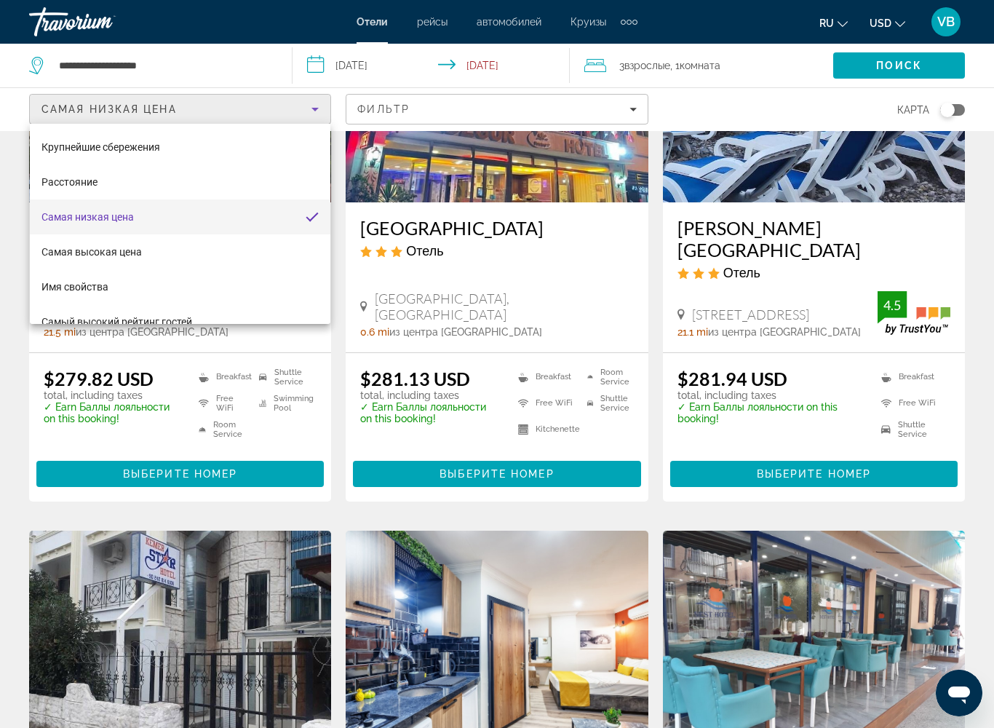
click at [448, 109] on div at bounding box center [497, 364] width 994 height 728
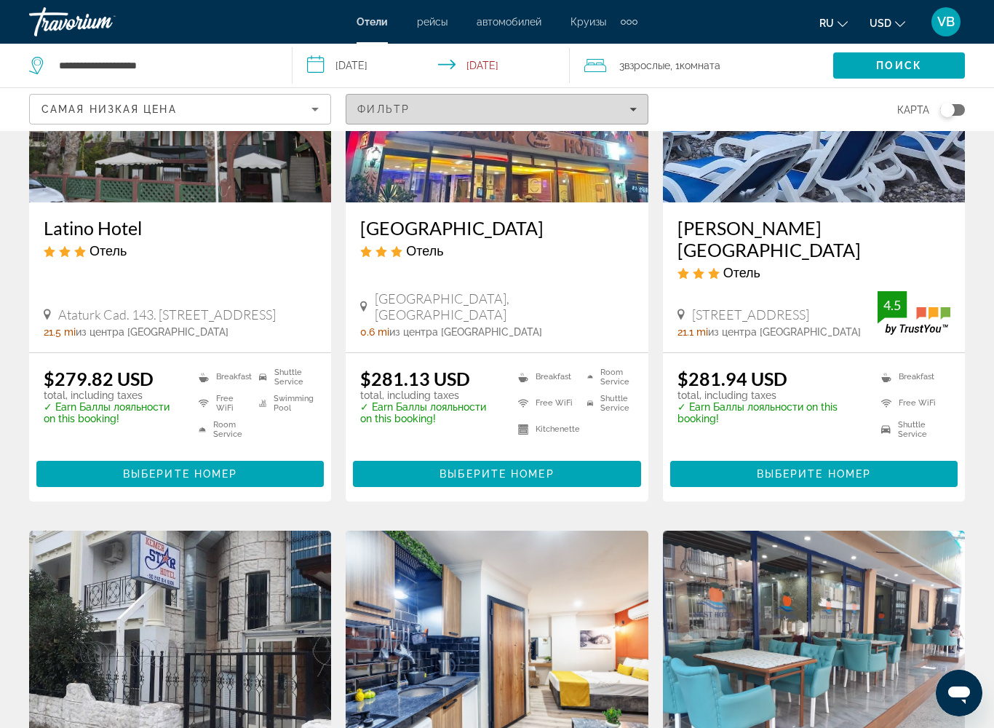
click at [483, 112] on div "Фильтр" at bounding box center [496, 109] width 279 height 12
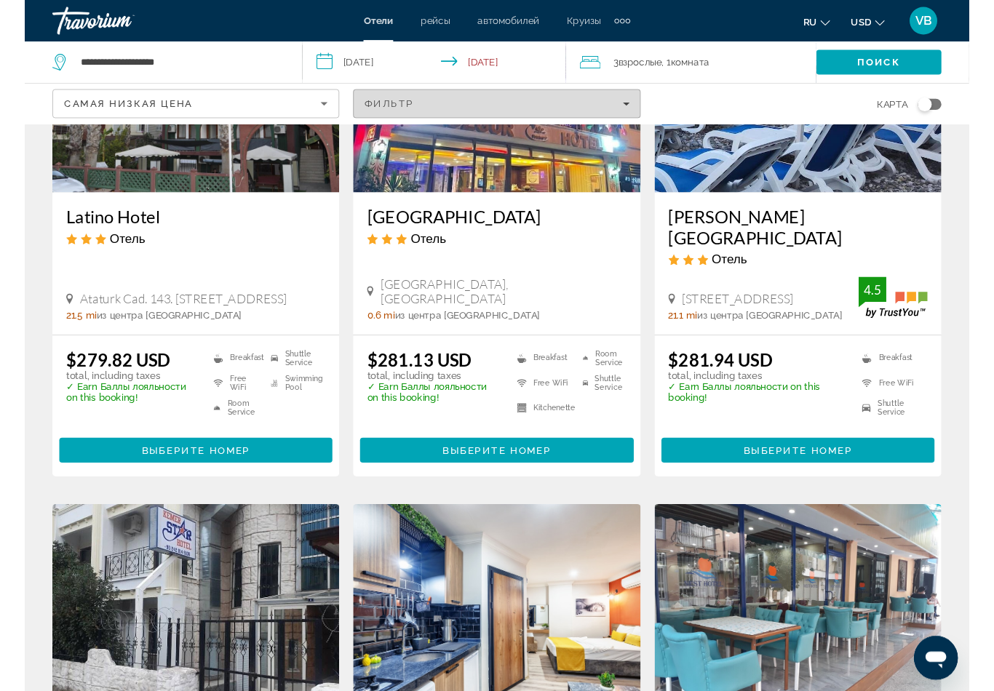
scroll to position [1275, 0]
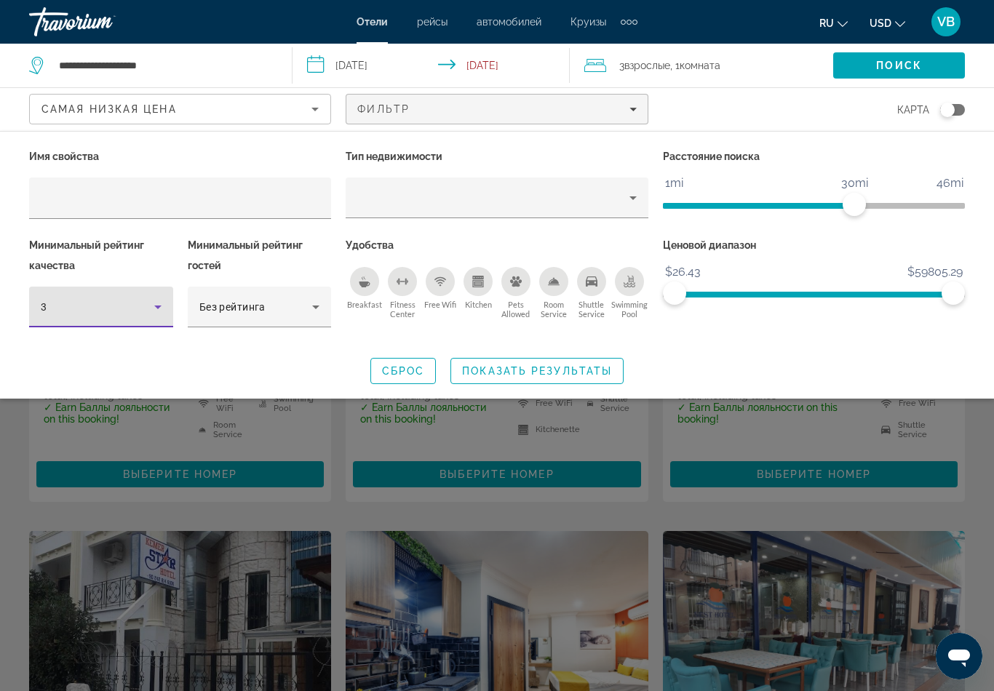
click at [162, 298] on icon "Hotel Filters" at bounding box center [157, 306] width 17 height 17
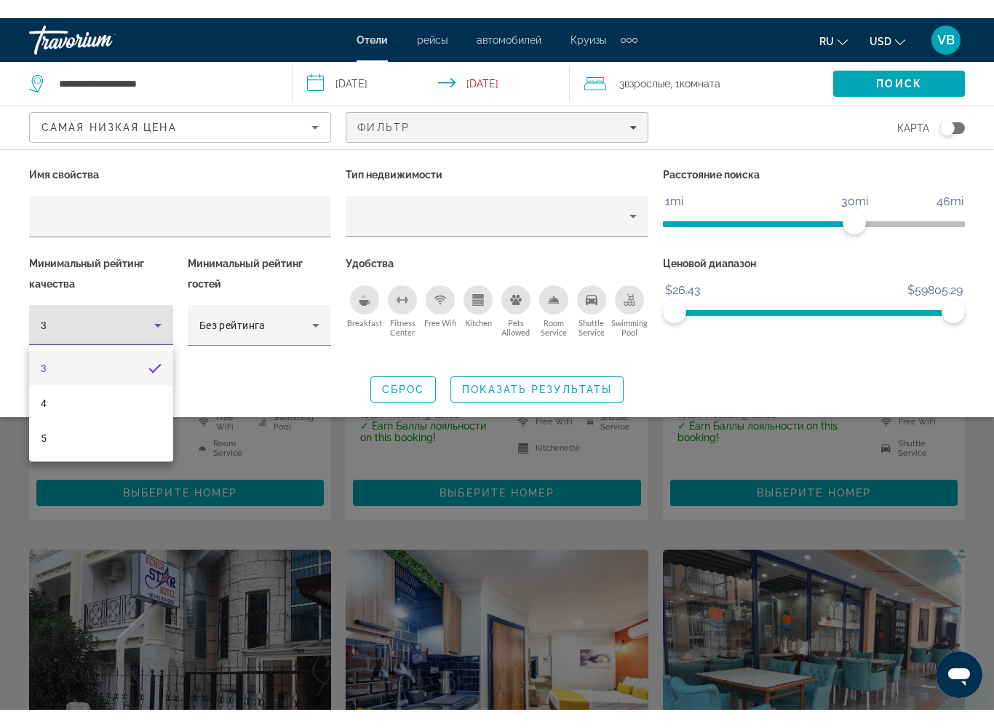
scroll to position [1275, 0]
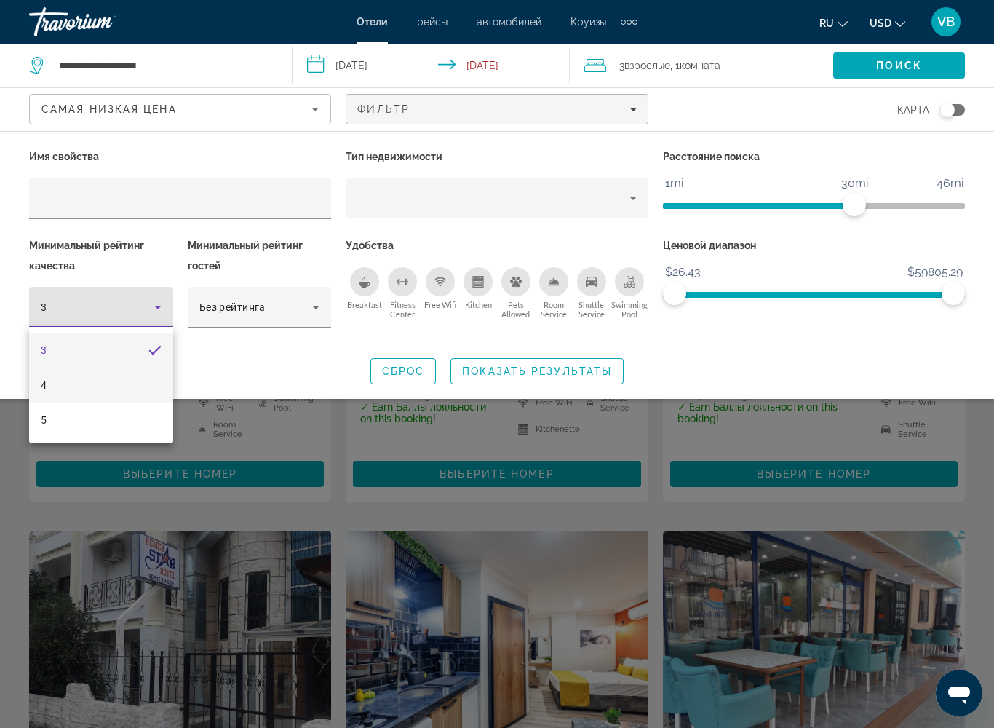
click at [114, 376] on mat-option "4" at bounding box center [101, 385] width 144 height 35
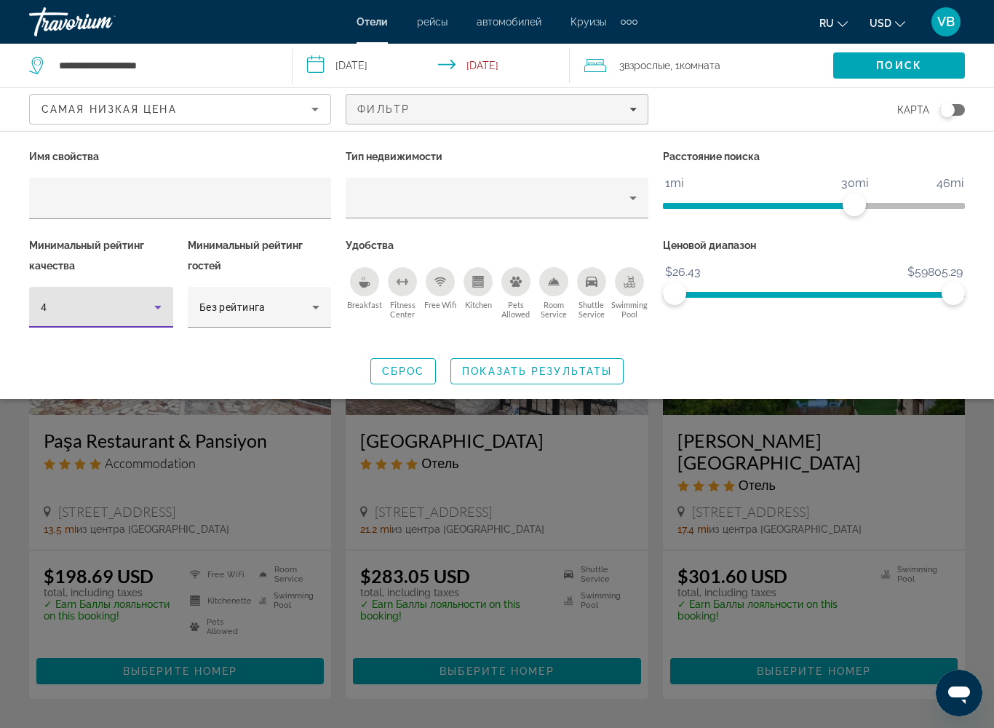
click at [162, 314] on icon "Hotel Filters" at bounding box center [157, 306] width 17 height 17
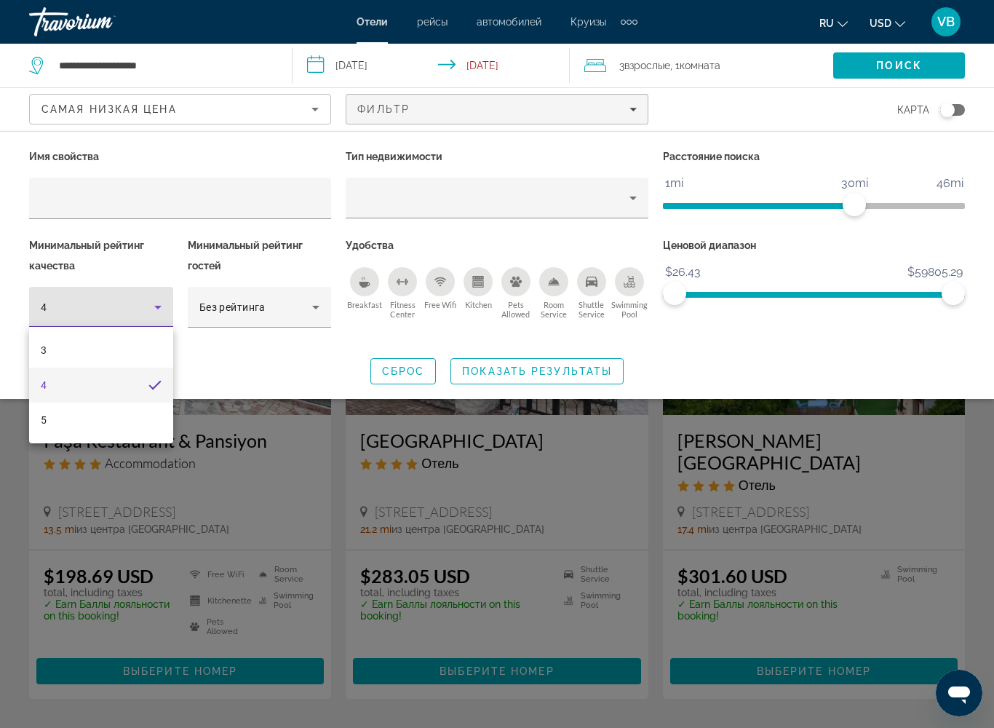
click at [539, 370] on div at bounding box center [497, 364] width 994 height 728
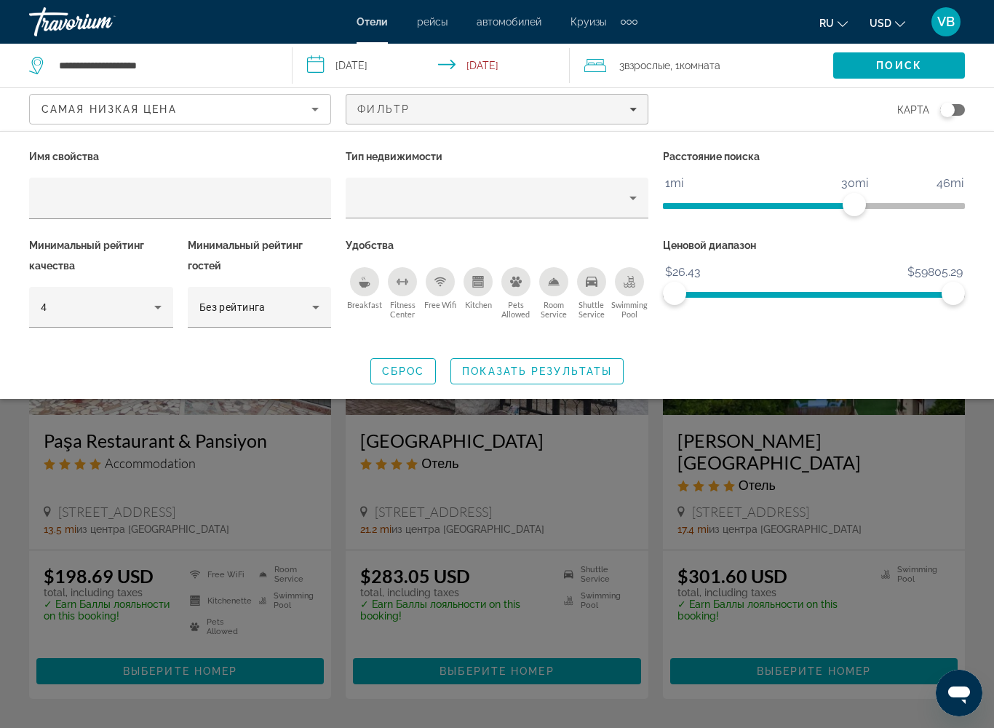
click at [370, 280] on icon "Breakfast" at bounding box center [365, 282] width 12 height 12
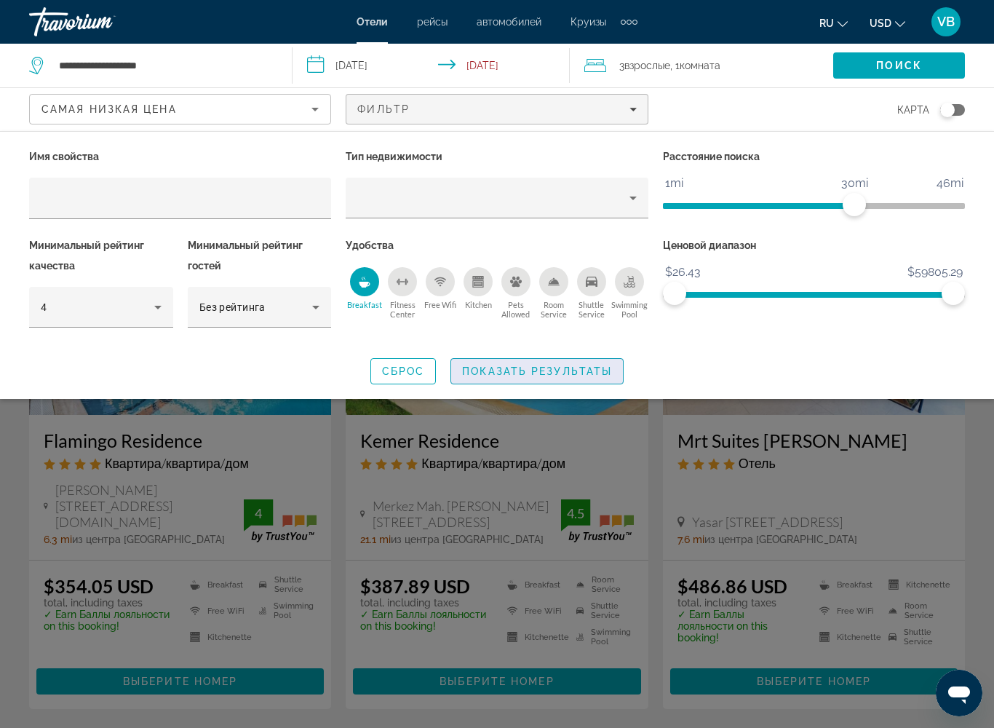
click at [475, 369] on span "Показать результаты" at bounding box center [537, 371] width 150 height 12
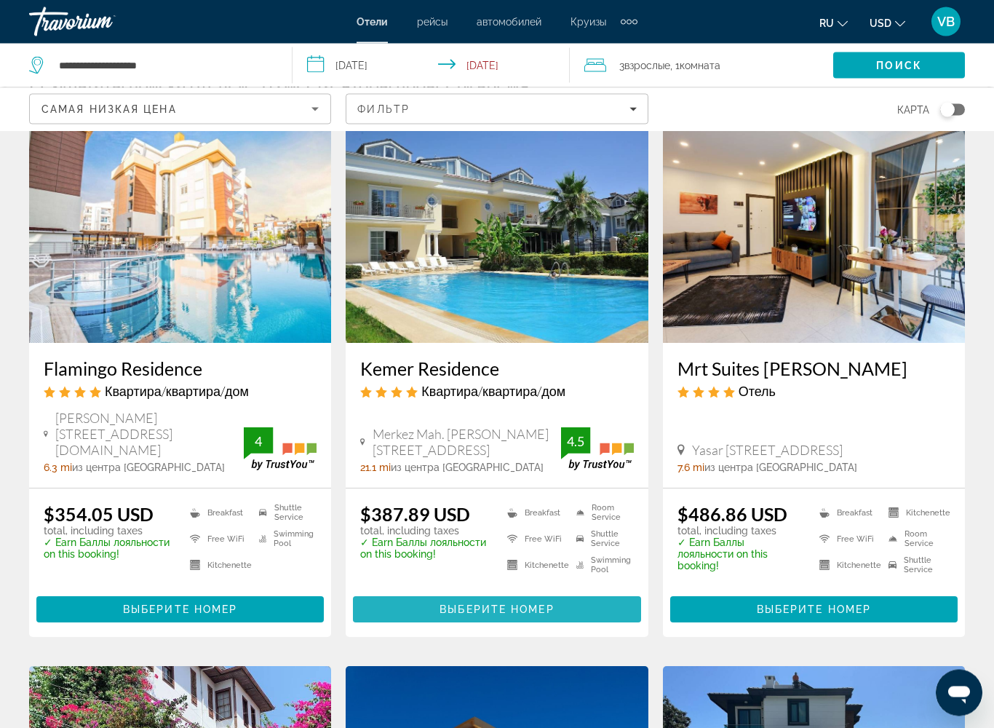
scroll to position [72, 0]
click at [461, 592] on span "Выберите номер" at bounding box center [497, 609] width 114 height 12
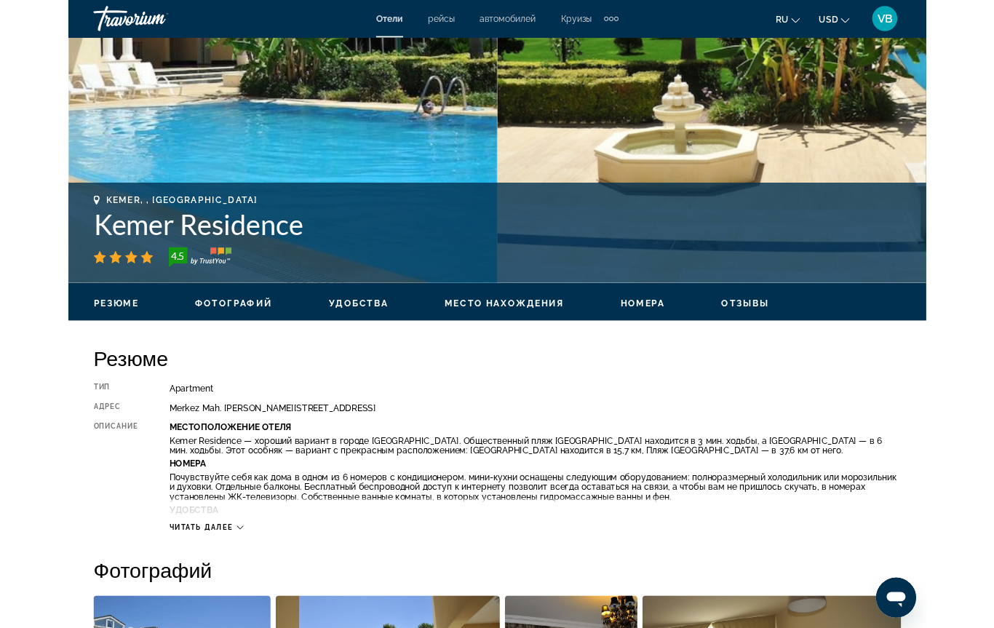
scroll to position [448, 0]
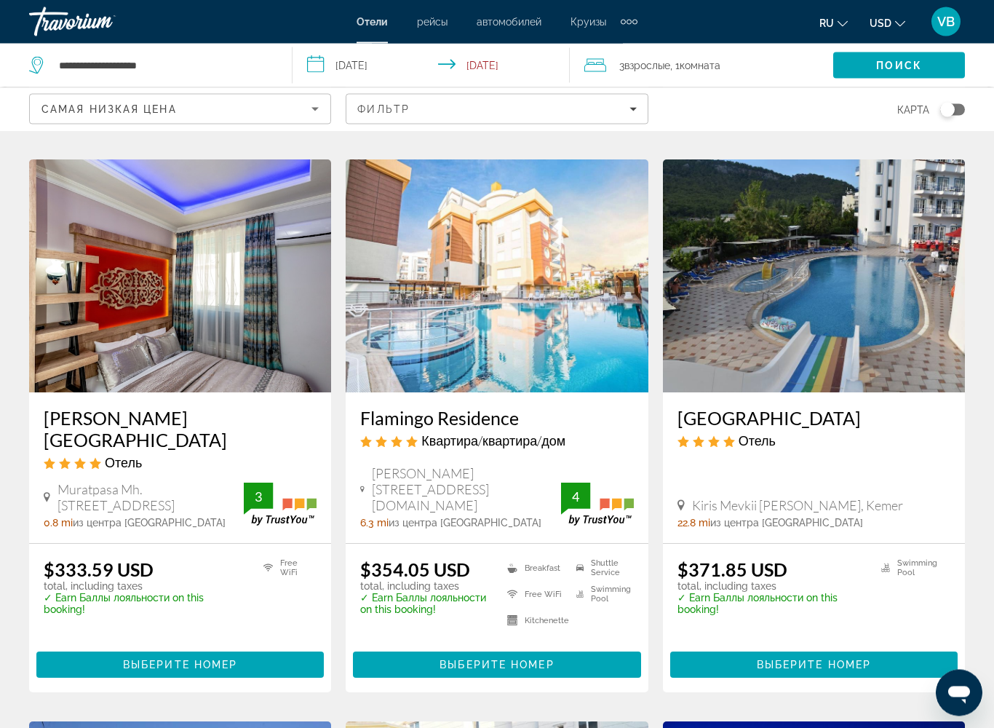
scroll to position [448, 0]
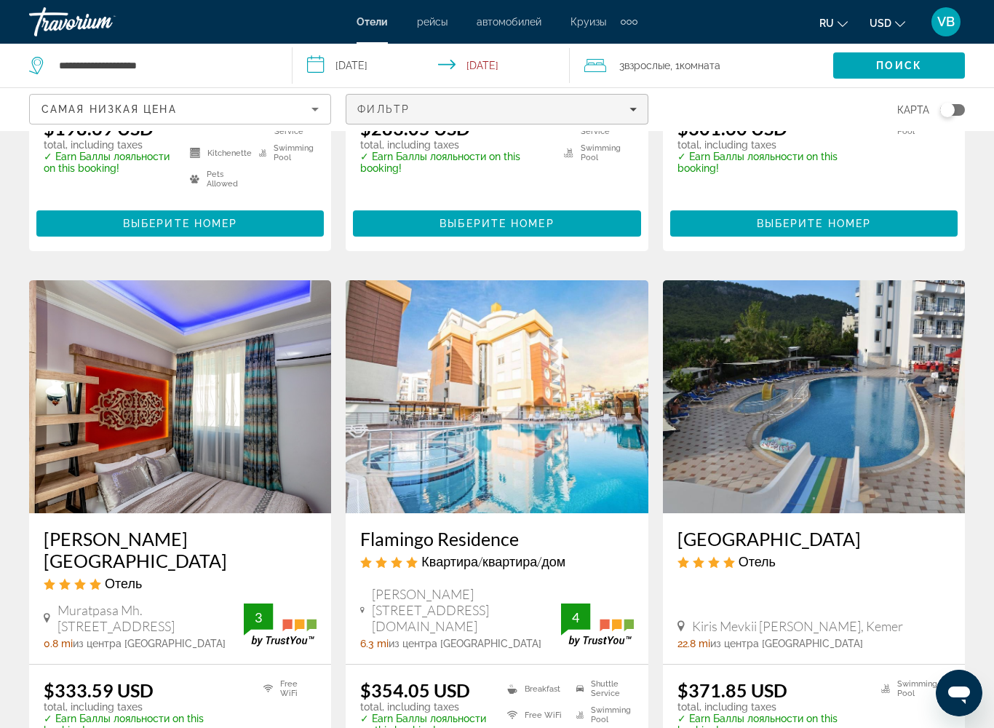
click at [626, 103] on div "Фильтр" at bounding box center [496, 109] width 279 height 12
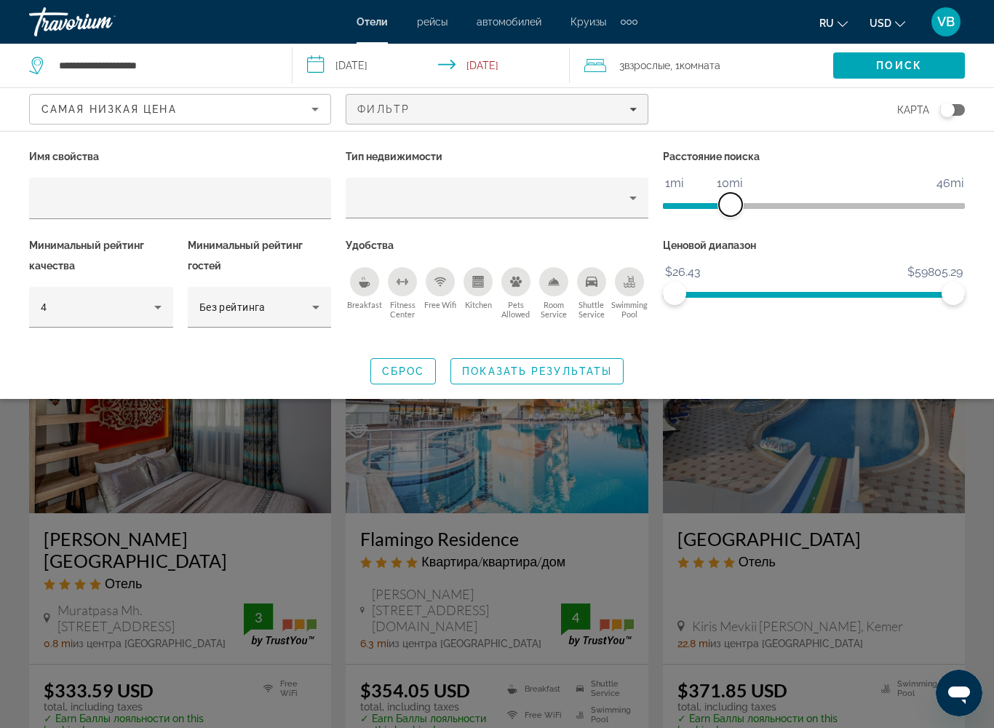
drag, startPoint x: 856, startPoint y: 209, endPoint x: 729, endPoint y: 215, distance: 126.8
click at [729, 215] on span "ngx-slider" at bounding box center [730, 204] width 23 height 23
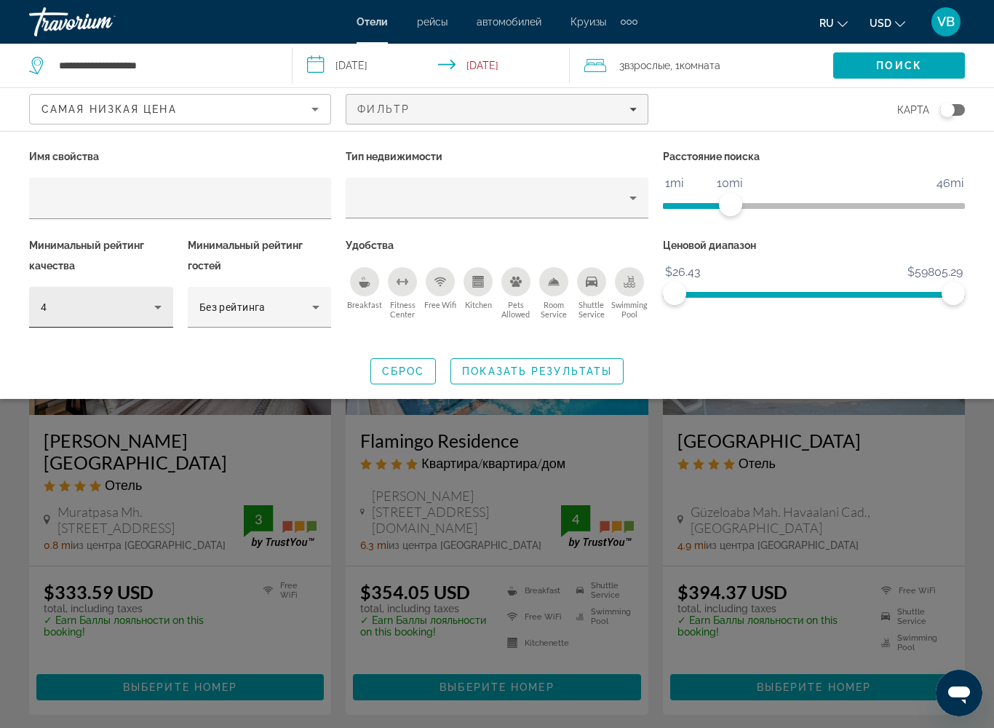
click at [157, 306] on icon "Hotel Filters" at bounding box center [157, 308] width 7 height 4
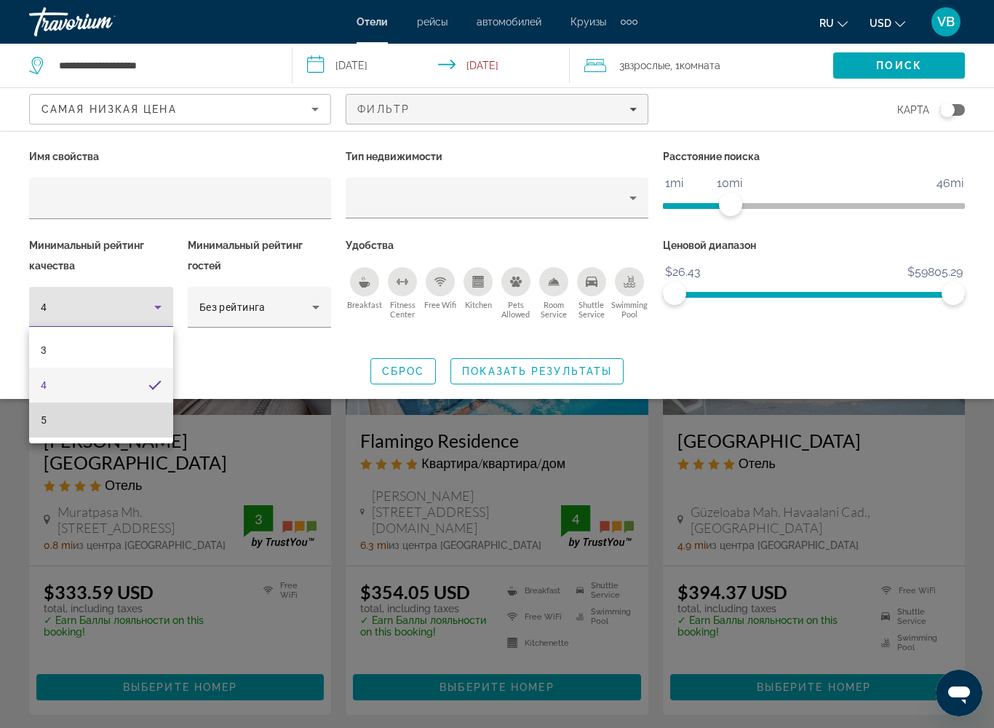
click at [128, 419] on mat-option "5" at bounding box center [101, 420] width 144 height 35
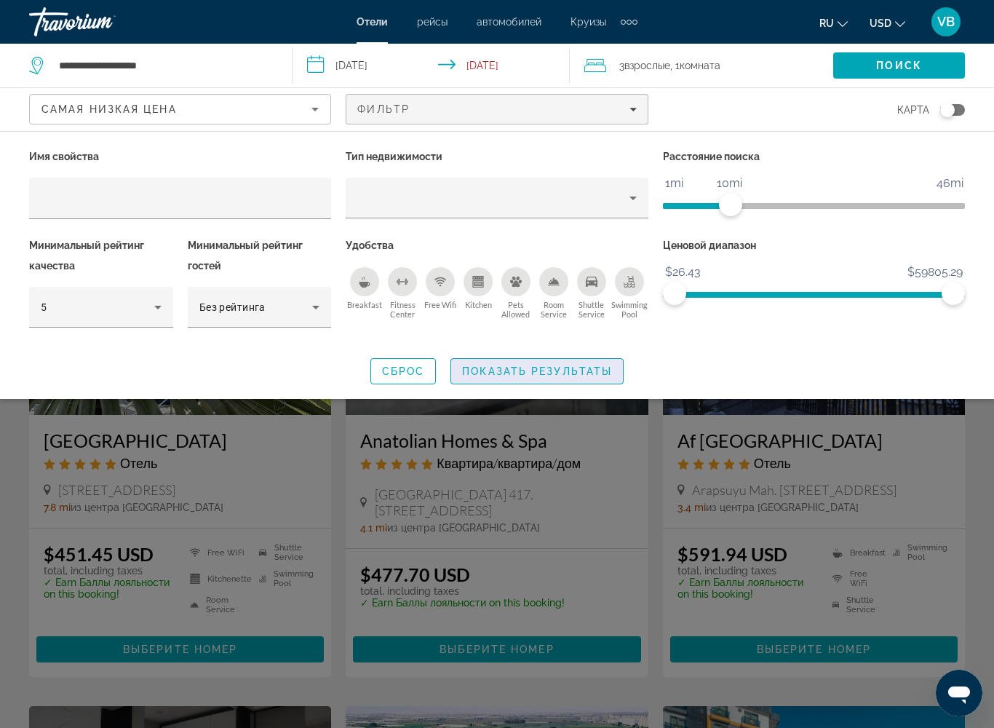
click at [527, 376] on span "Показать результаты" at bounding box center [537, 371] width 150 height 12
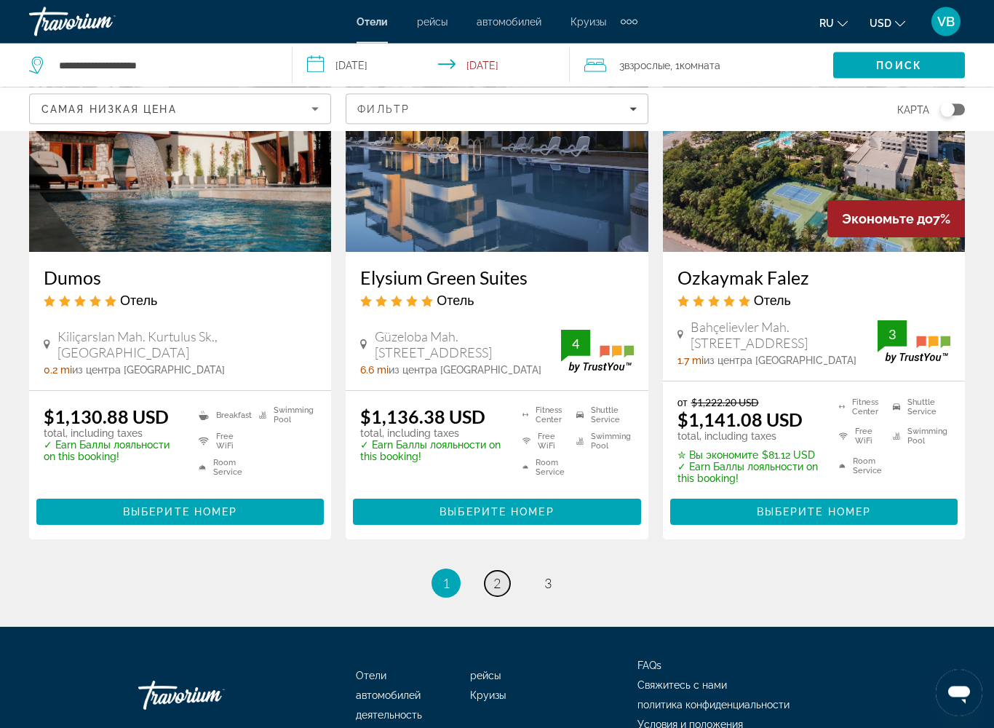
scroll to position [1847, 0]
click at [492, 571] on link "page 2" at bounding box center [497, 583] width 25 height 25
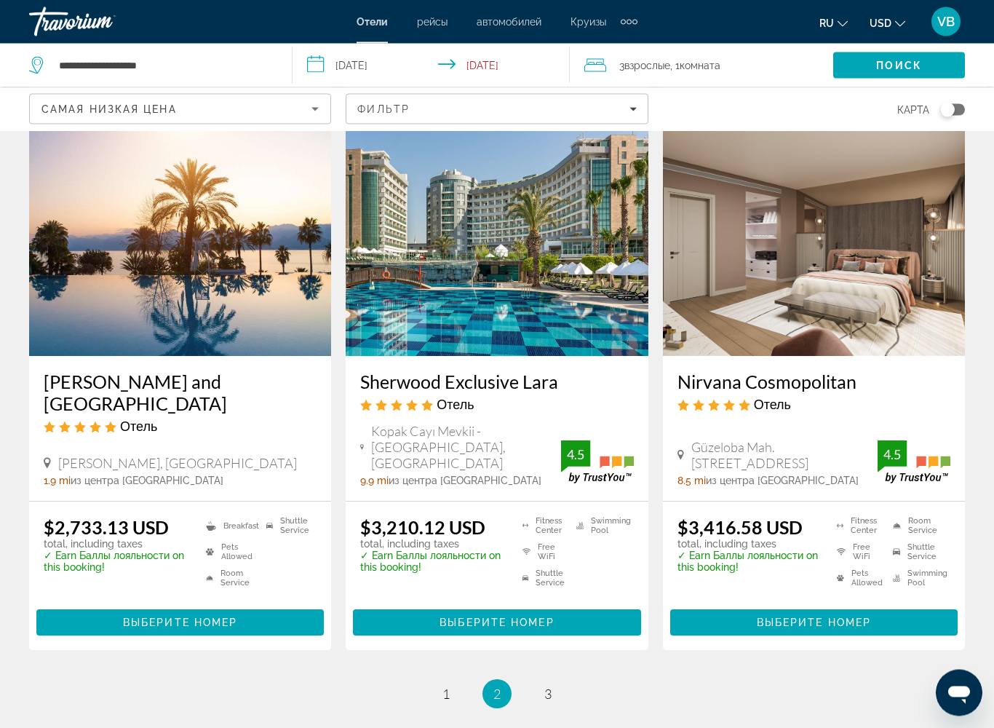
scroll to position [1936, 0]
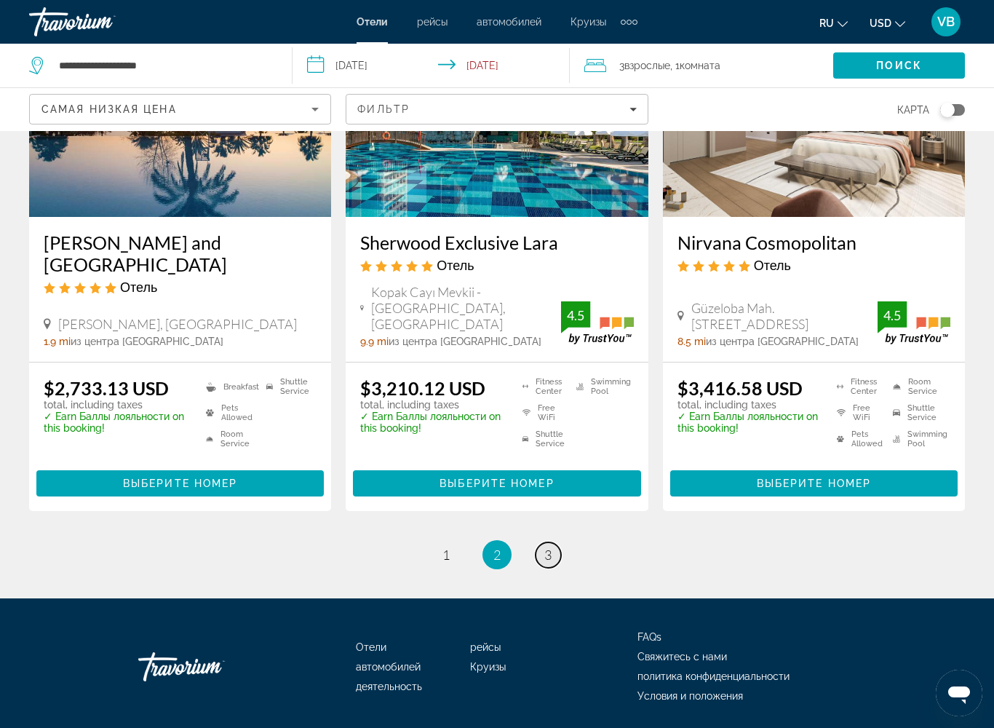
click at [544, 547] on span "3" at bounding box center [547, 555] width 7 height 16
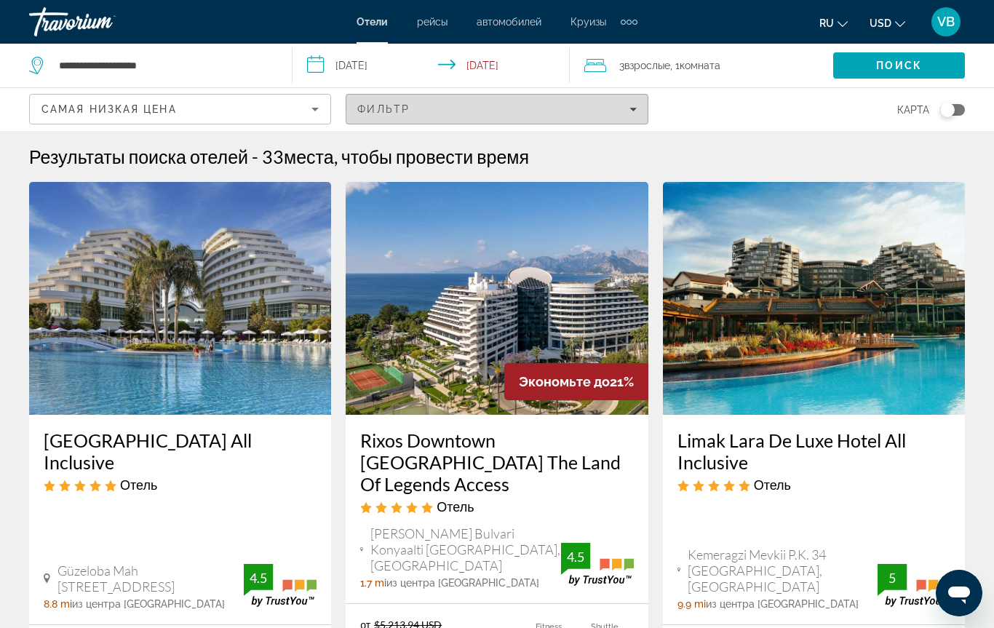
click at [631, 106] on icon "Filters" at bounding box center [633, 109] width 7 height 7
